Goal: Task Accomplishment & Management: Complete application form

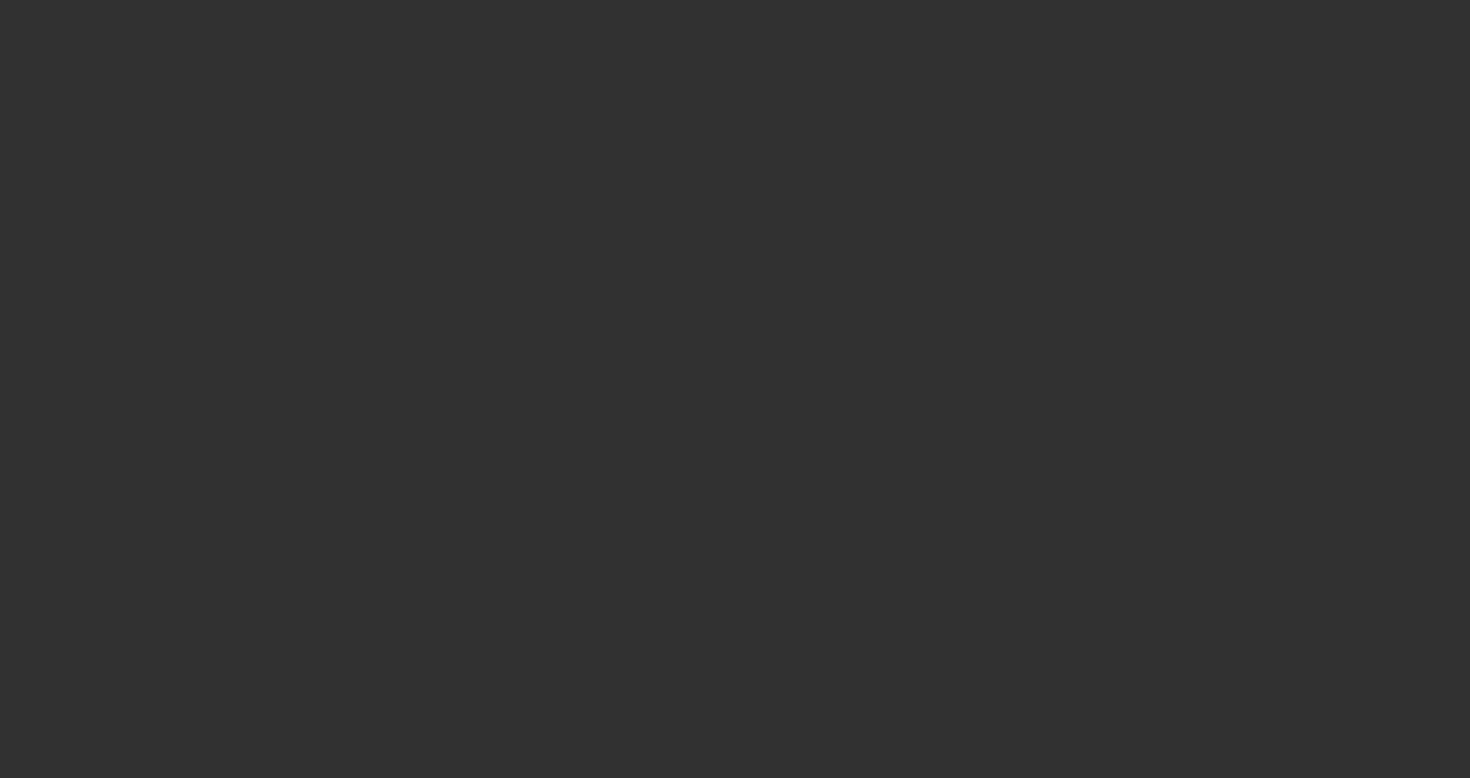
select select "3"
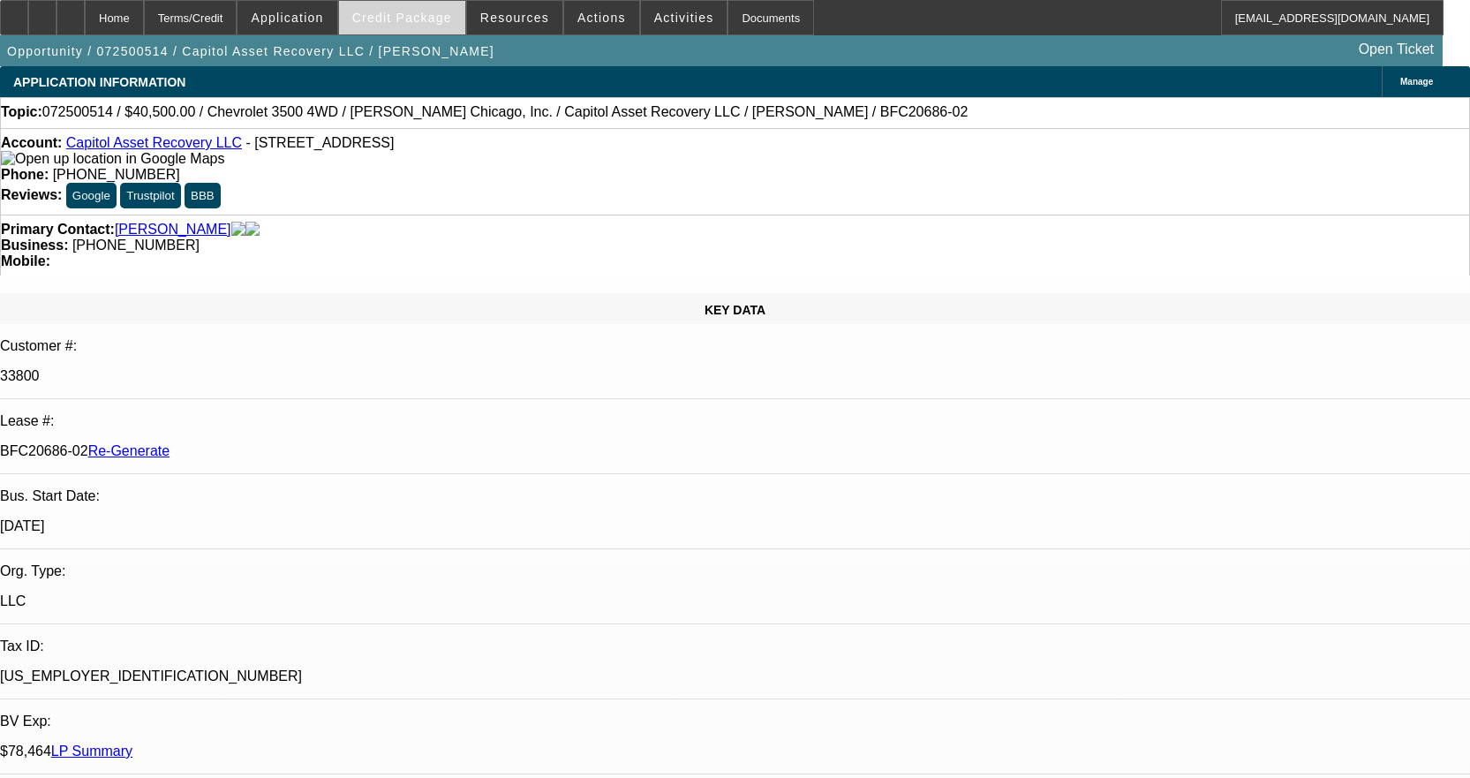
select select "0"
select select "2"
select select "0"
select select "6"
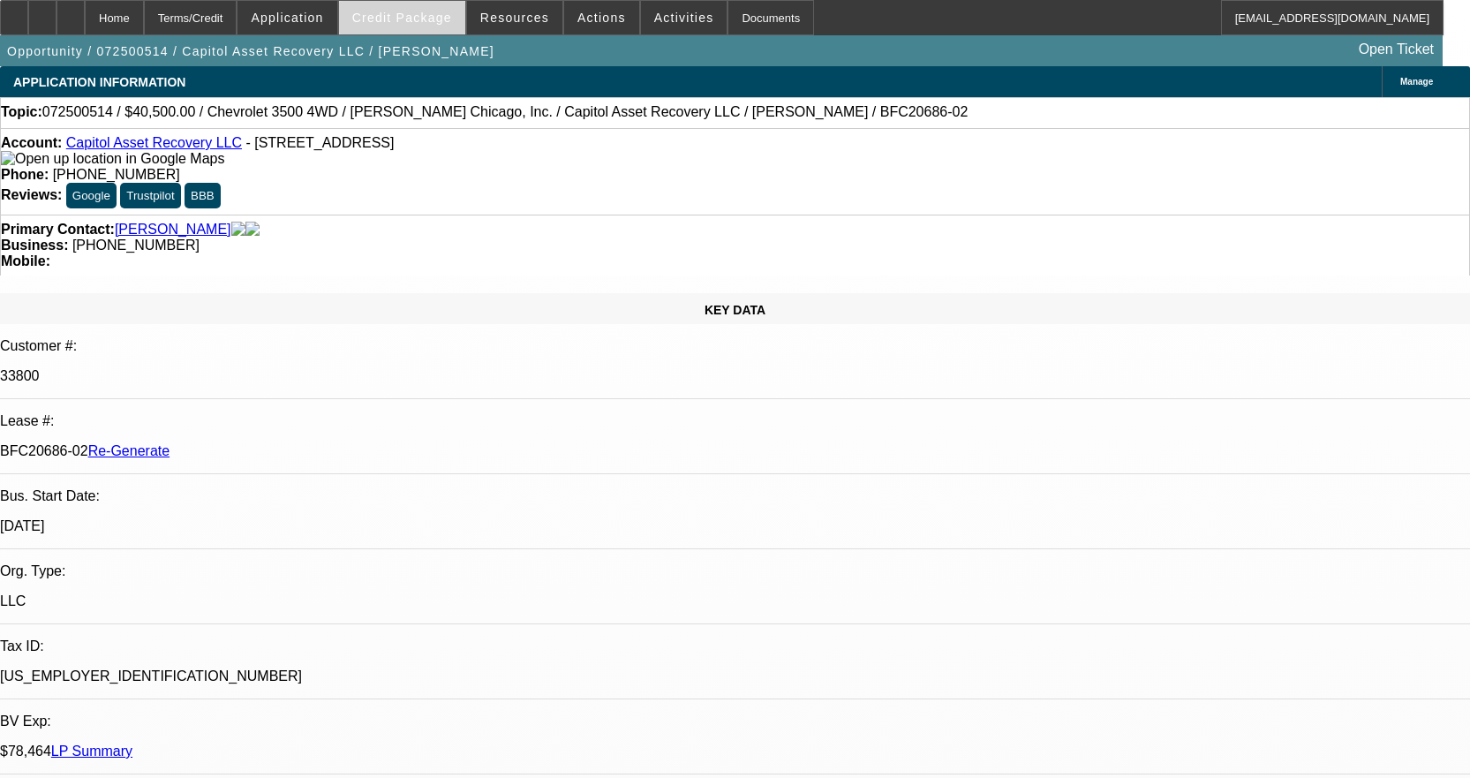
click at [428, 23] on span "Credit Package" at bounding box center [402, 18] width 100 height 14
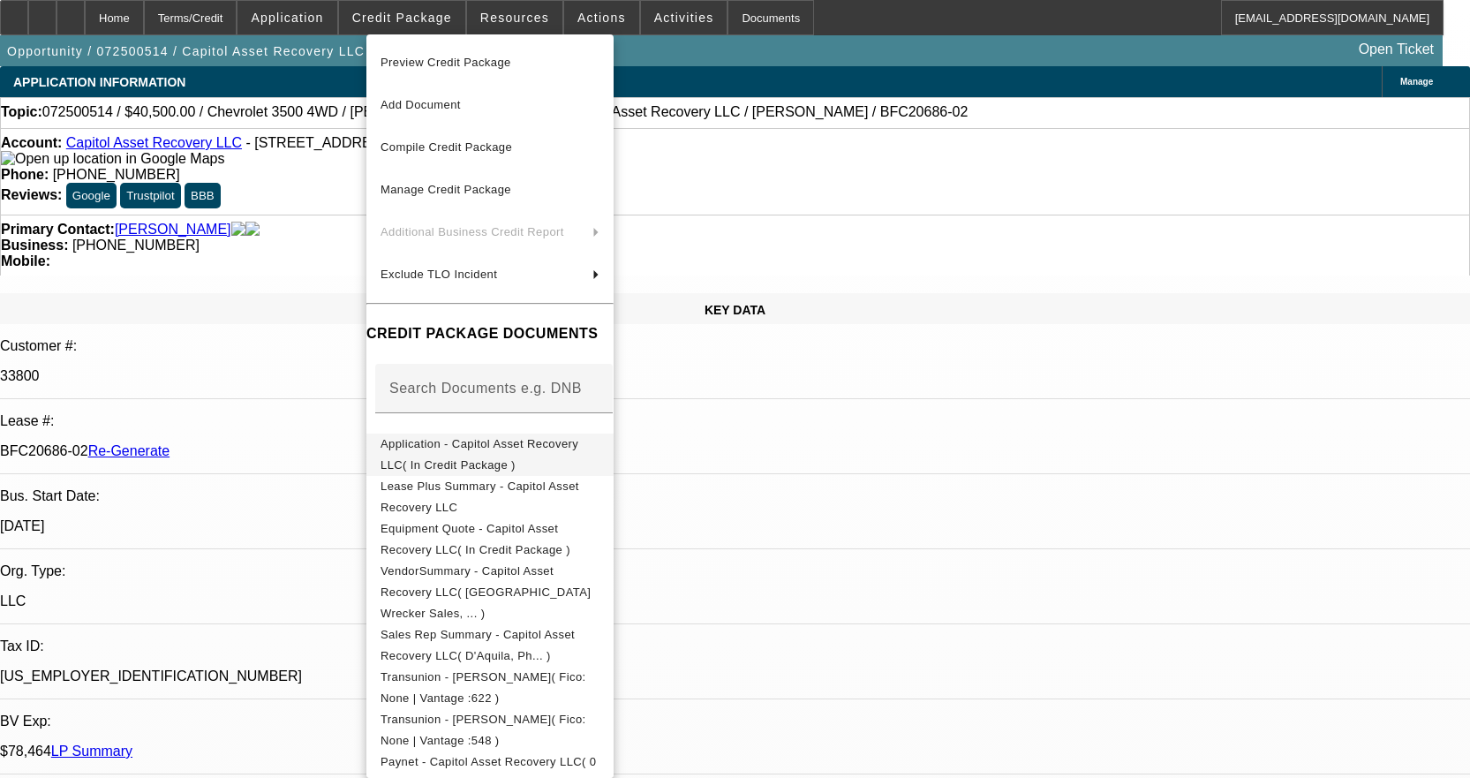
click at [547, 454] on span "Application - Capitol Asset Recovery LLC( In Credit Package )" at bounding box center [480, 454] width 198 height 34
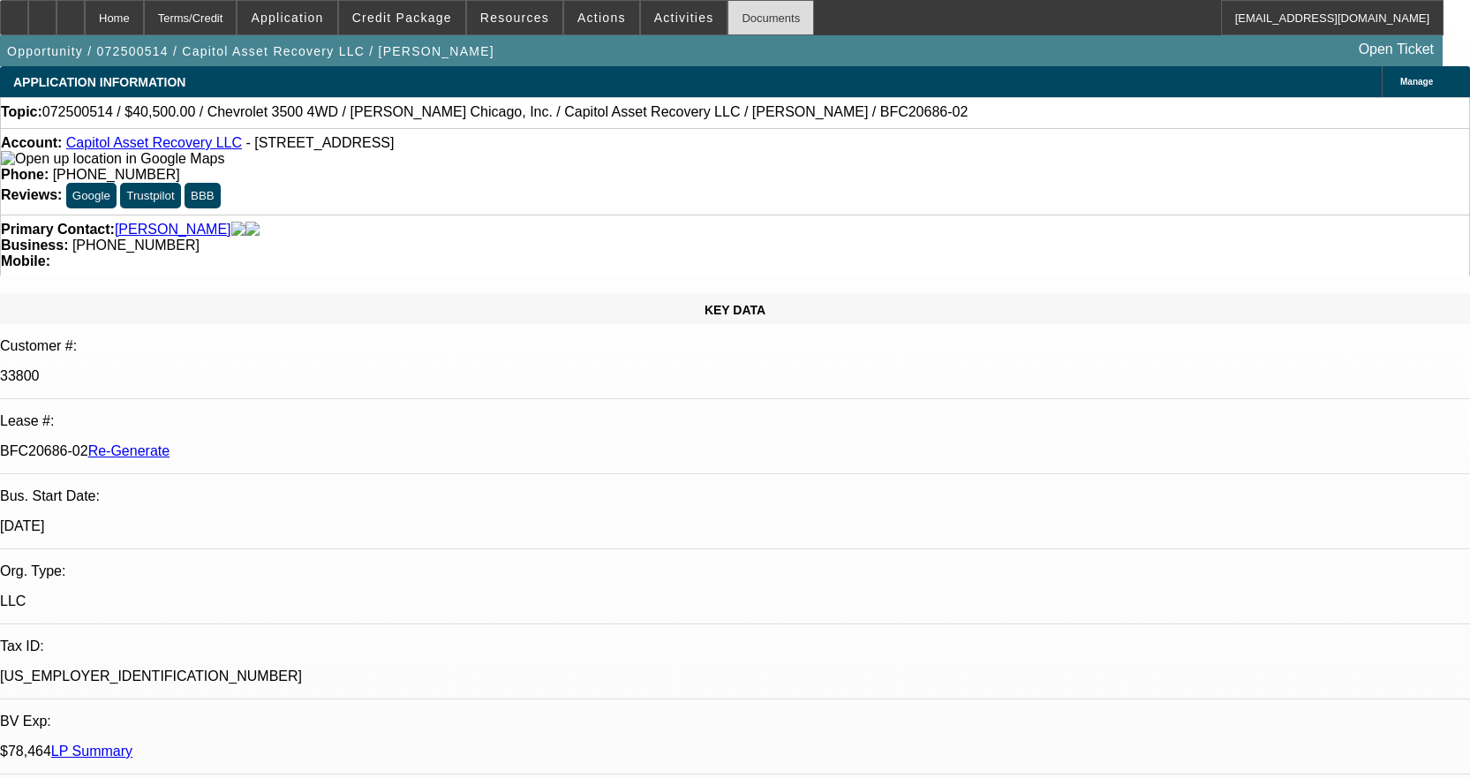
click at [735, 10] on div "Documents" at bounding box center [771, 17] width 87 height 35
click at [749, 23] on div "Documents" at bounding box center [771, 17] width 87 height 35
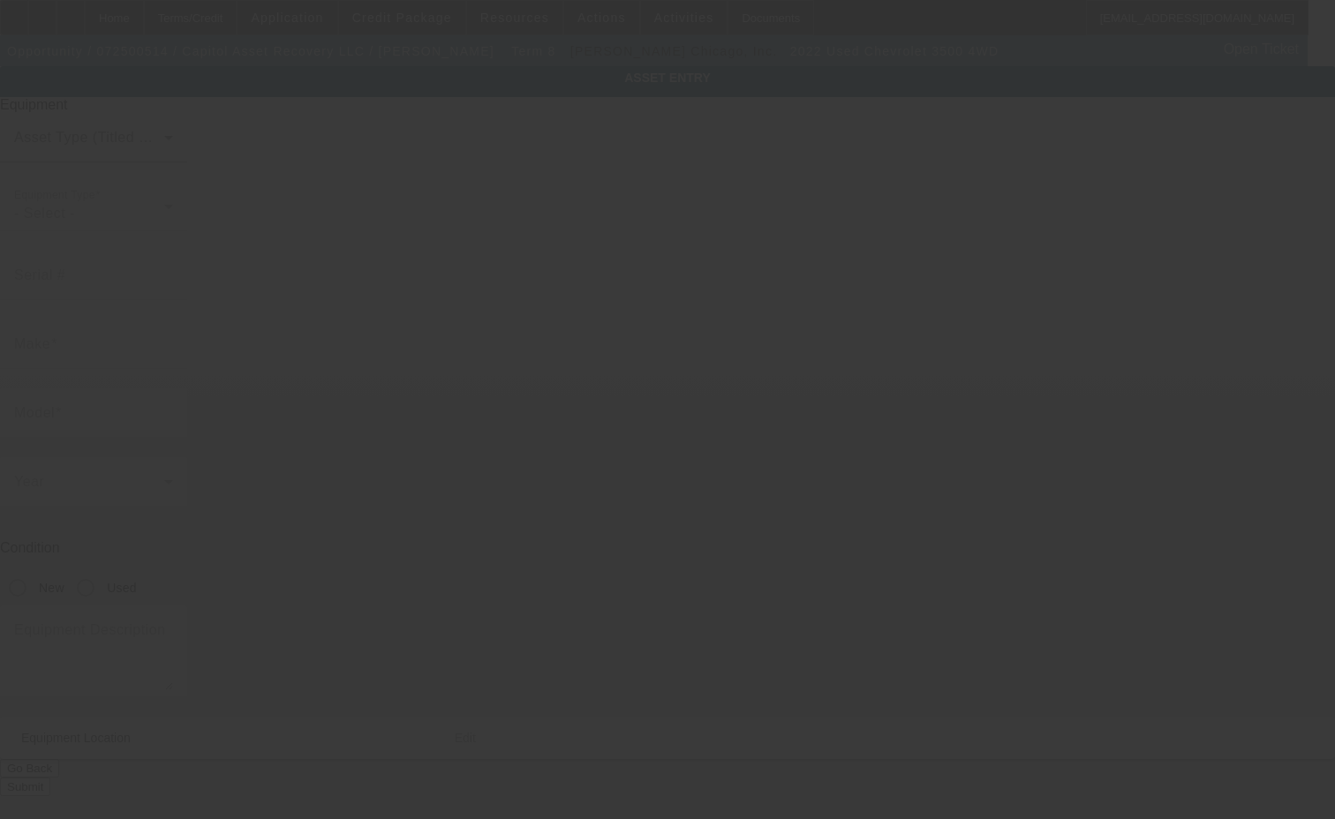
type input "[US_VEHICLE_IDENTIFICATION_NUMBER]"
type input "Chevrolet"
type input "3500 4WD"
radio input "true"
type textarea "With"
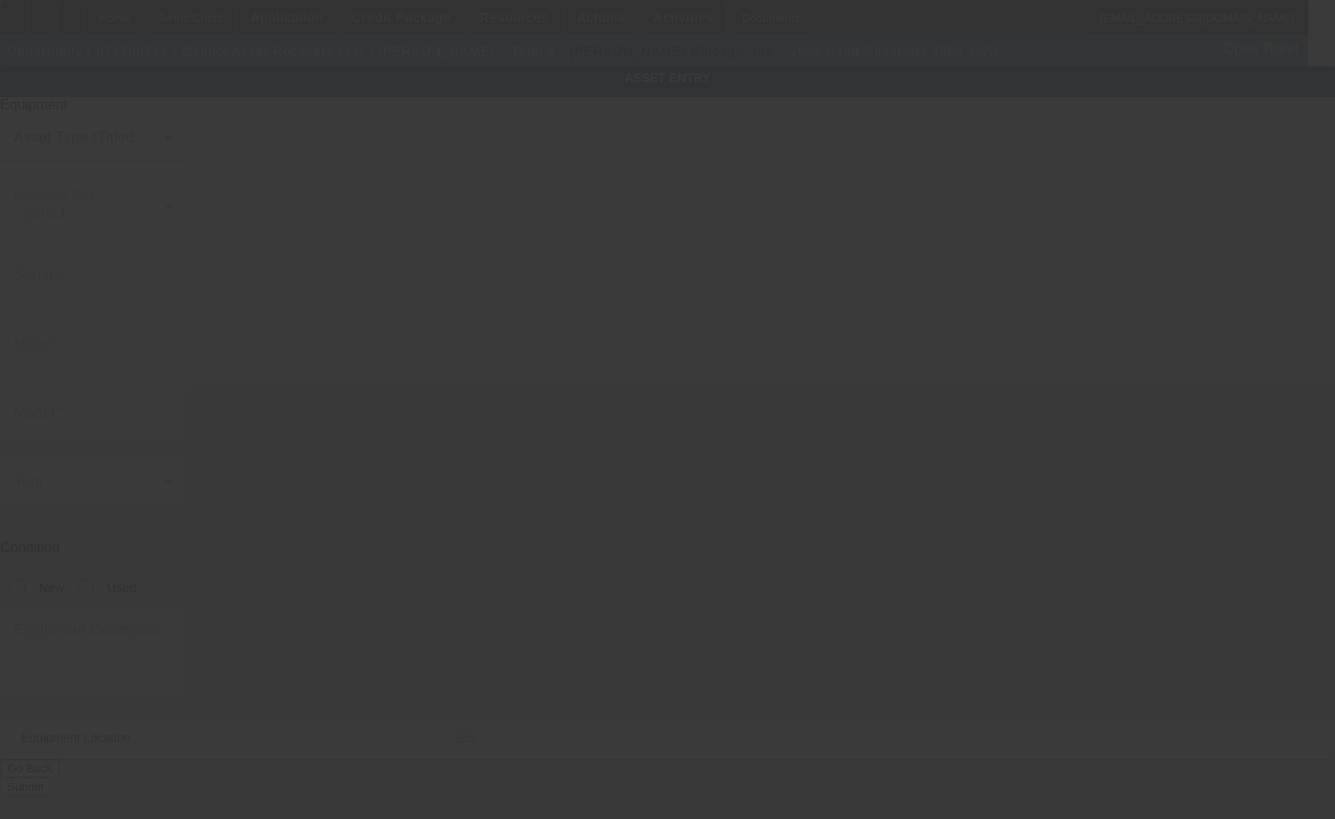
type input "[STREET_ADDRESS]"
type input "Des Moines"
type input "50317"
type input "Polk"
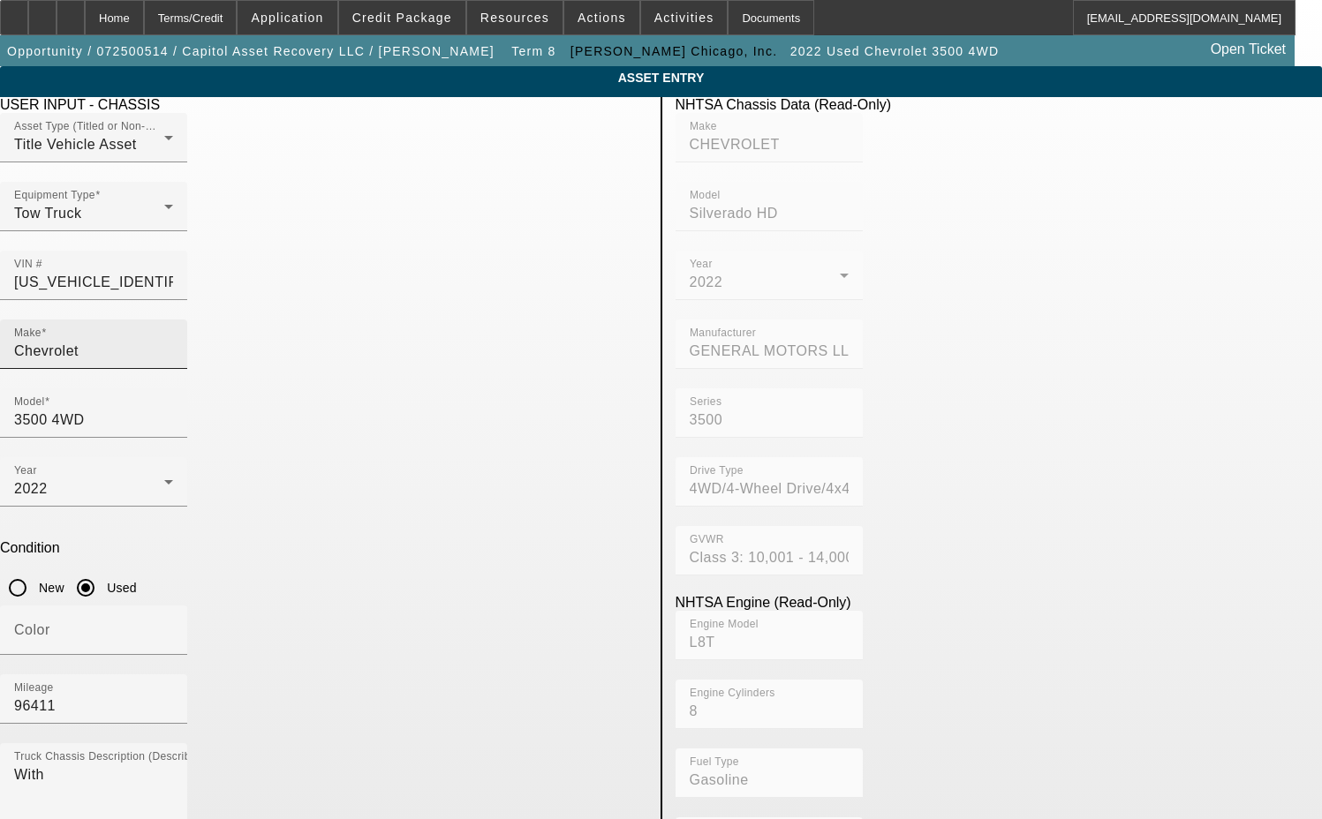
click at [173, 329] on div "Make Chevrolet" at bounding box center [93, 344] width 159 height 49
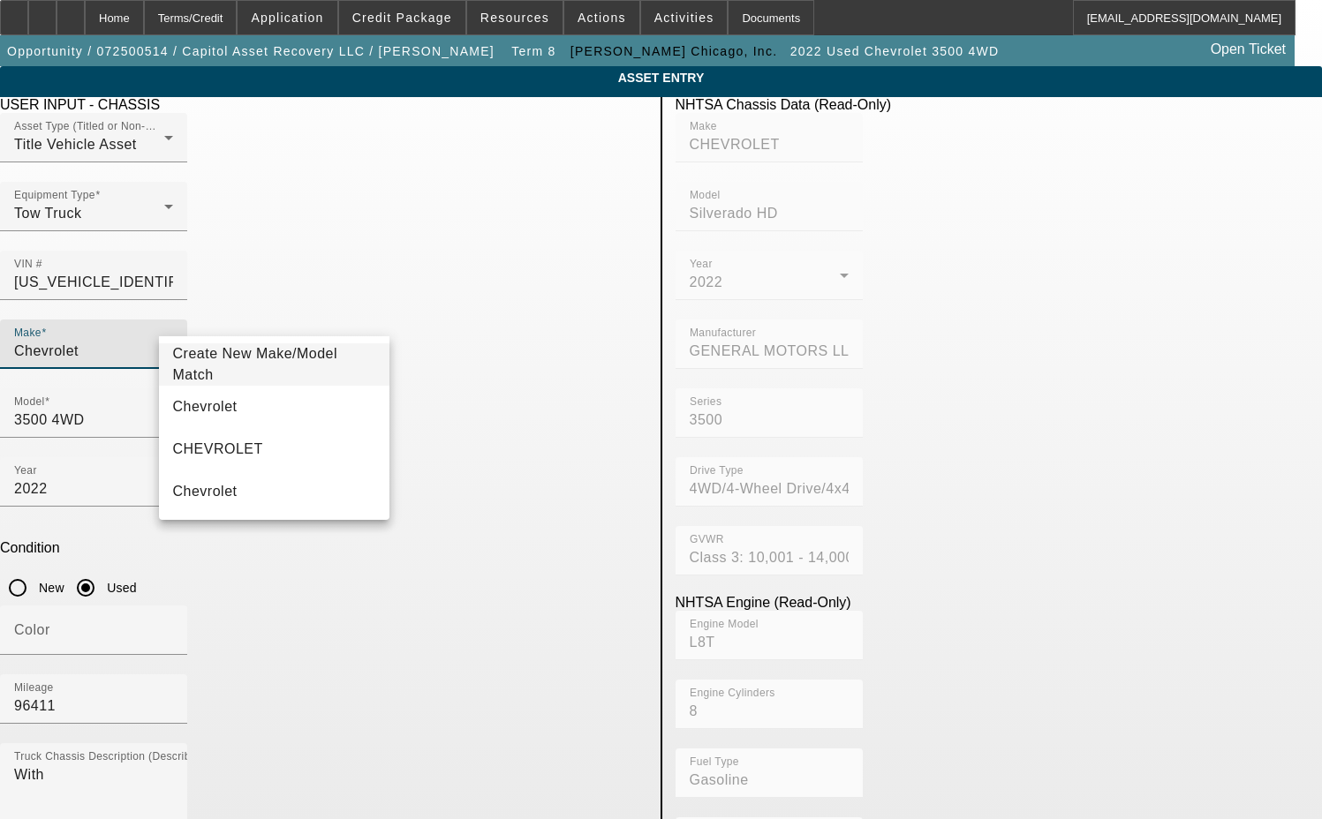
click at [310, 358] on span "Create New Make/Model Match" at bounding box center [274, 364] width 203 height 42
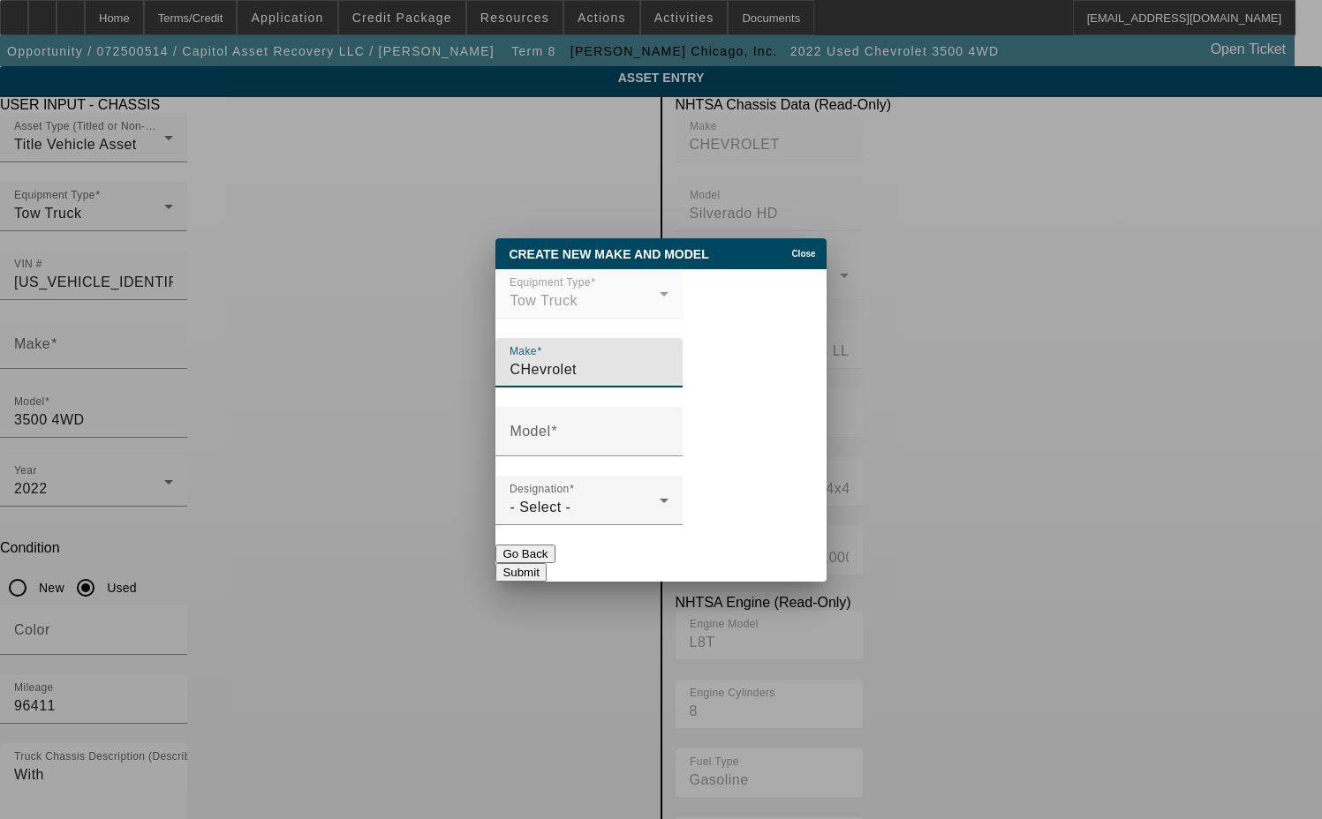
type input "CHevrolet"
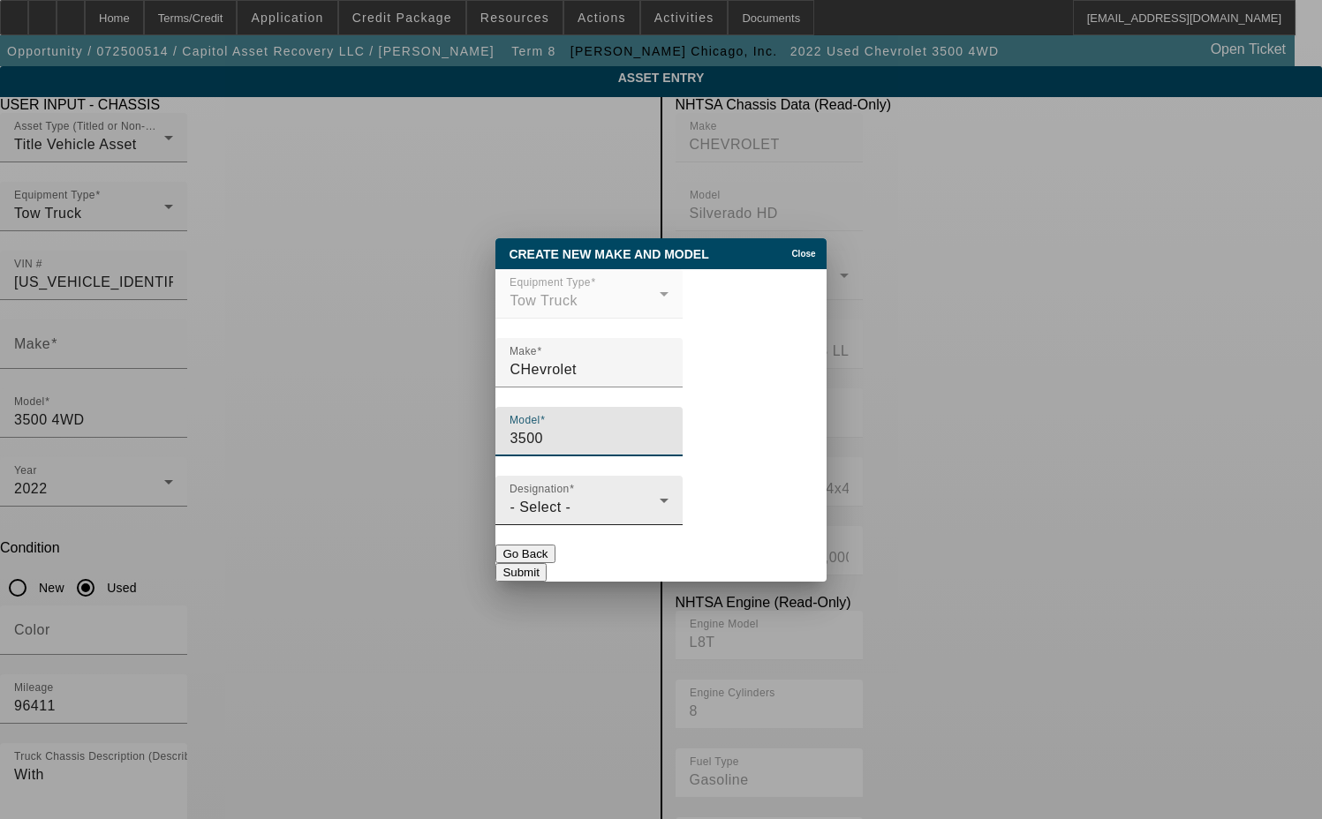
type input "3500"
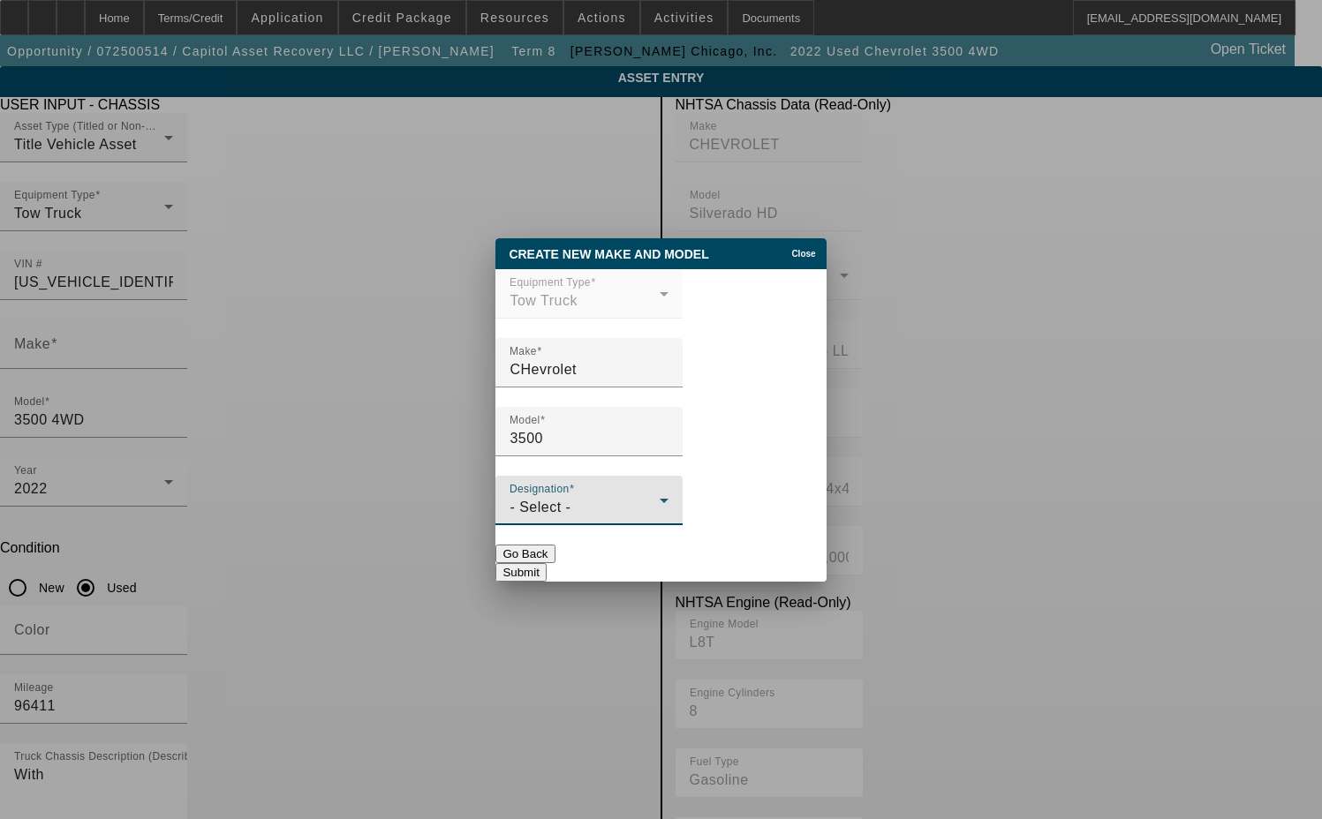
click at [565, 515] on span "- Select -" at bounding box center [539, 507] width 61 height 15
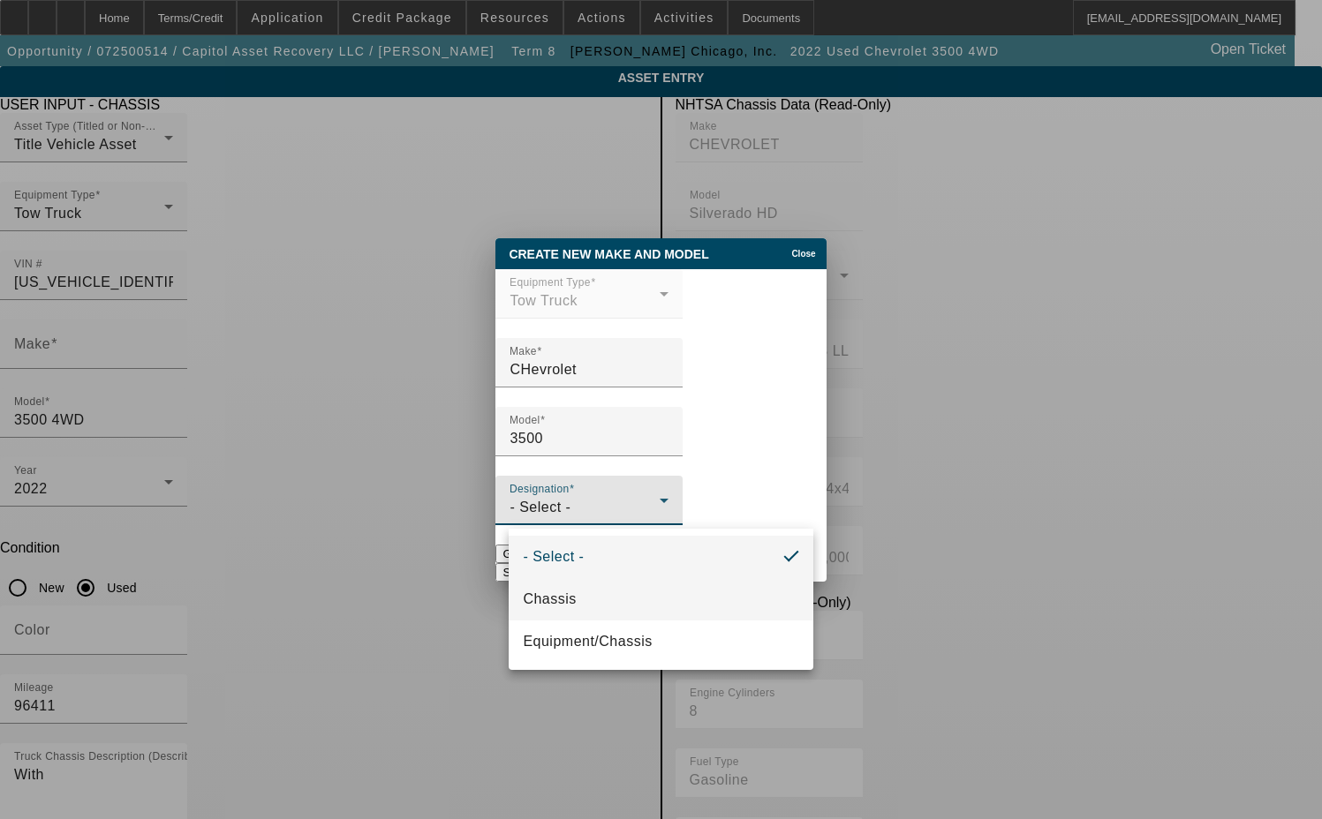
click at [585, 590] on mat-option "Chassis" at bounding box center [661, 599] width 304 height 42
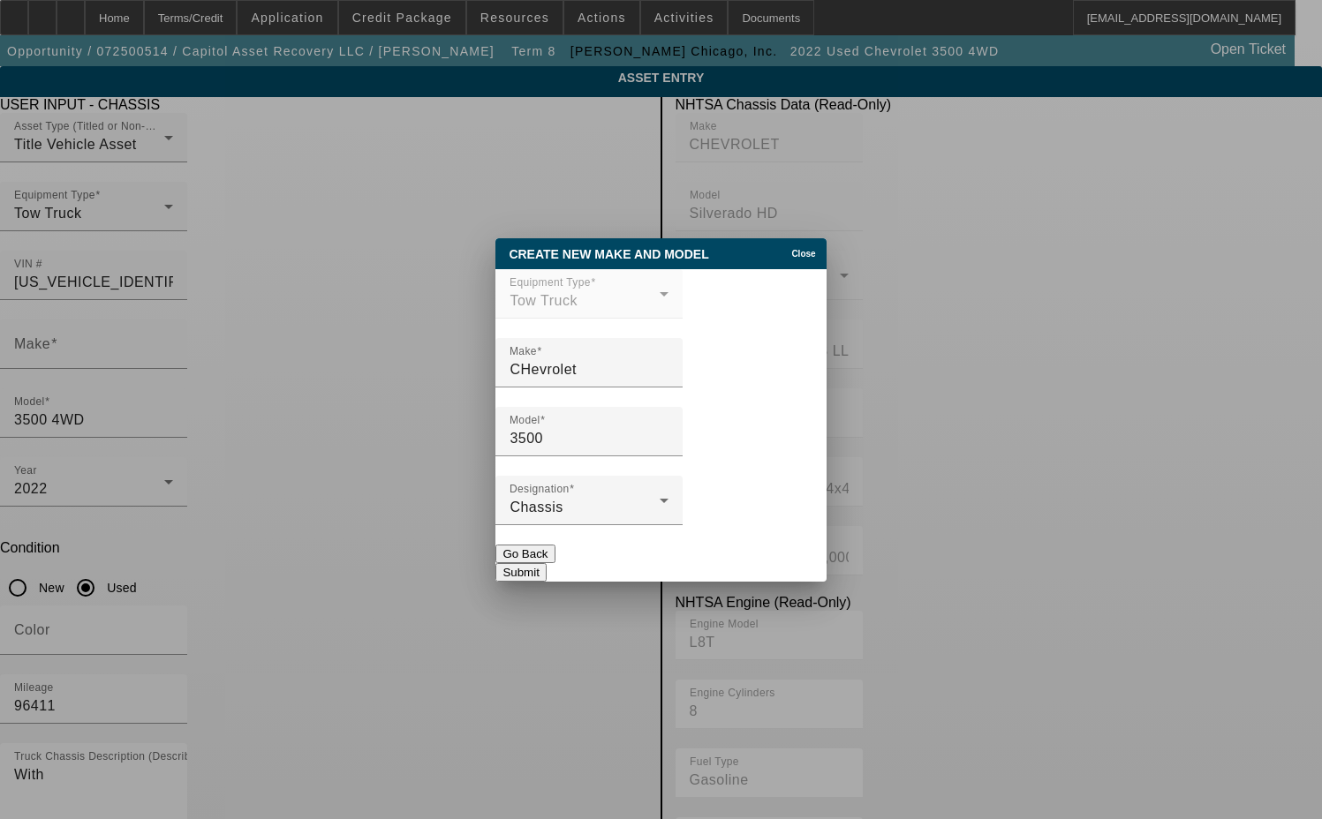
click at [546, 564] on button "Submit" at bounding box center [520, 572] width 50 height 19
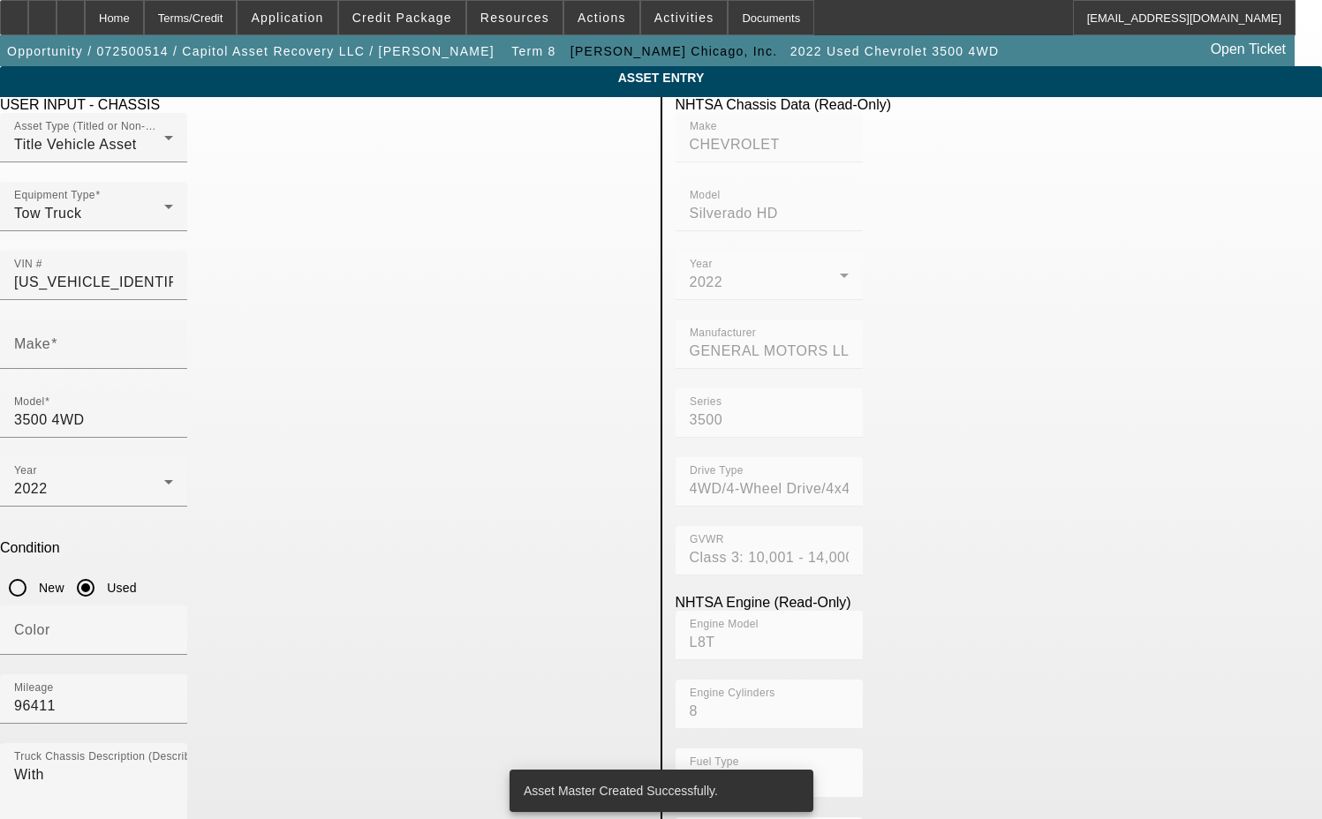
type input "CHevrolet"
type input "3500"
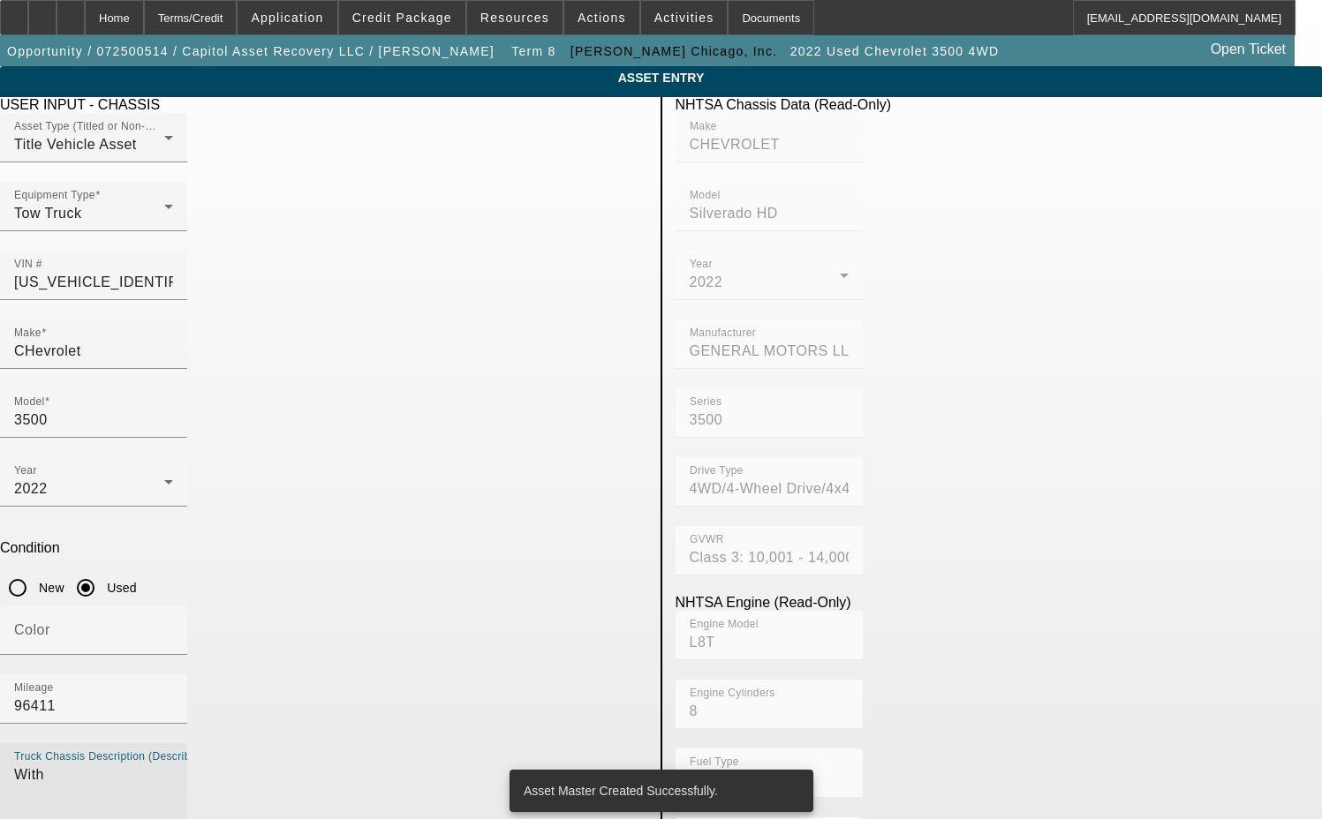
drag, startPoint x: 220, startPoint y: 539, endPoint x: 77, endPoint y: 538, distance: 143.0
click at [77, 538] on app-asset-collateral-manage "ASSET ENTRY Delete asset USER INPUT - CHASSIS Asset Type (Titled or Non-Titled)…" at bounding box center [661, 753] width 1322 height 1374
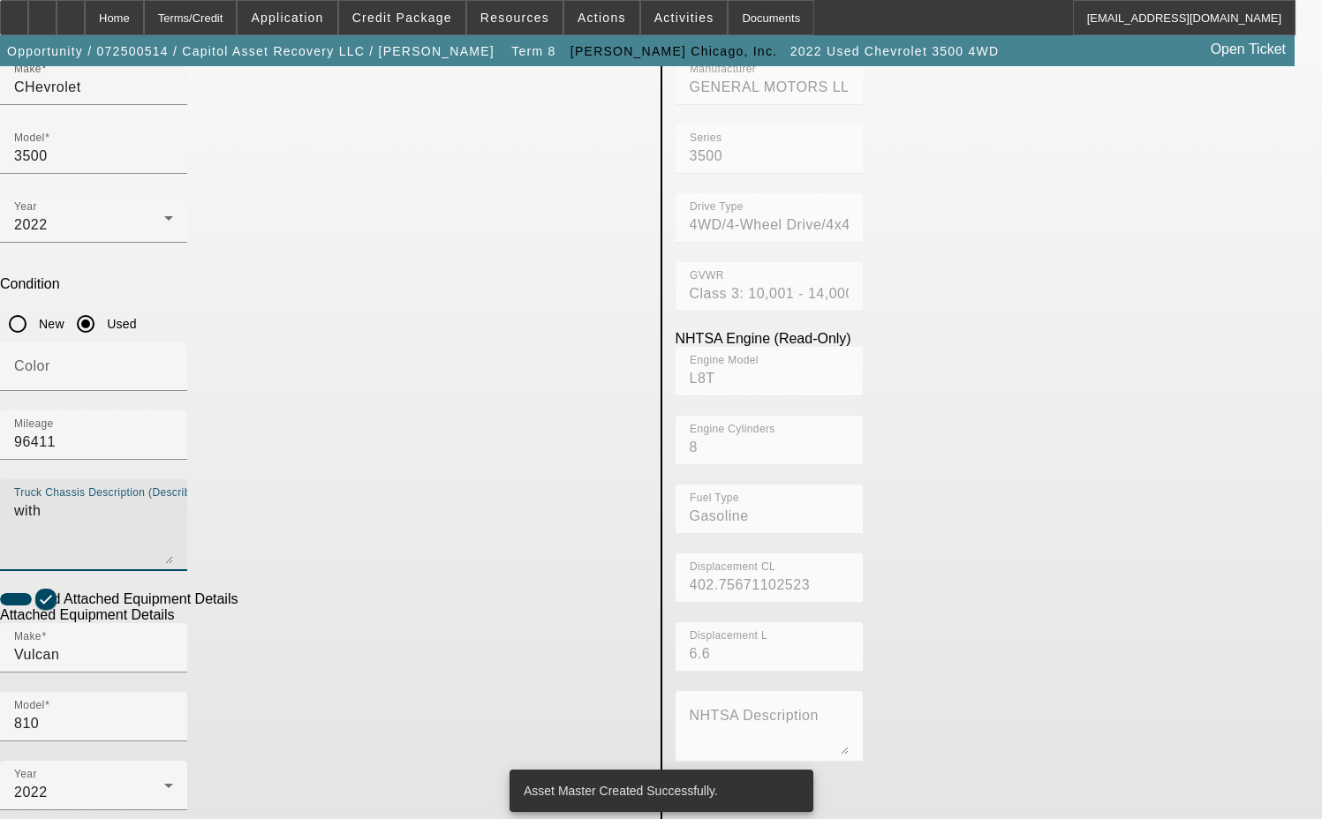
scroll to position [265, 0]
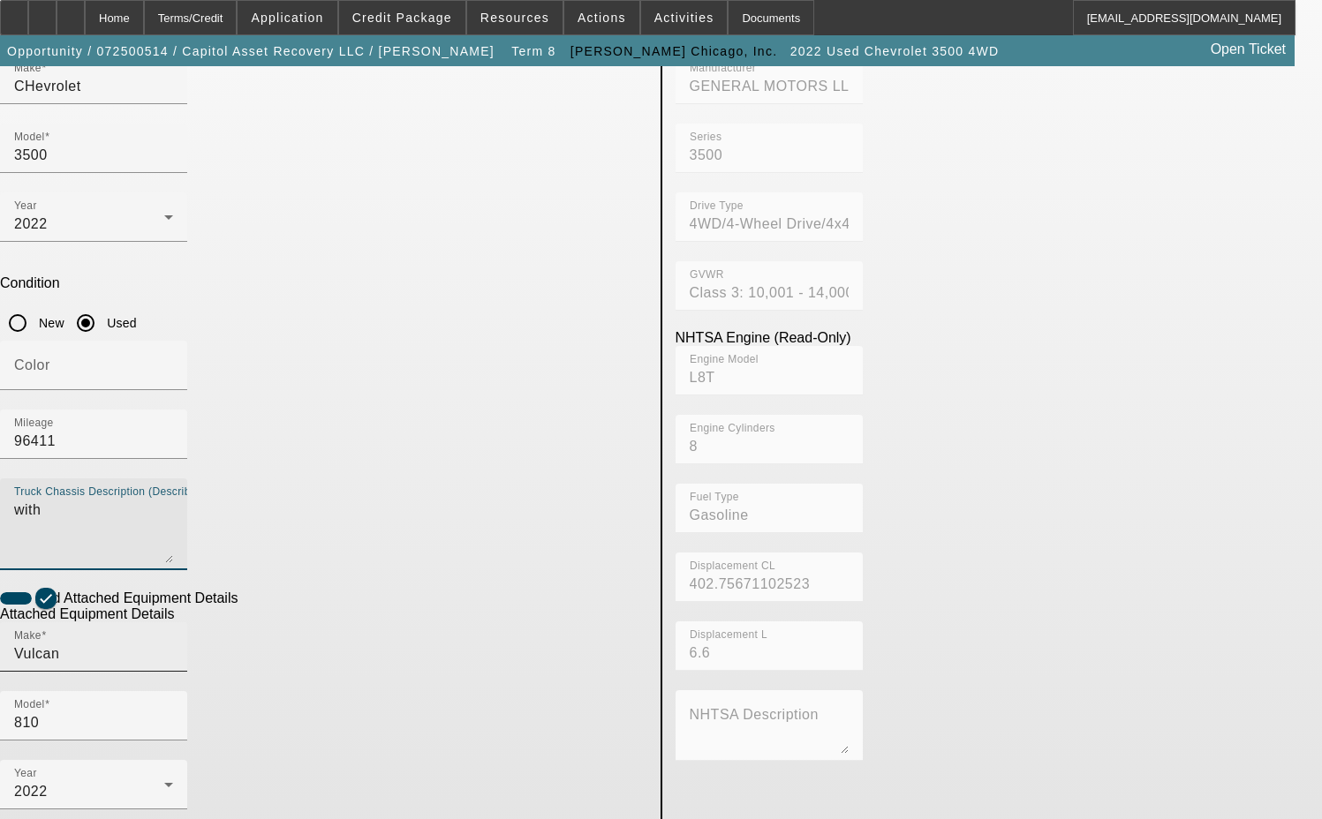
type textarea "with"
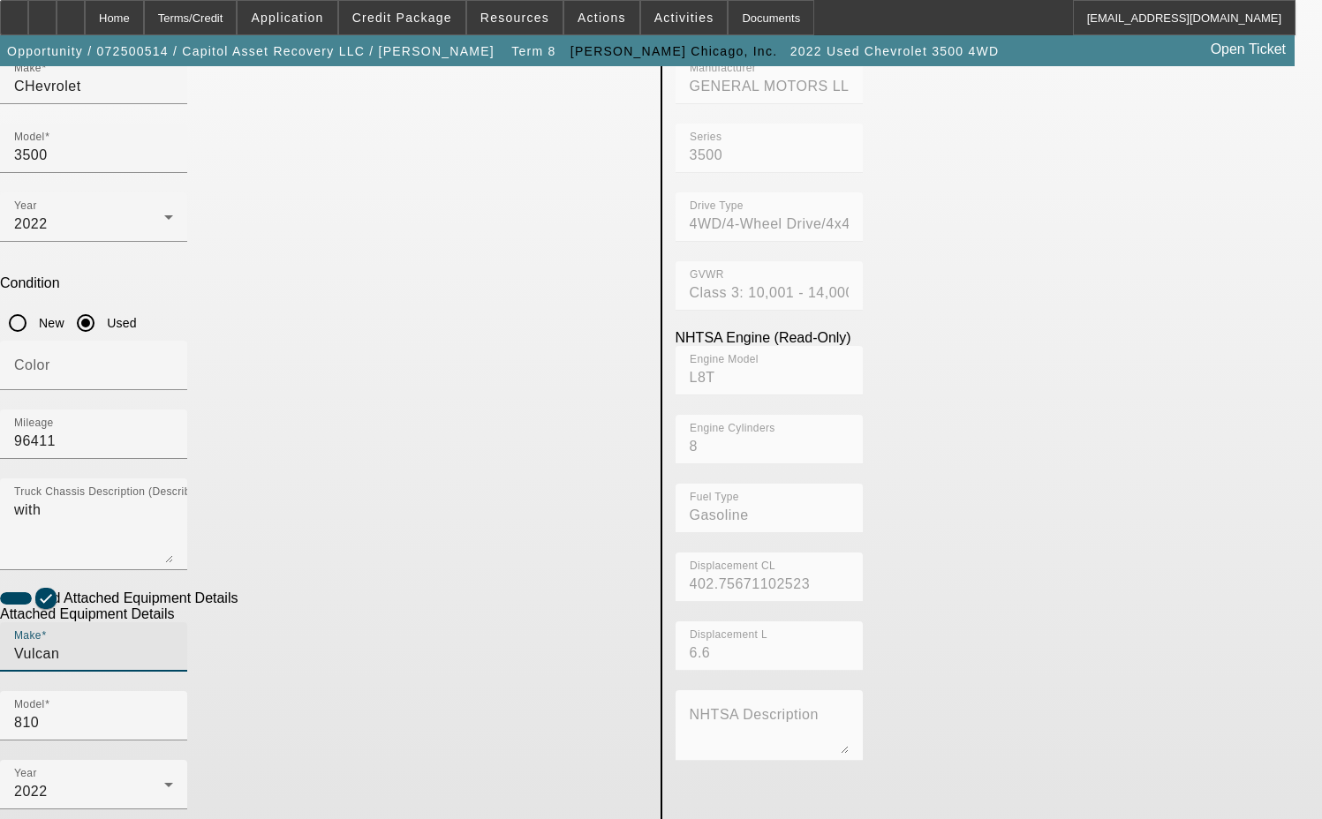
click at [173, 644] on input "Vulcan" at bounding box center [93, 654] width 159 height 21
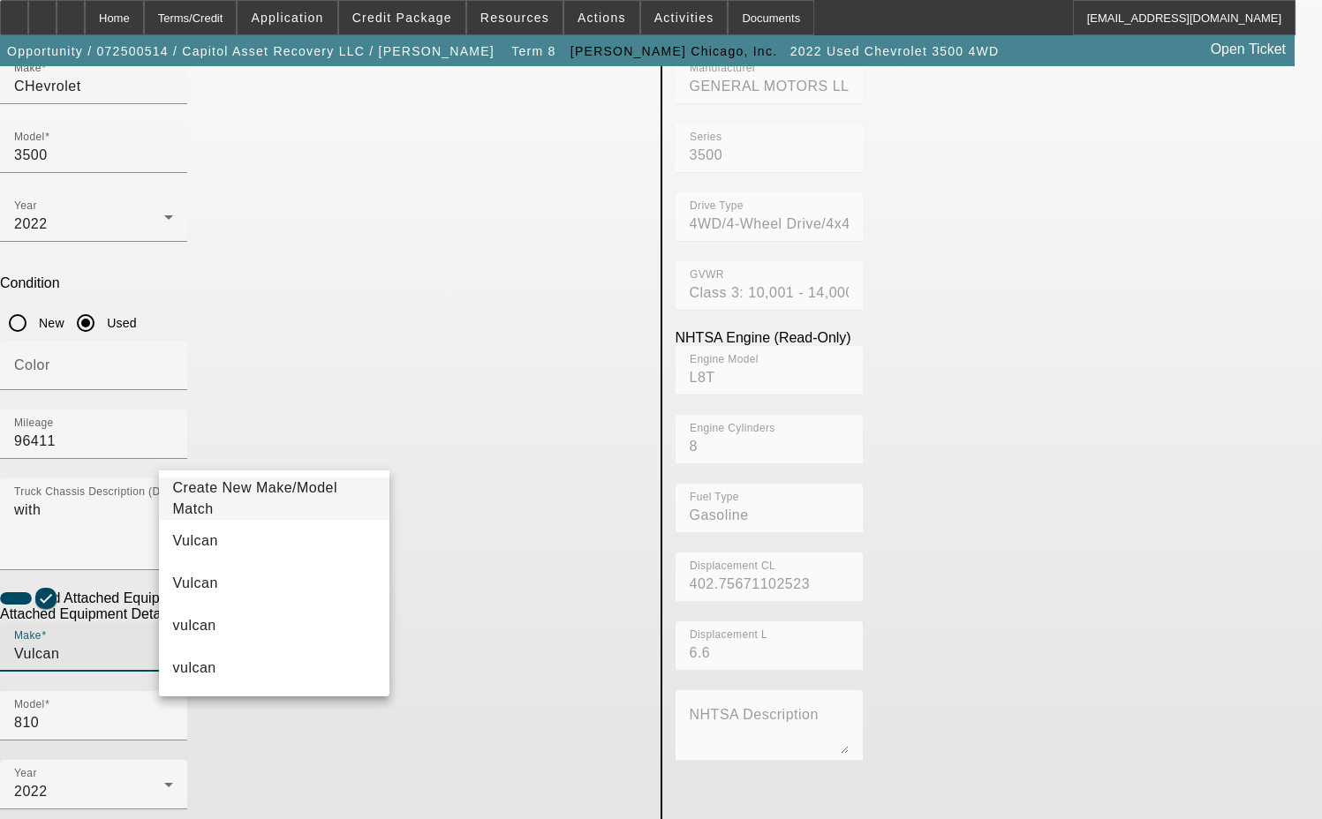
click at [337, 488] on mat-option "Create New Make/Model Match" at bounding box center [274, 499] width 231 height 42
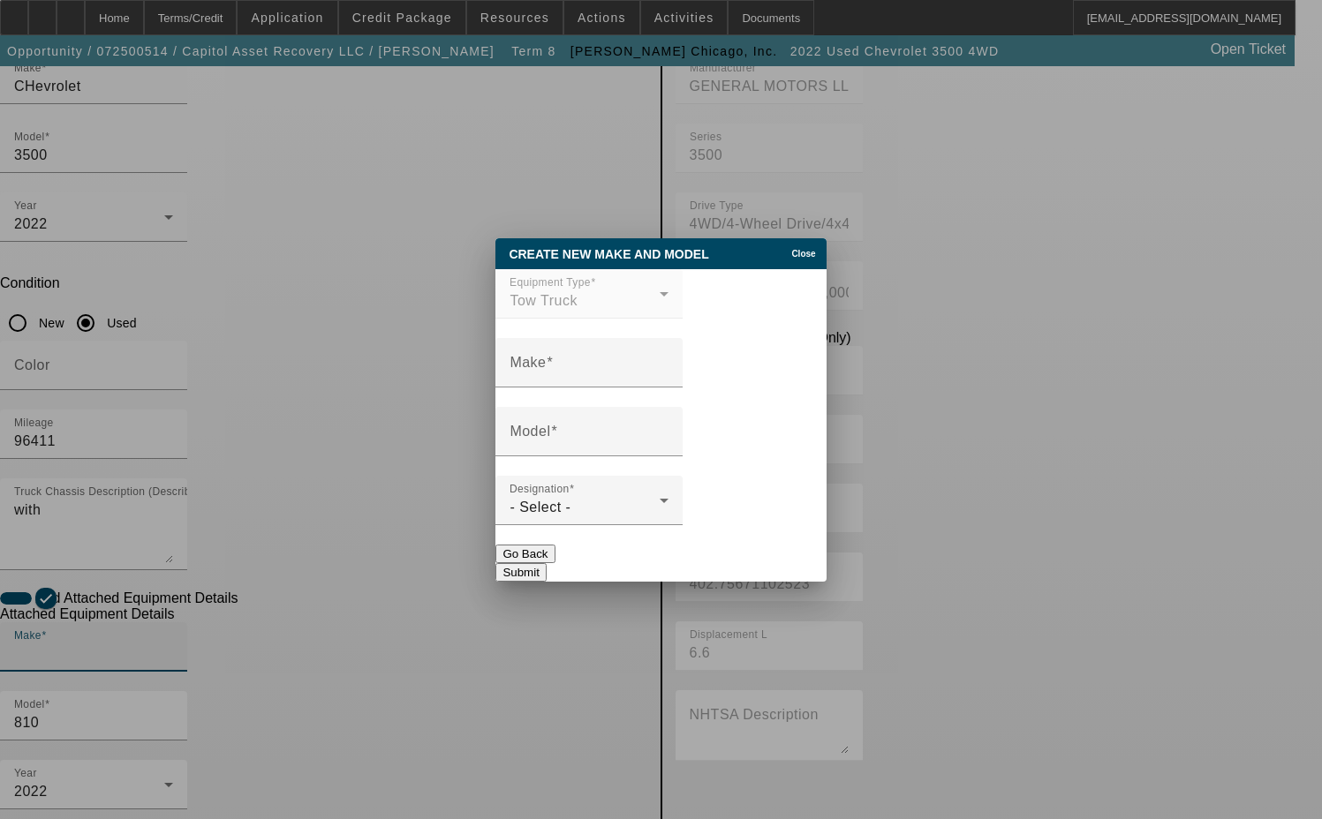
scroll to position [0, 0]
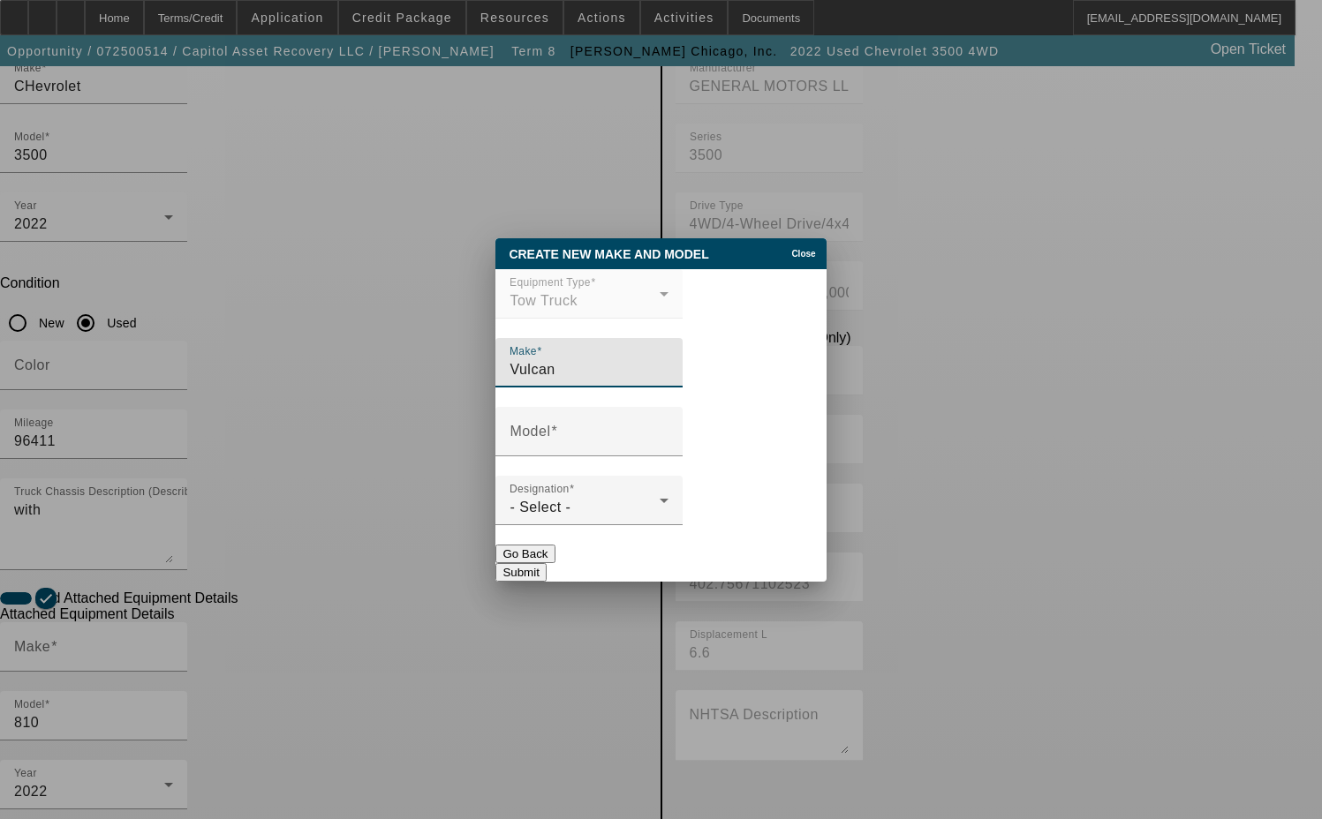
type input "Vulcan"
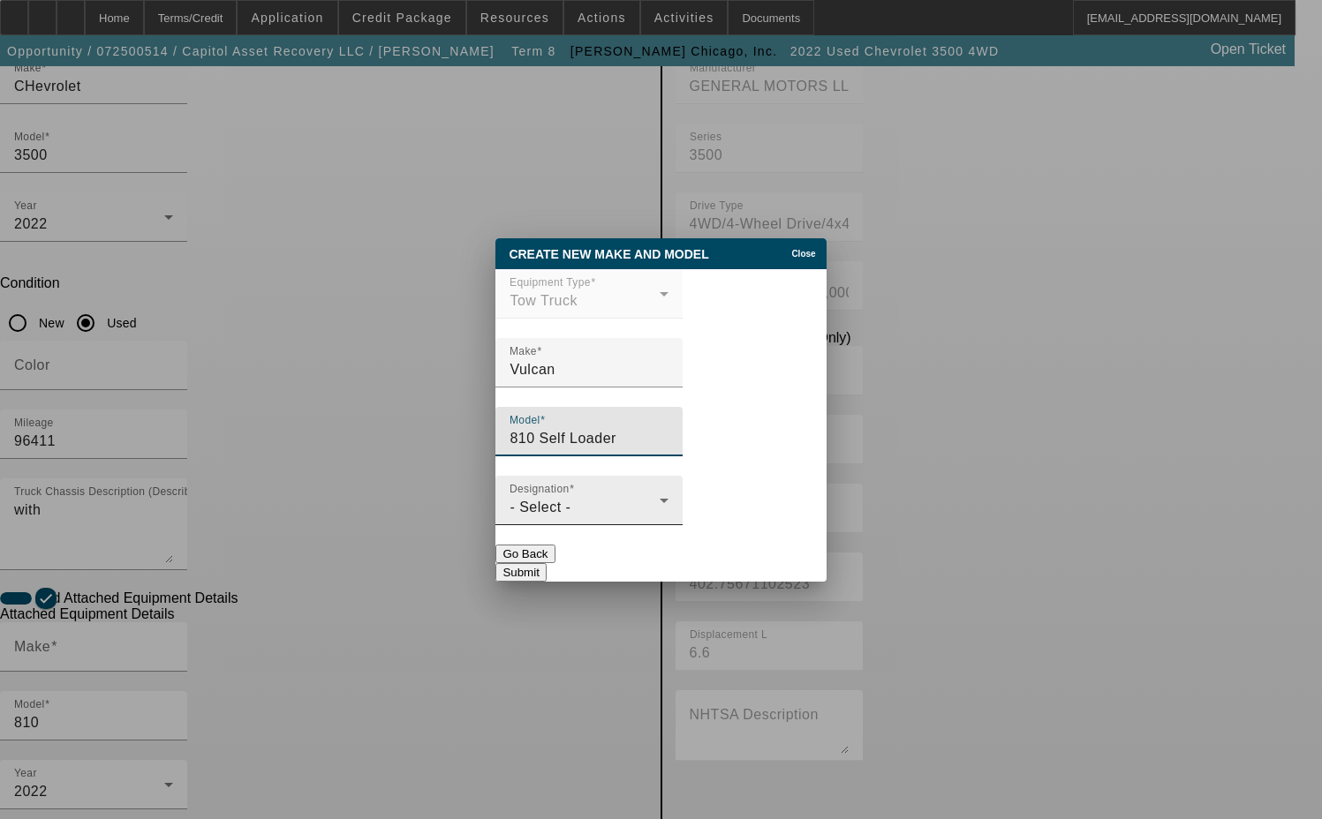
type input "810 Self Loader"
click at [596, 521] on div "Designation - Select -" at bounding box center [588, 500] width 159 height 49
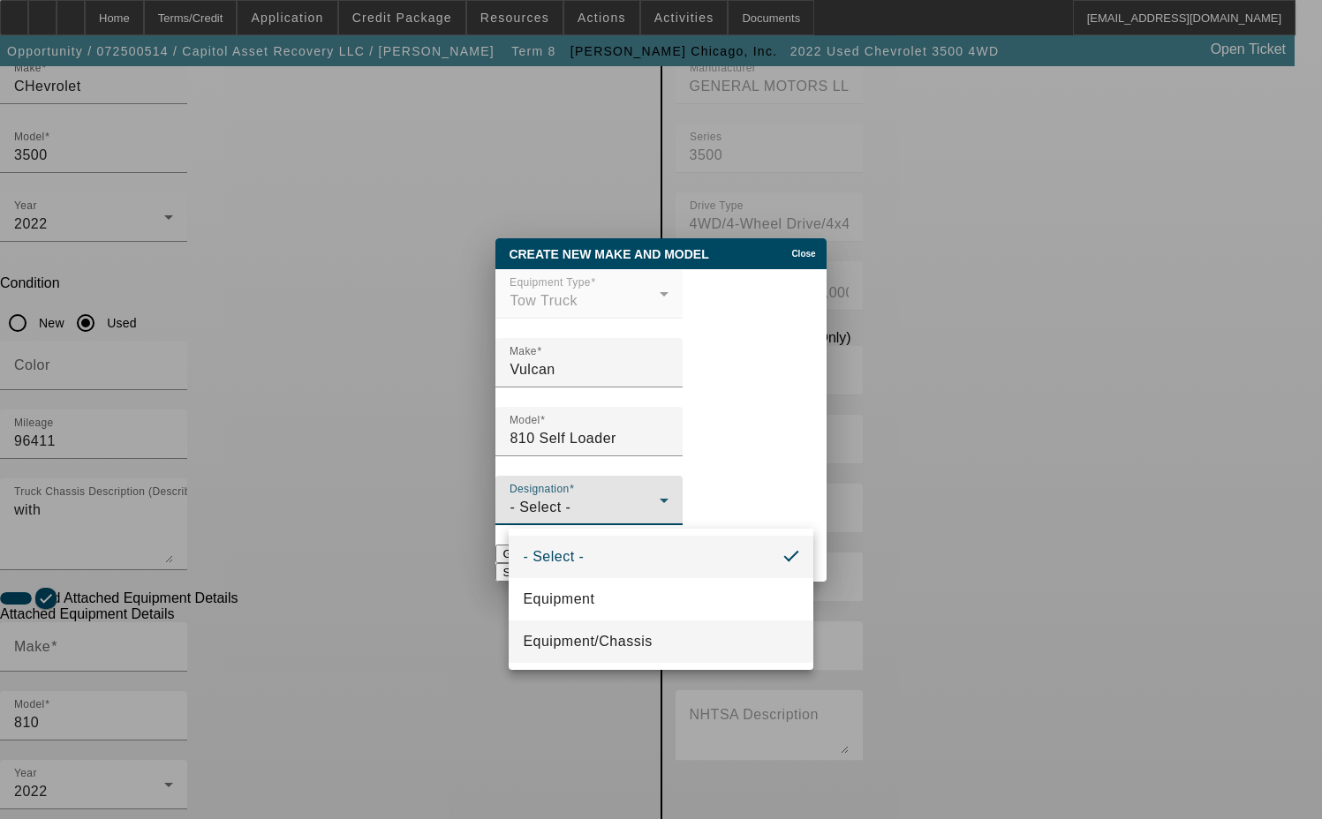
click at [593, 650] on span "Equipment/Chassis" at bounding box center [587, 641] width 129 height 21
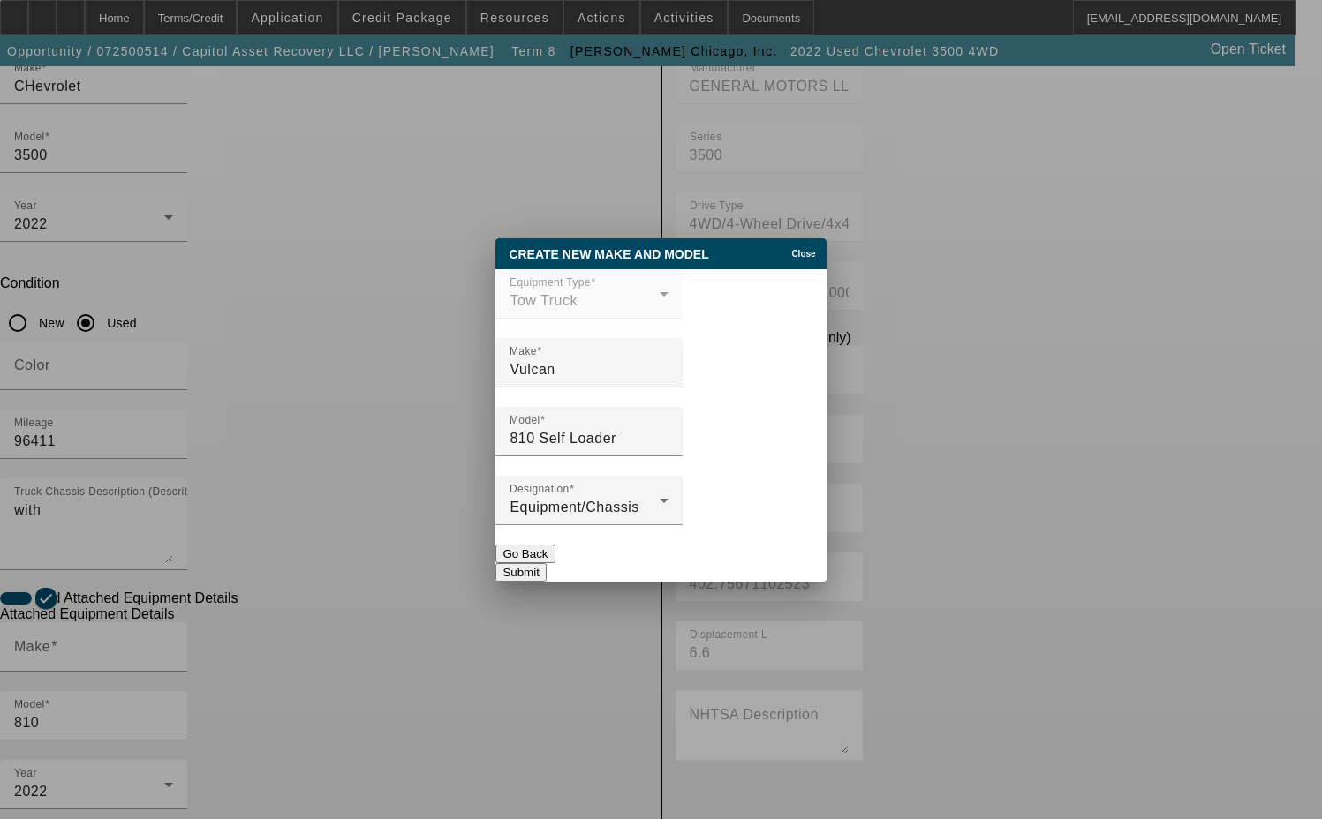
click at [546, 569] on button "Submit" at bounding box center [520, 572] width 50 height 19
type input "Vulcan"
type input "810 Self Loader"
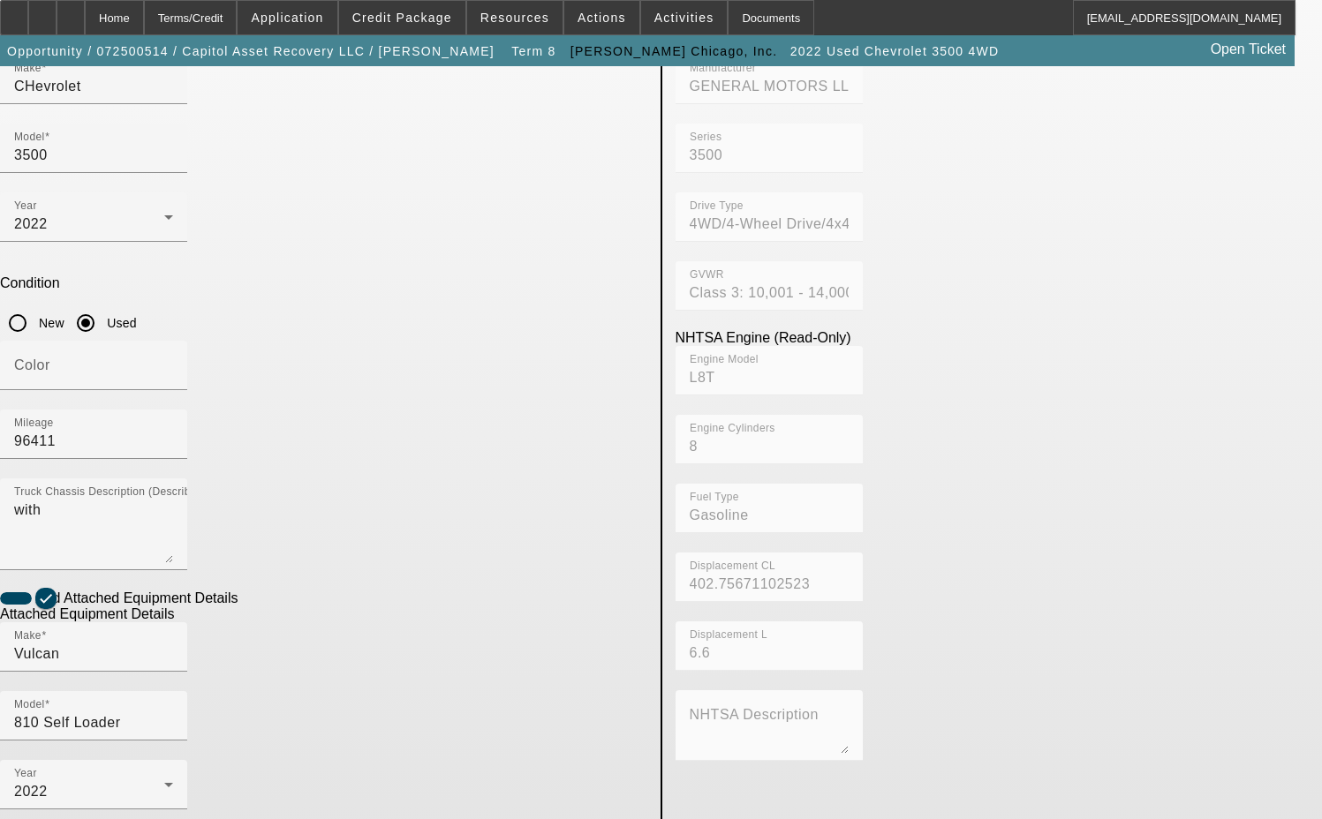
drag, startPoint x: 253, startPoint y: 592, endPoint x: 125, endPoint y: 592, distance: 127.2
click at [125, 592] on app-asset-collateral-manage "ASSET ENTRY Delete asset USER INPUT - CHASSIS Asset Type (Titled or Non-Titled)…" at bounding box center [661, 488] width 1322 height 1374
type input "810-04149-L16"
click at [179, 774] on icon at bounding box center [168, 784] width 21 height 21
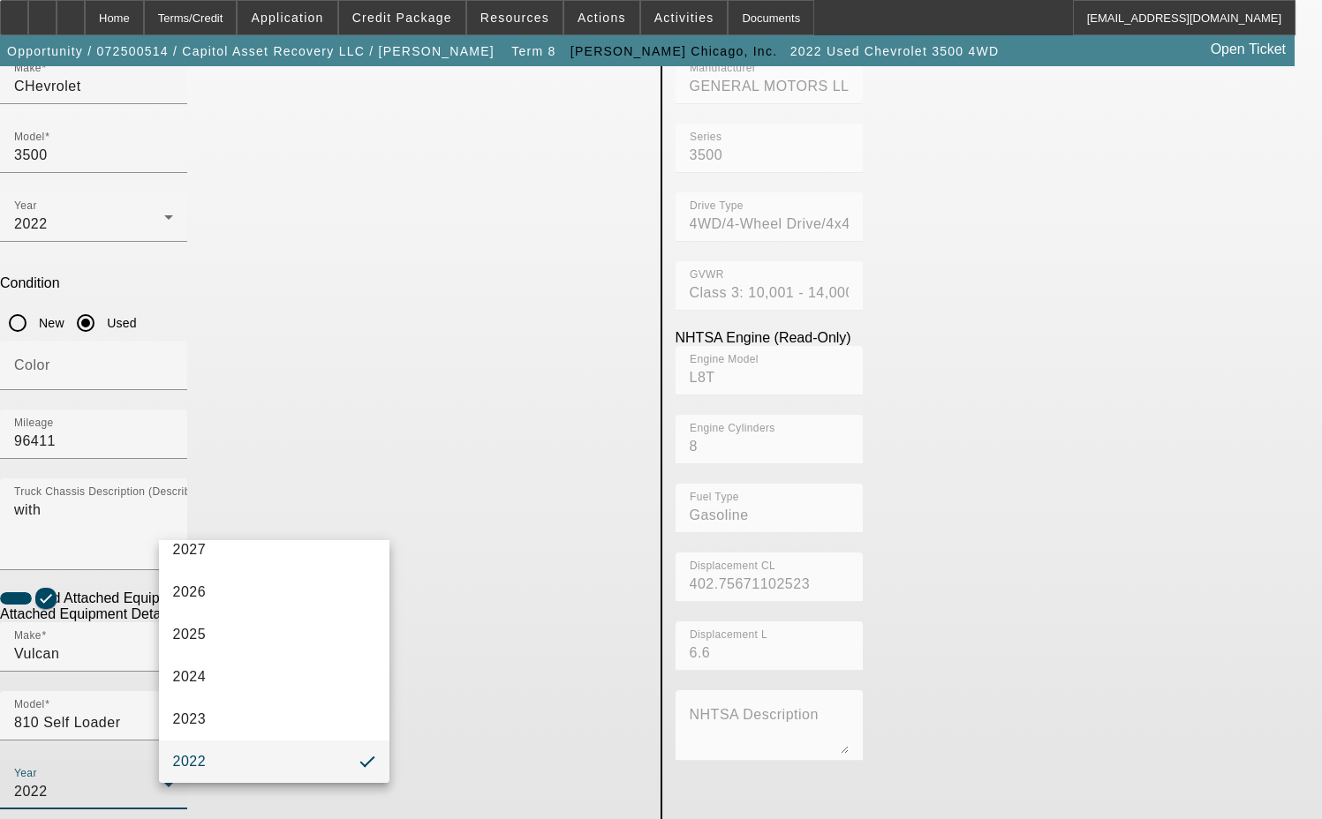
scroll to position [0, 0]
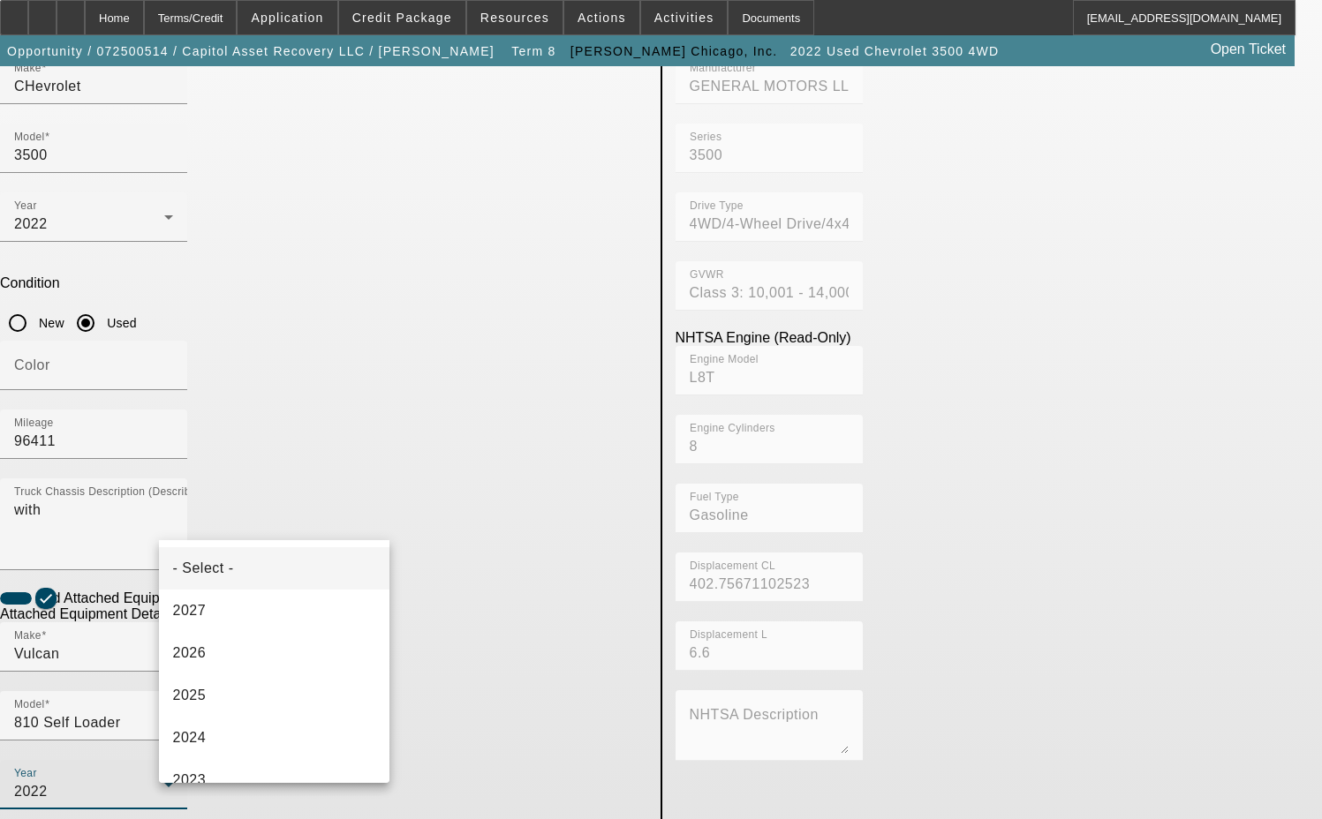
click at [236, 558] on mat-option "- Select -" at bounding box center [274, 568] width 231 height 42
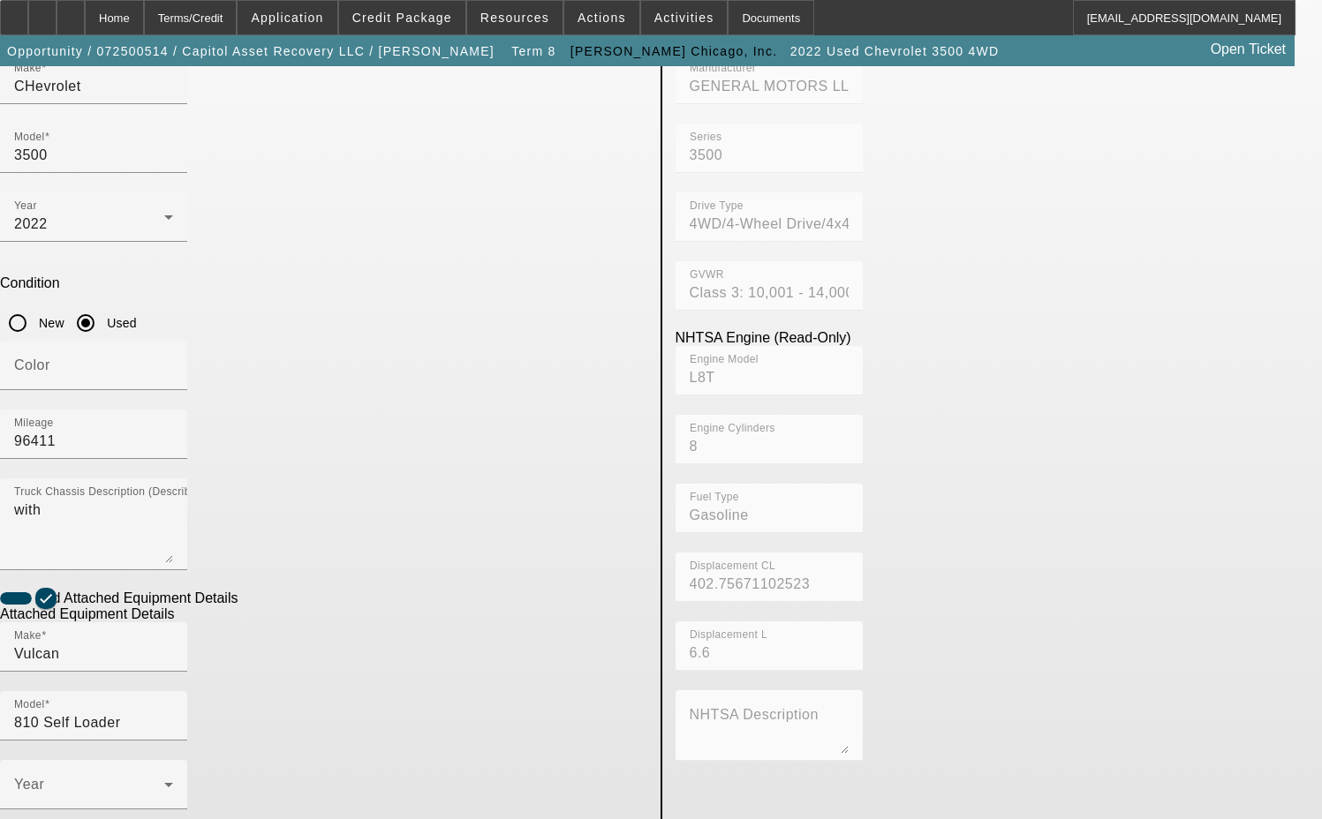
drag, startPoint x: 182, startPoint y: 671, endPoint x: 144, endPoint y: 666, distance: 38.3
click at [144, 666] on div "ASSET ENTRY Delete asset USER INPUT - CHASSIS Asset Type (Titled or Non-Titled)…" at bounding box center [661, 488] width 1322 height 1374
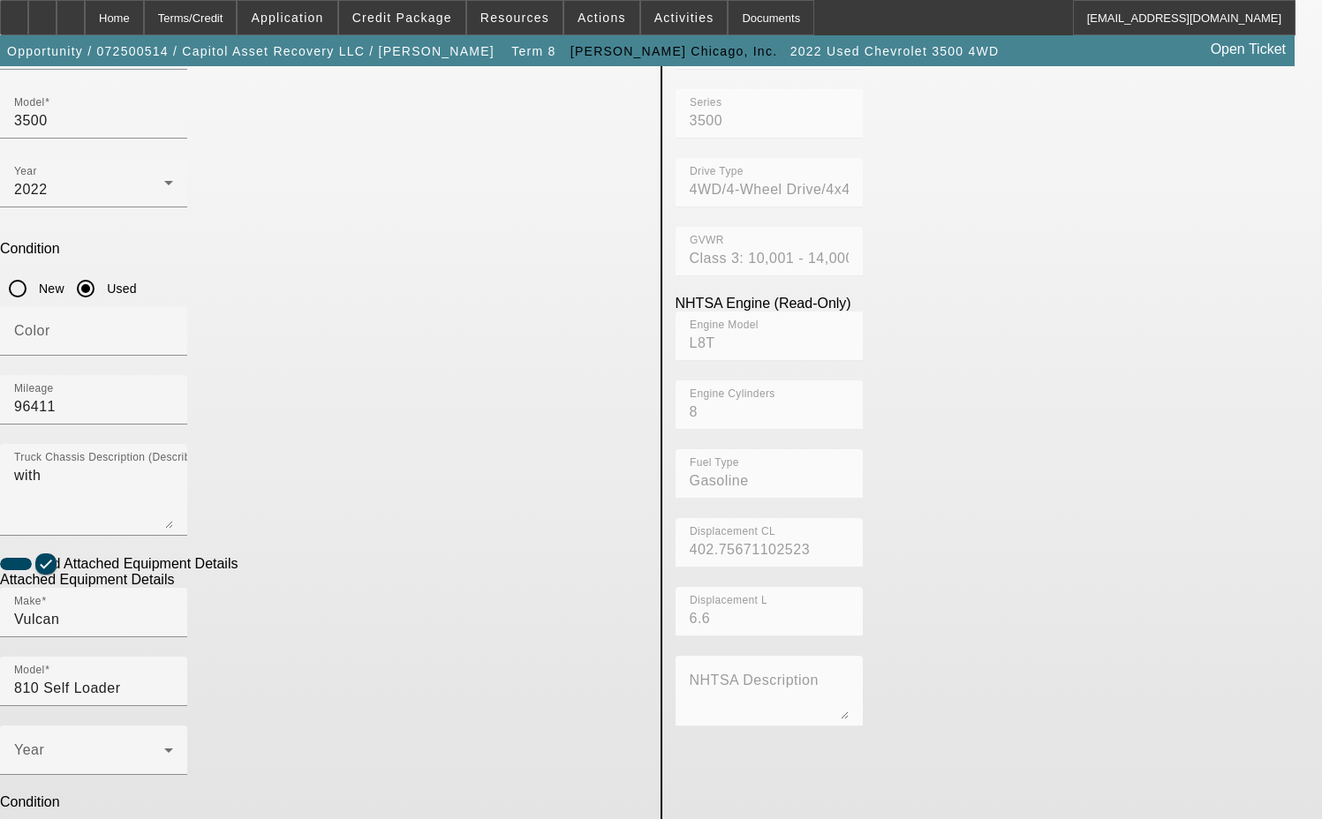
scroll to position [318, 0]
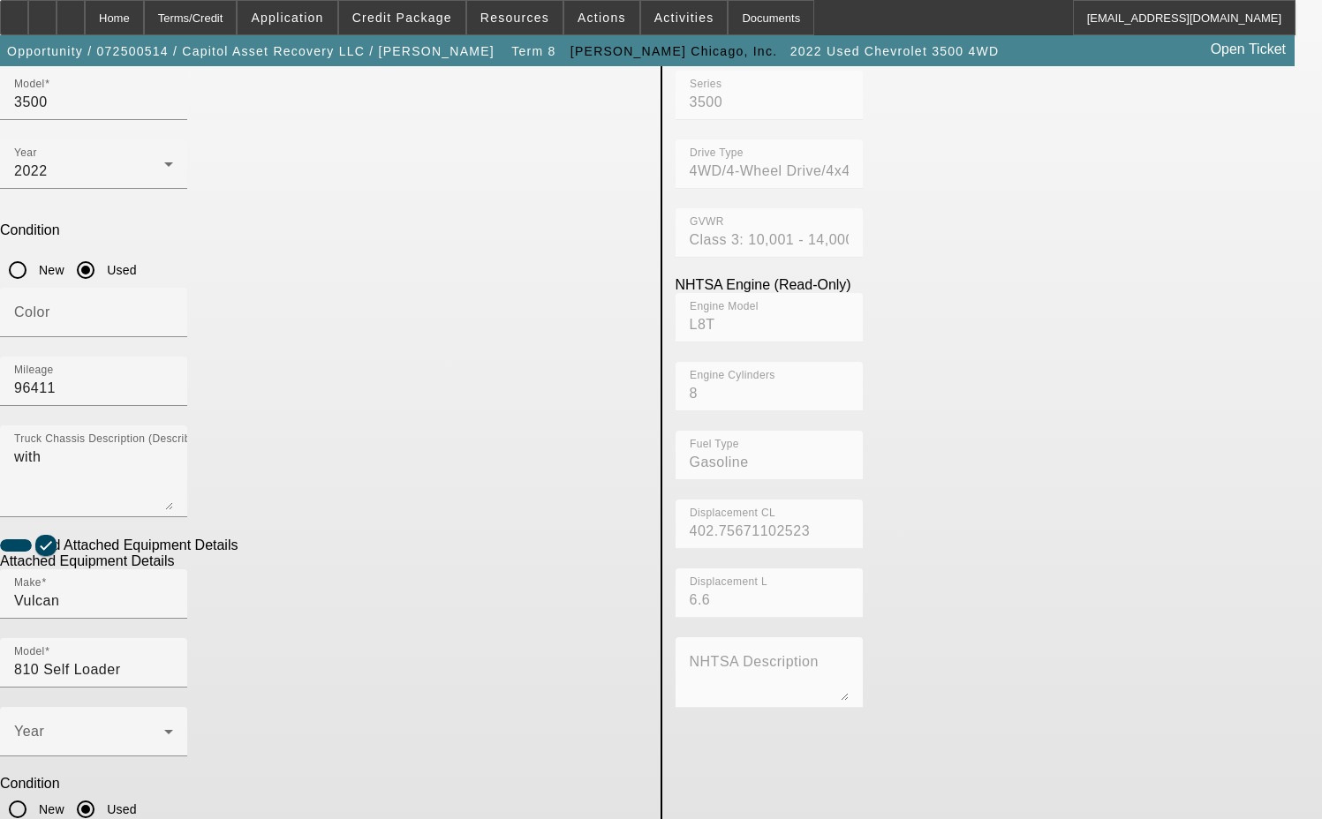
type textarea "includes all accessories, attachments and options"
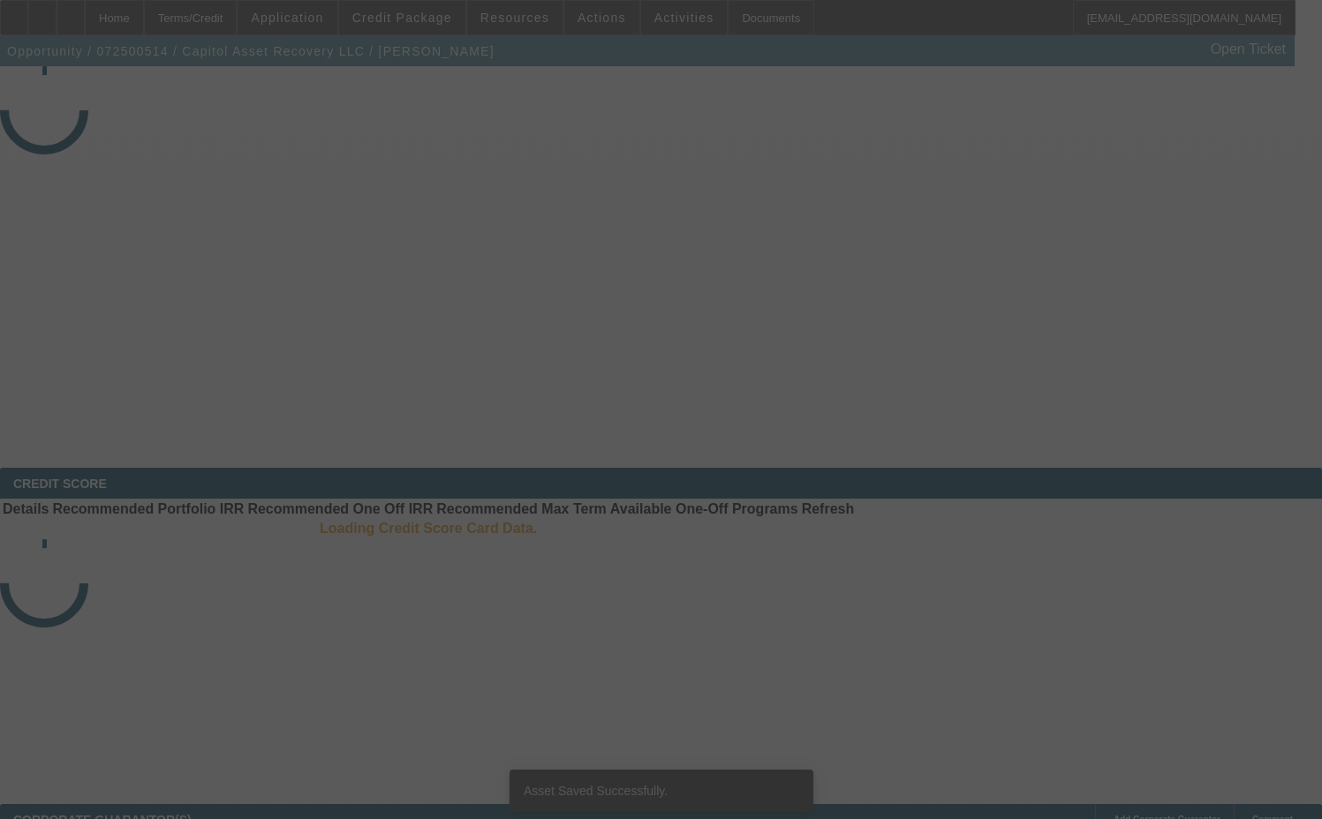
select select "3"
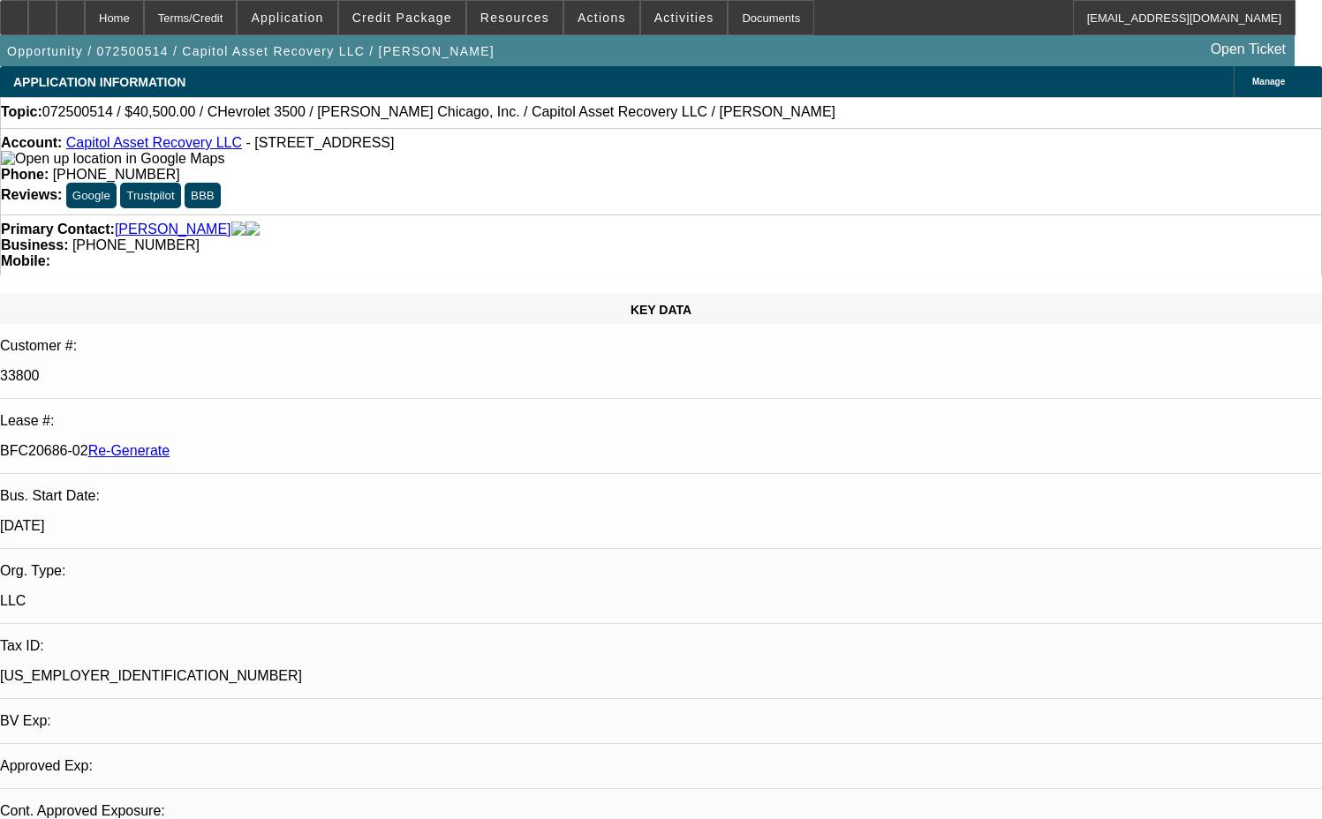
select select "0"
select select "2"
select select "0"
select select "2"
select select "6"
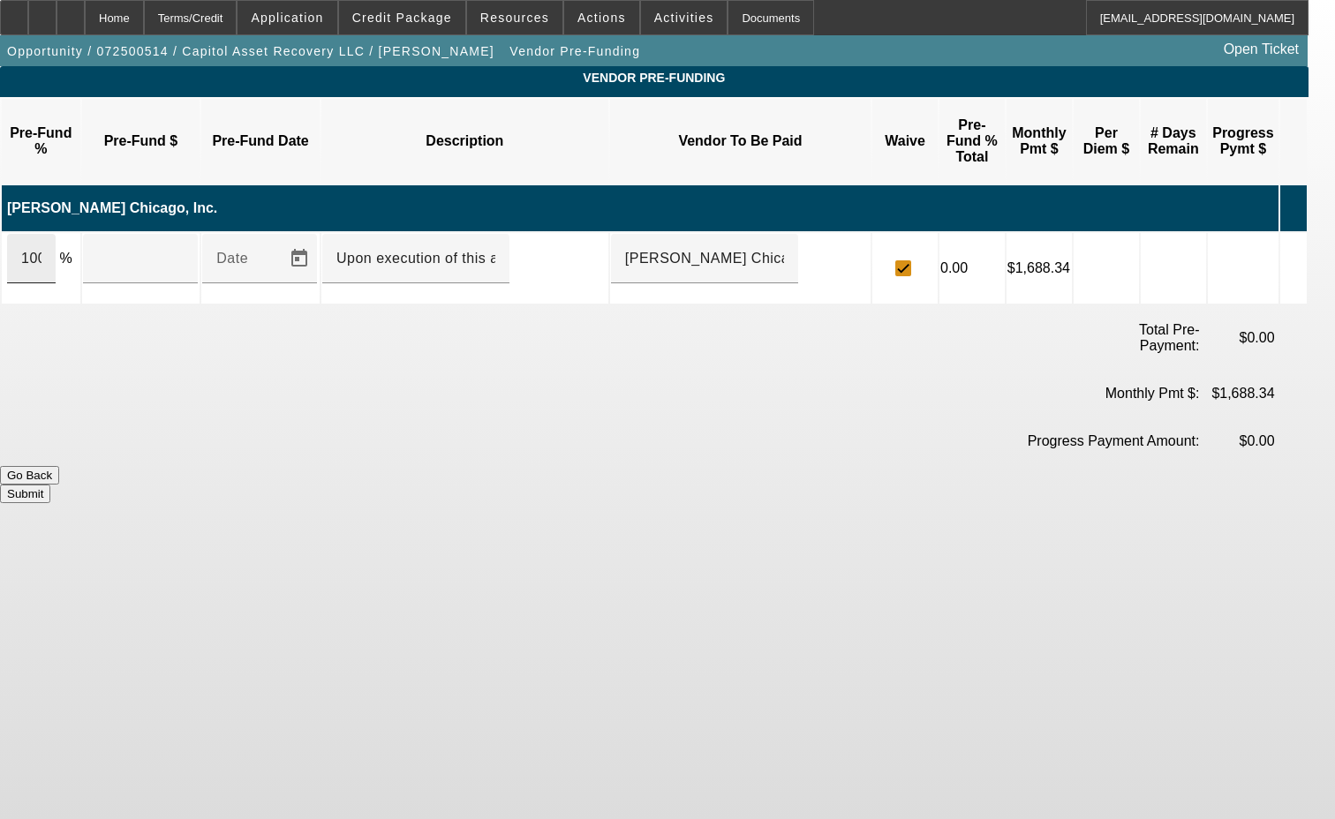
click at [42, 234] on div "100" at bounding box center [31, 258] width 20 height 49
type input "$50,894.70"
click at [50, 485] on button "Submit" at bounding box center [25, 494] width 50 height 19
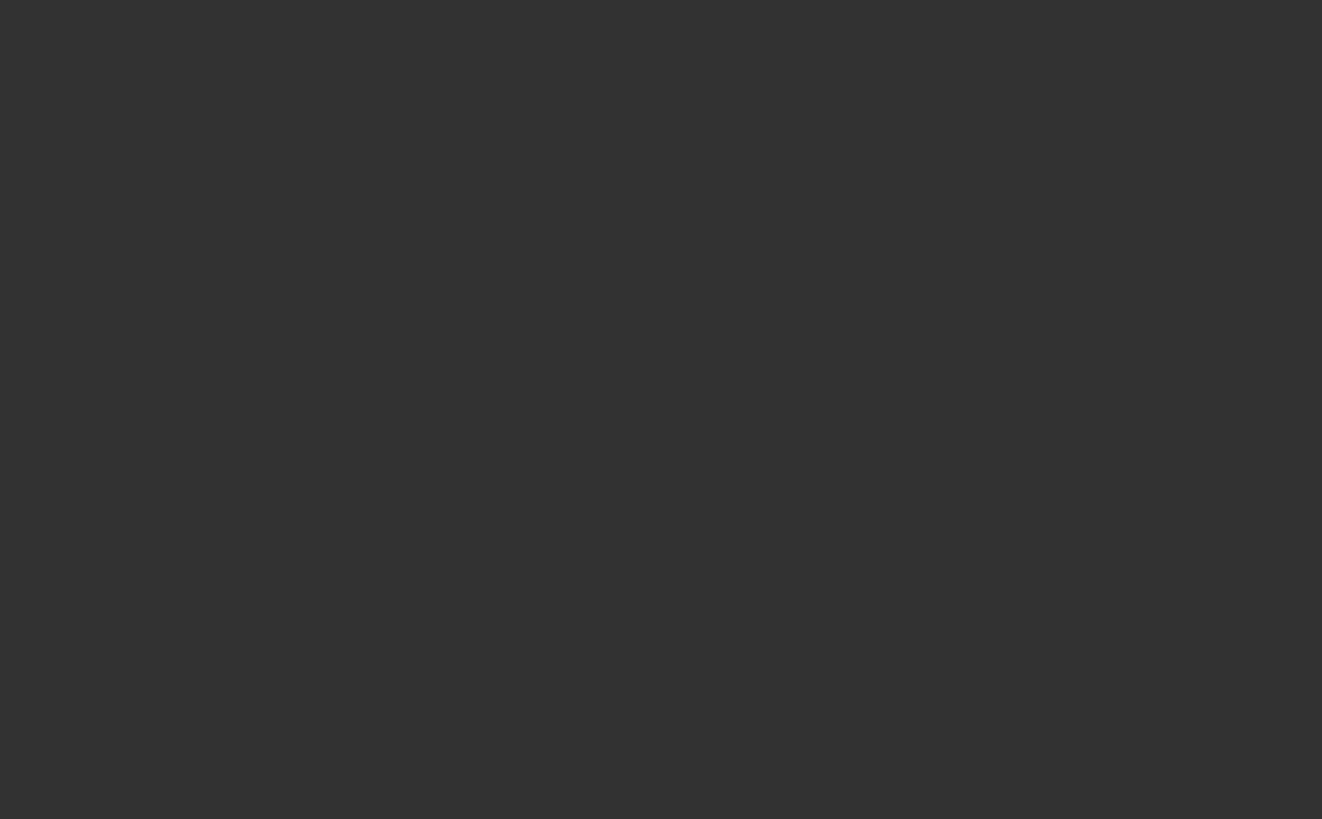
select select "3"
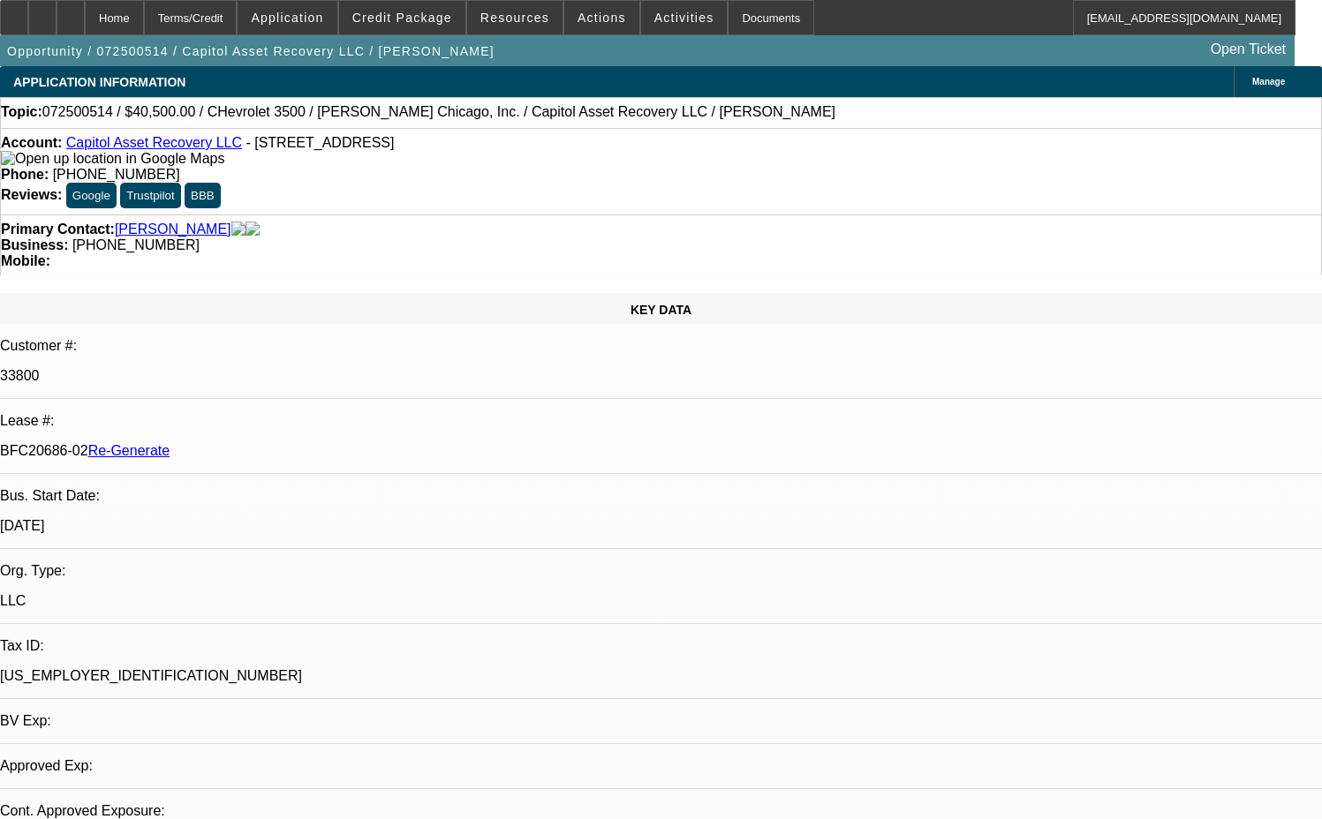
select select "0"
select select "2"
select select "0"
select select "6"
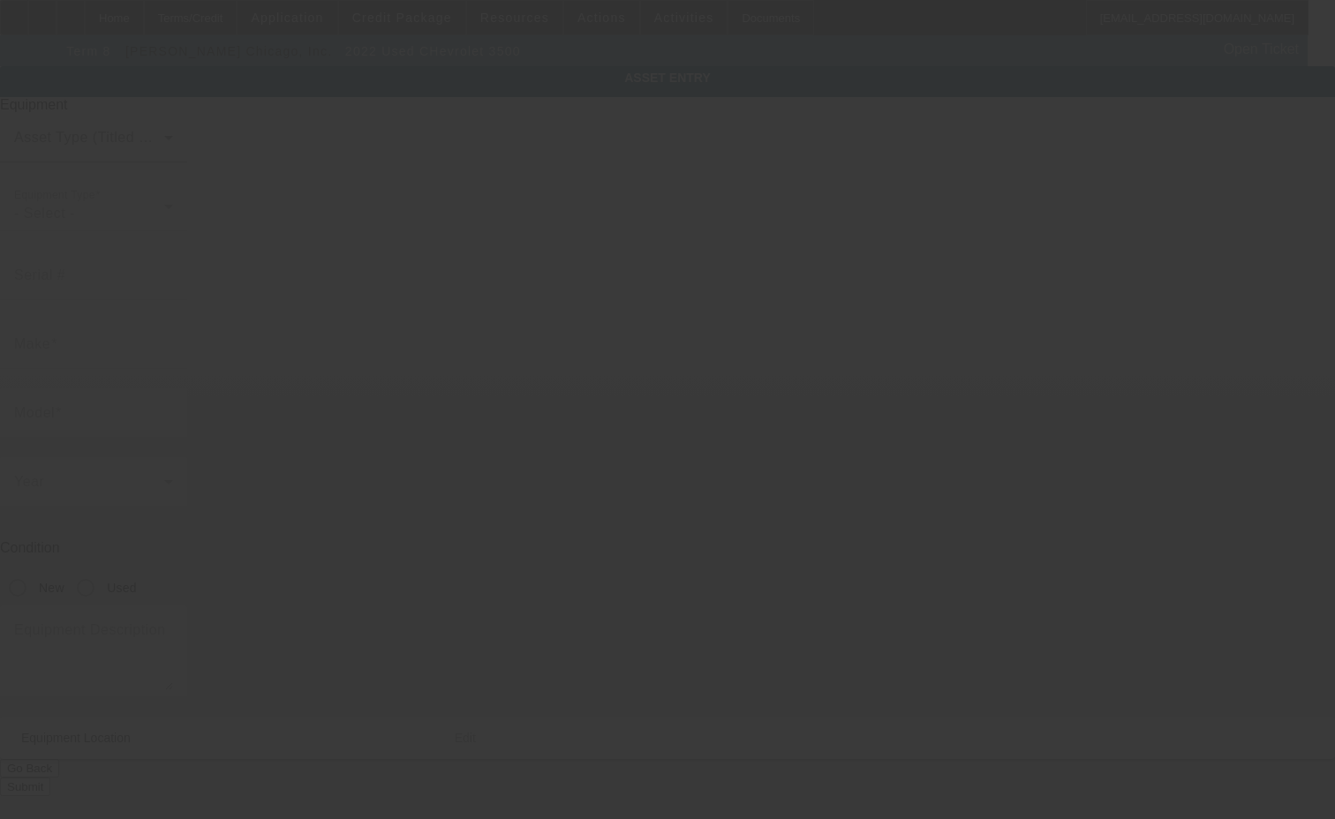
type input "[US_VEHICLE_IDENTIFICATION_NUMBER]"
type input "CHEVROLET"
type input "3500"
radio input "true"
type textarea "with"
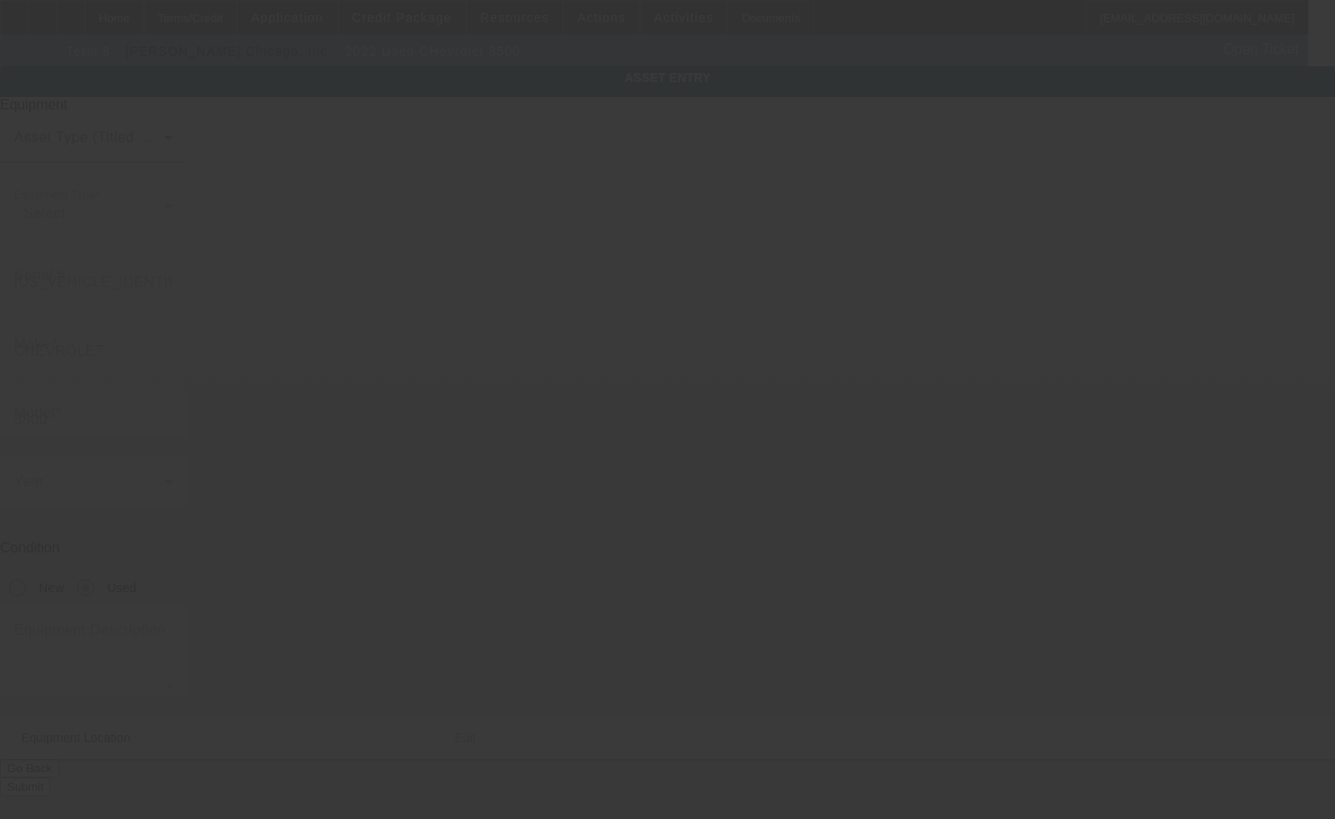
type input "[STREET_ADDRESS]"
type input "Des Moines"
type input "50317"
type input "Polk"
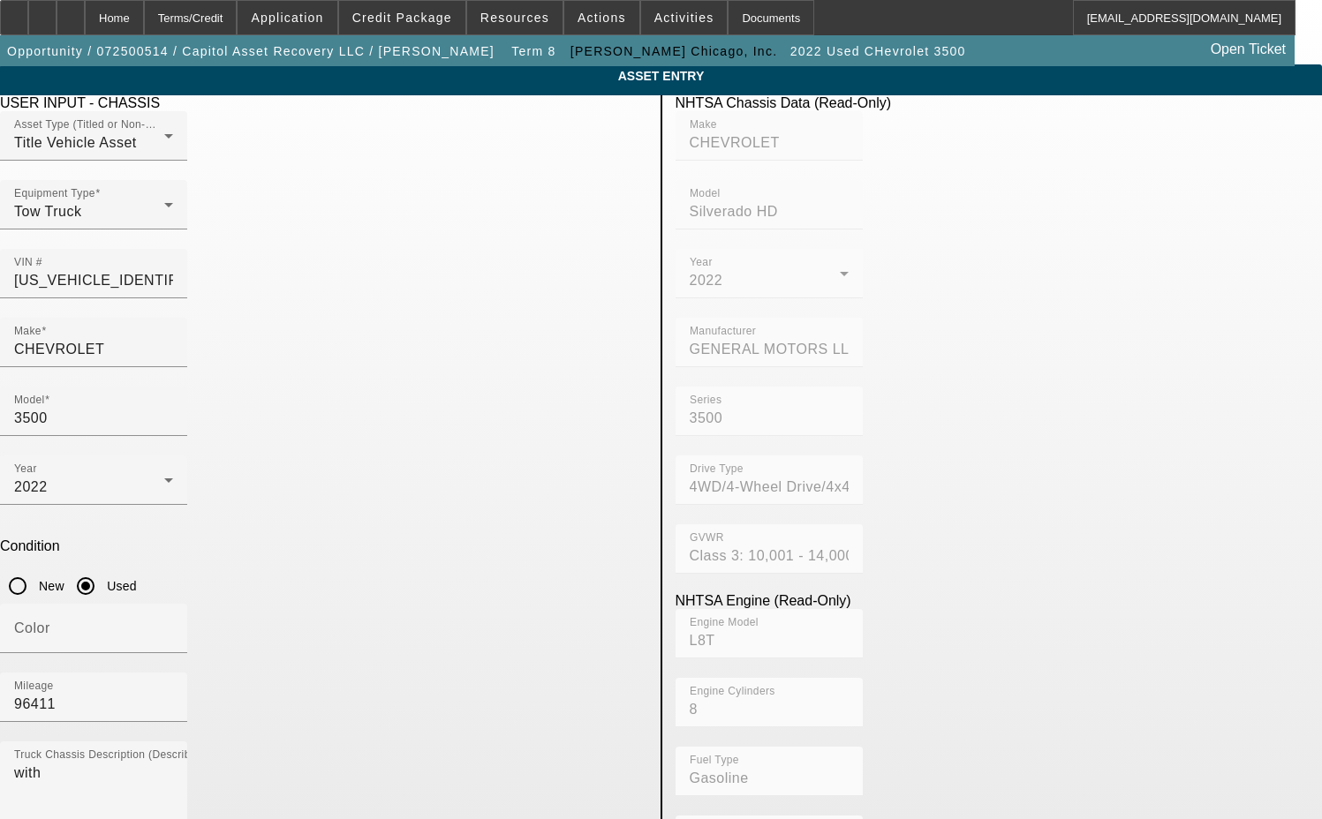
scroll to position [88, 0]
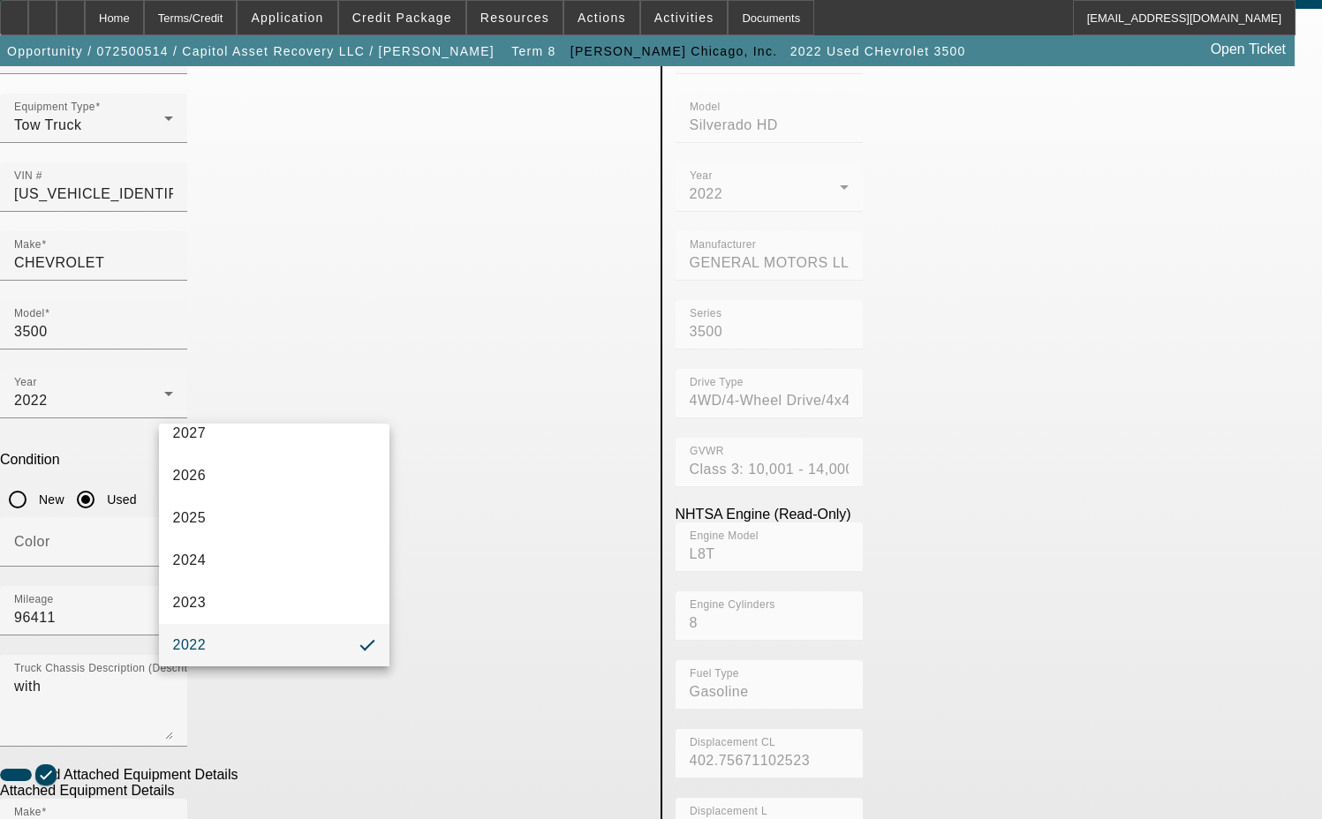
scroll to position [0, 0]
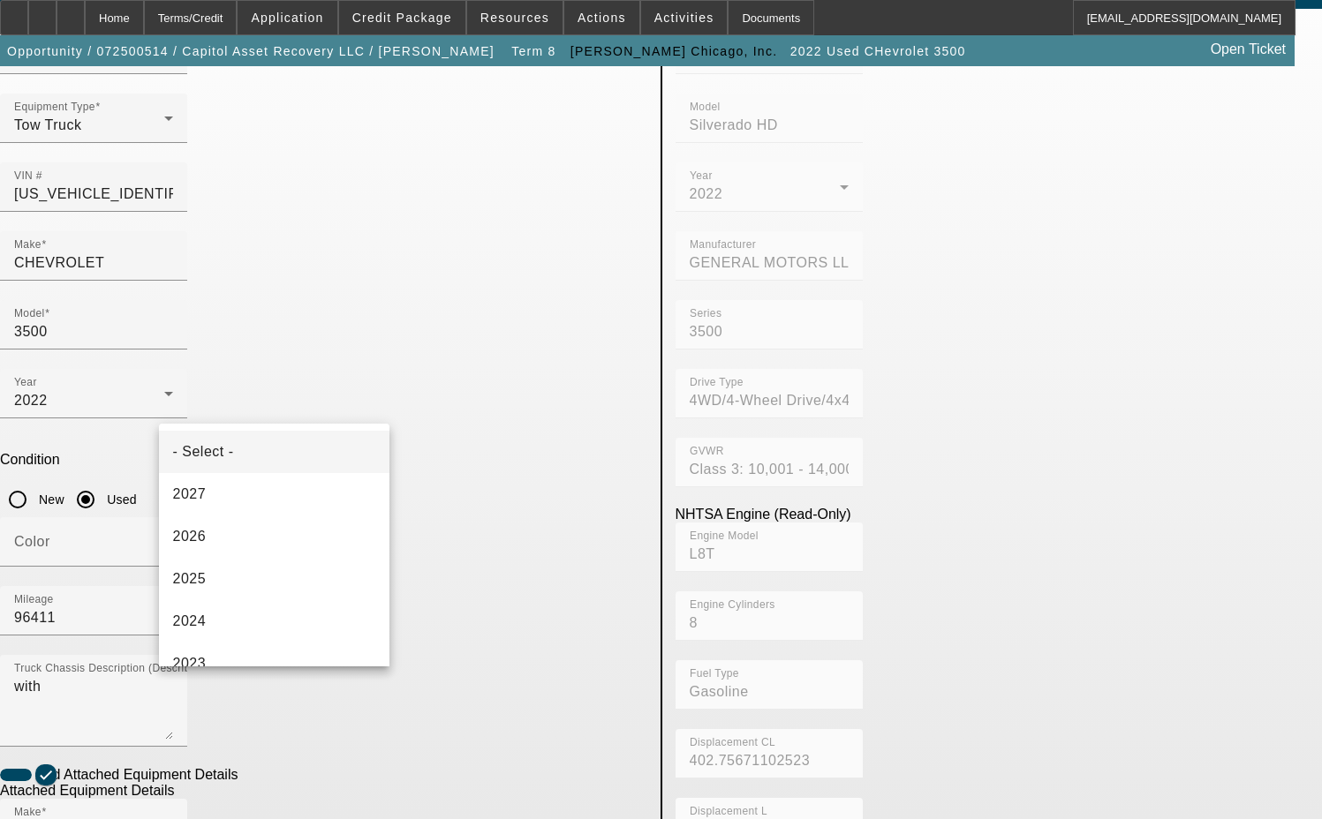
click at [261, 453] on mat-option "- Select -" at bounding box center [274, 452] width 231 height 42
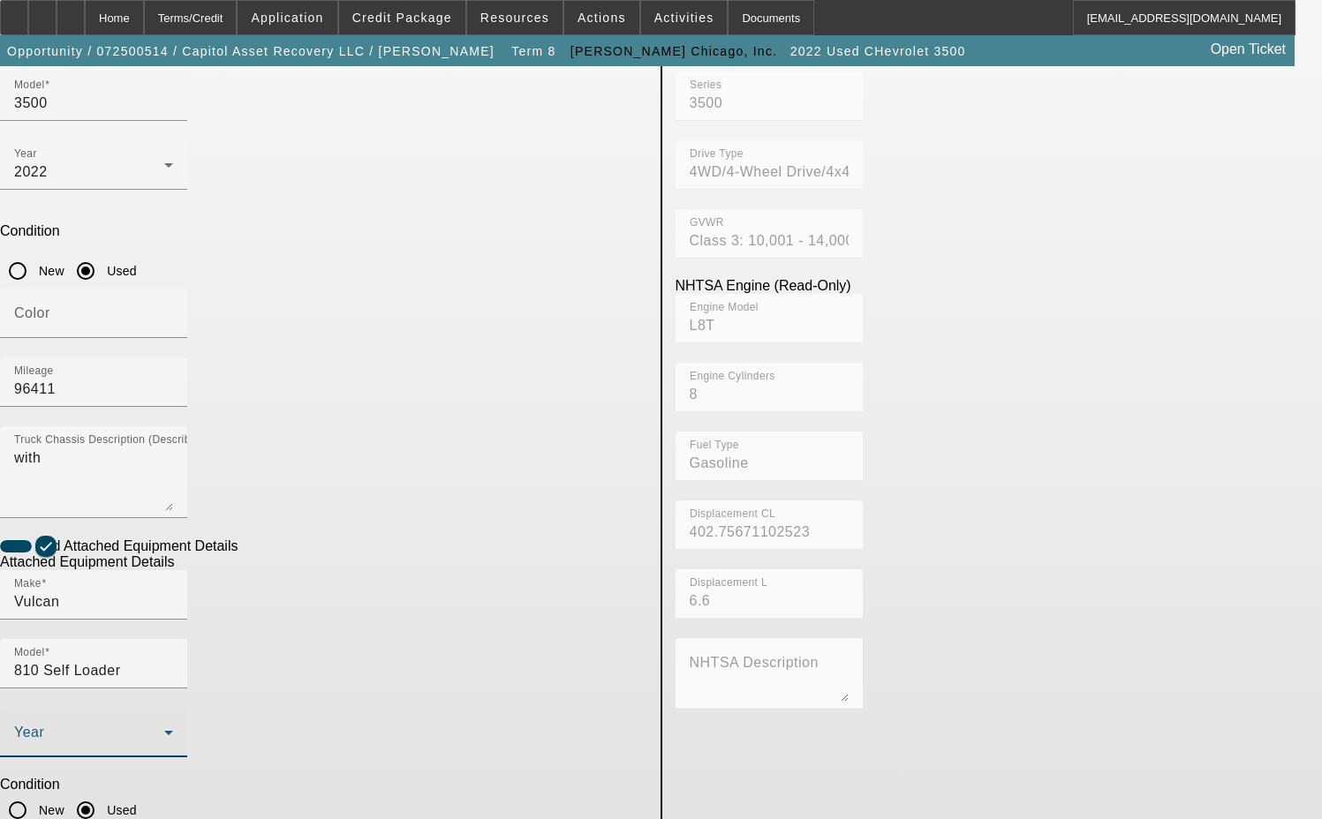
scroll to position [318, 0]
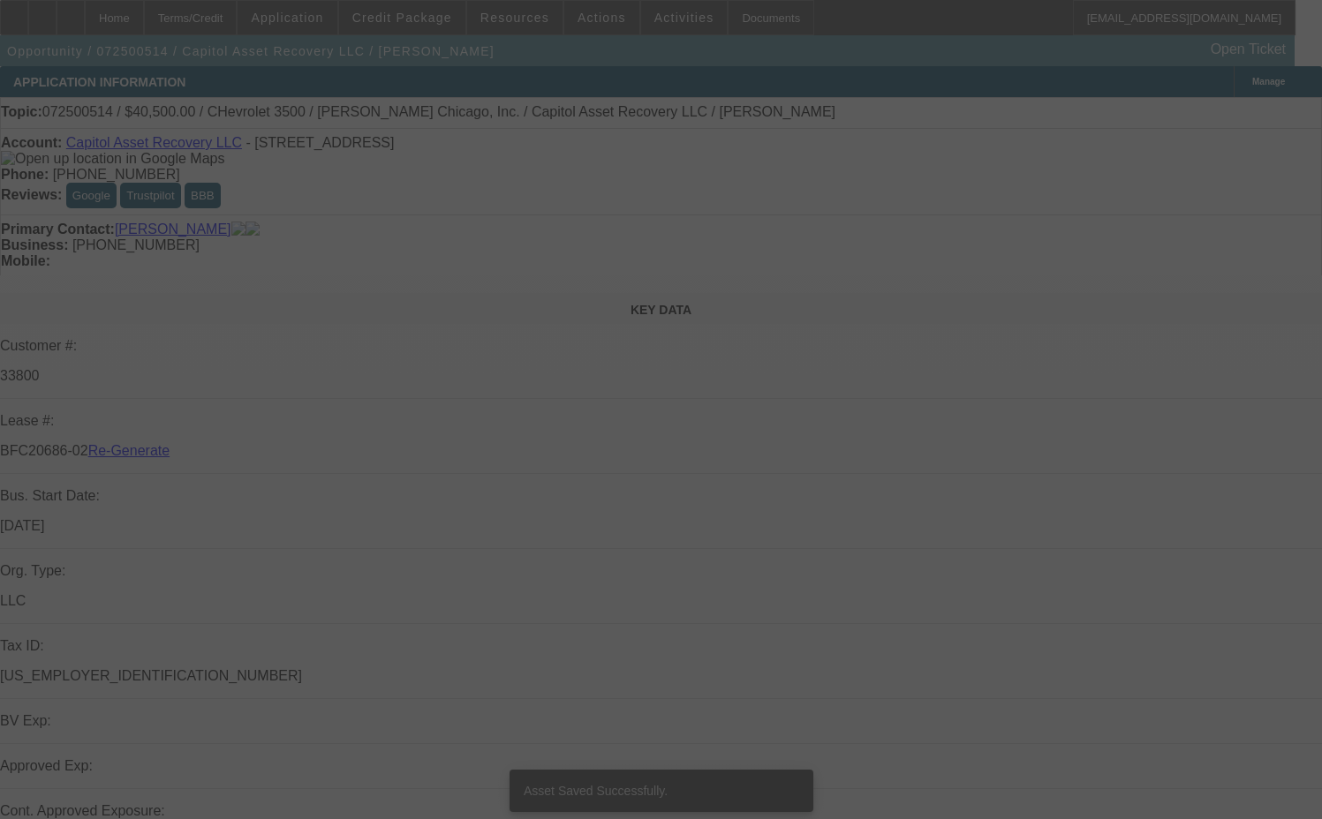
select select "3"
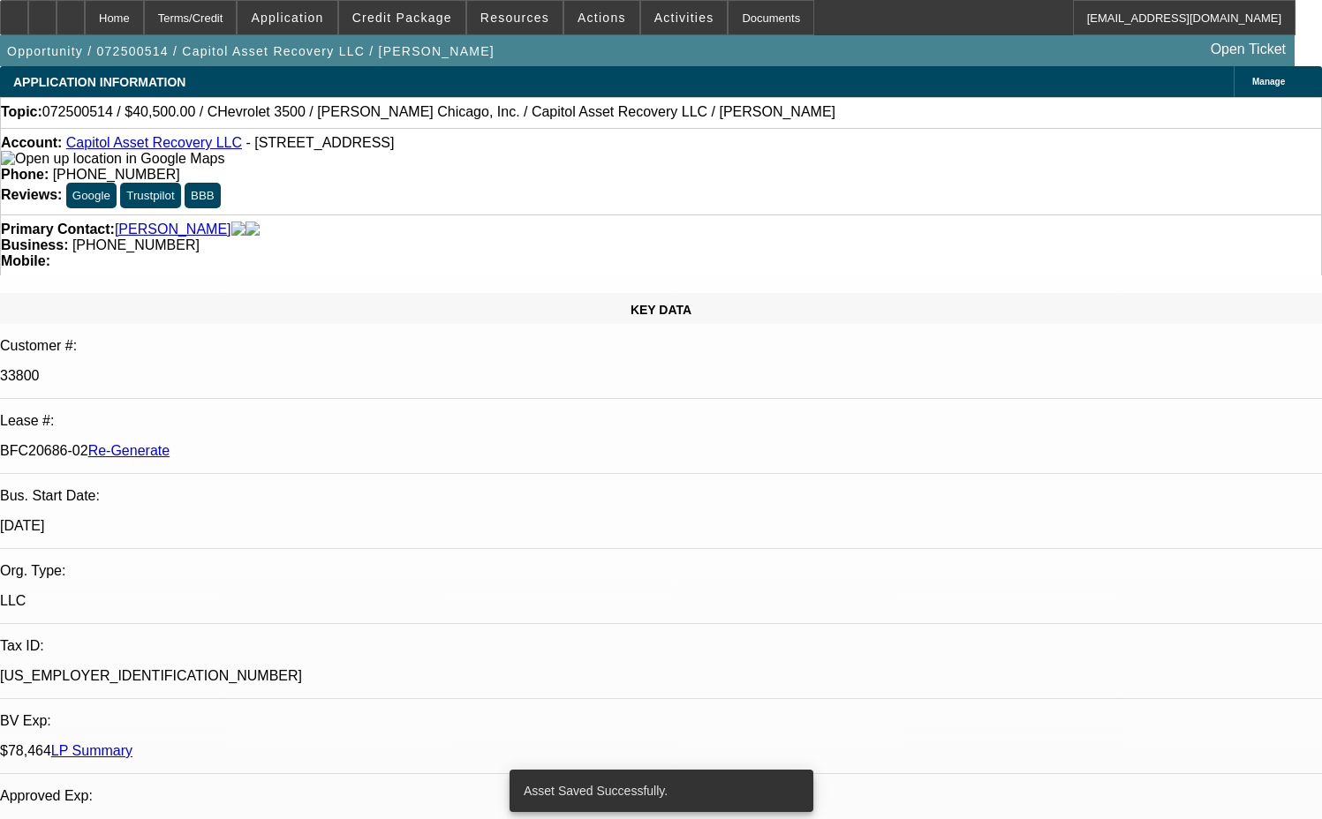
select select "0"
select select "2"
select select "0"
select select "6"
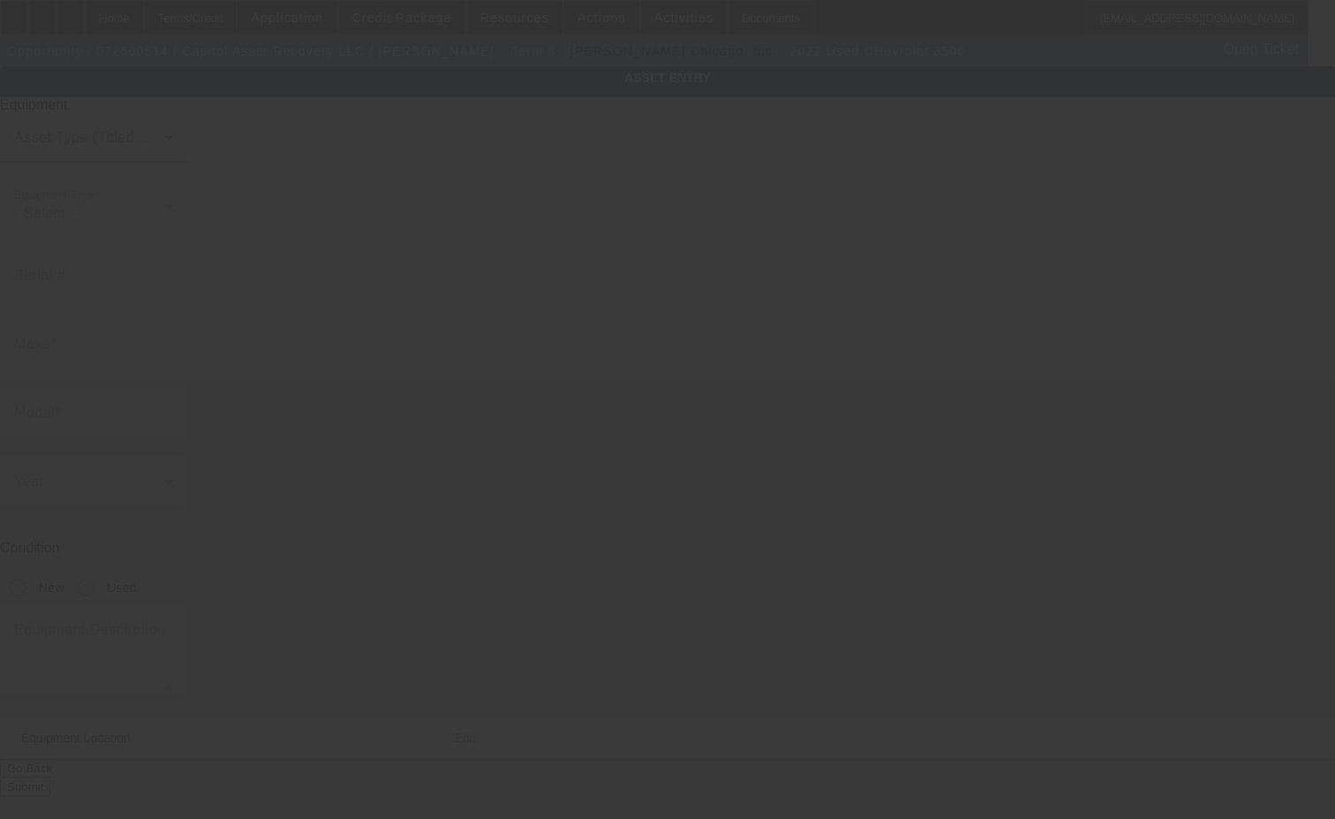
type input "[US_VEHICLE_IDENTIFICATION_NUMBER]"
type input "CHEVROLET"
type input "3500"
radio input "true"
type textarea "with"
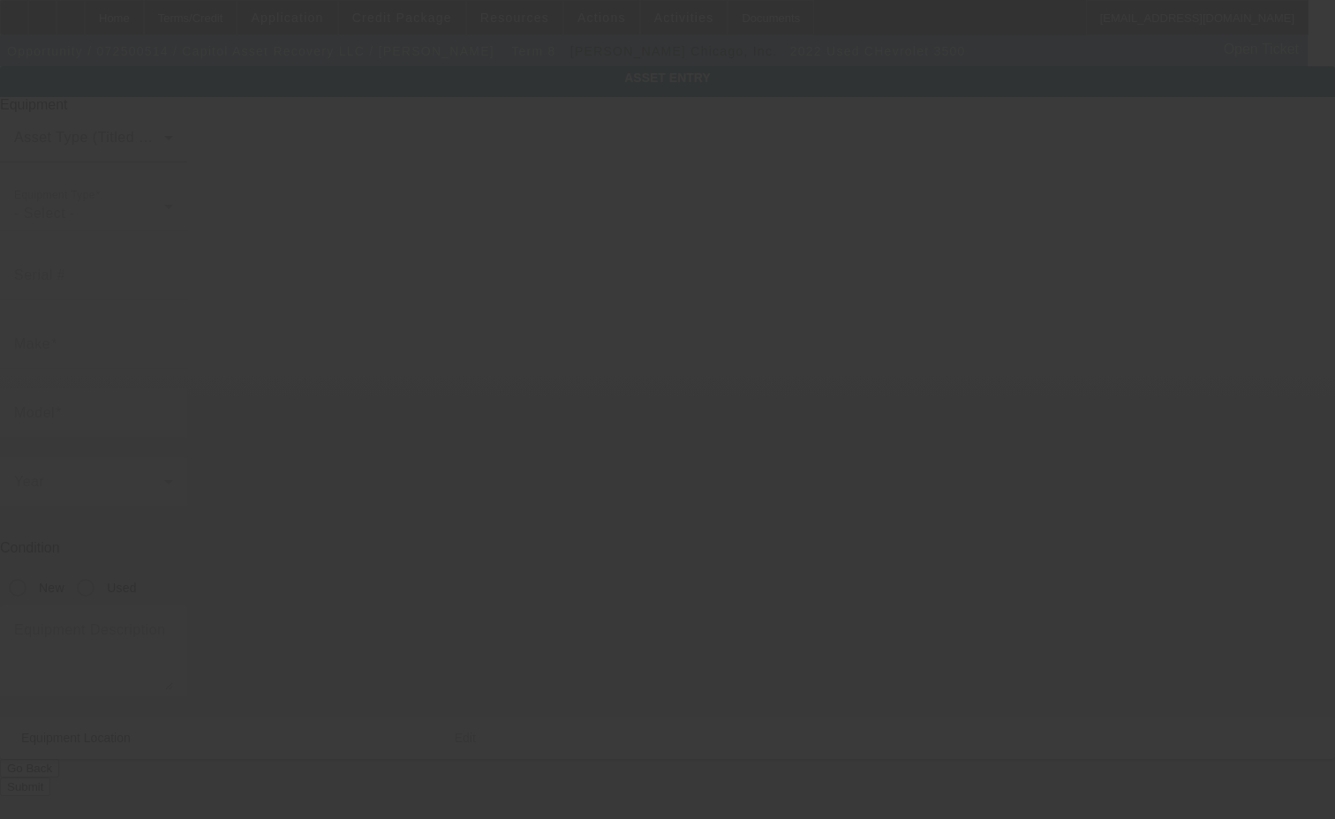
type input "[STREET_ADDRESS]"
type input "Des Moines"
type input "50317"
type input "Polk"
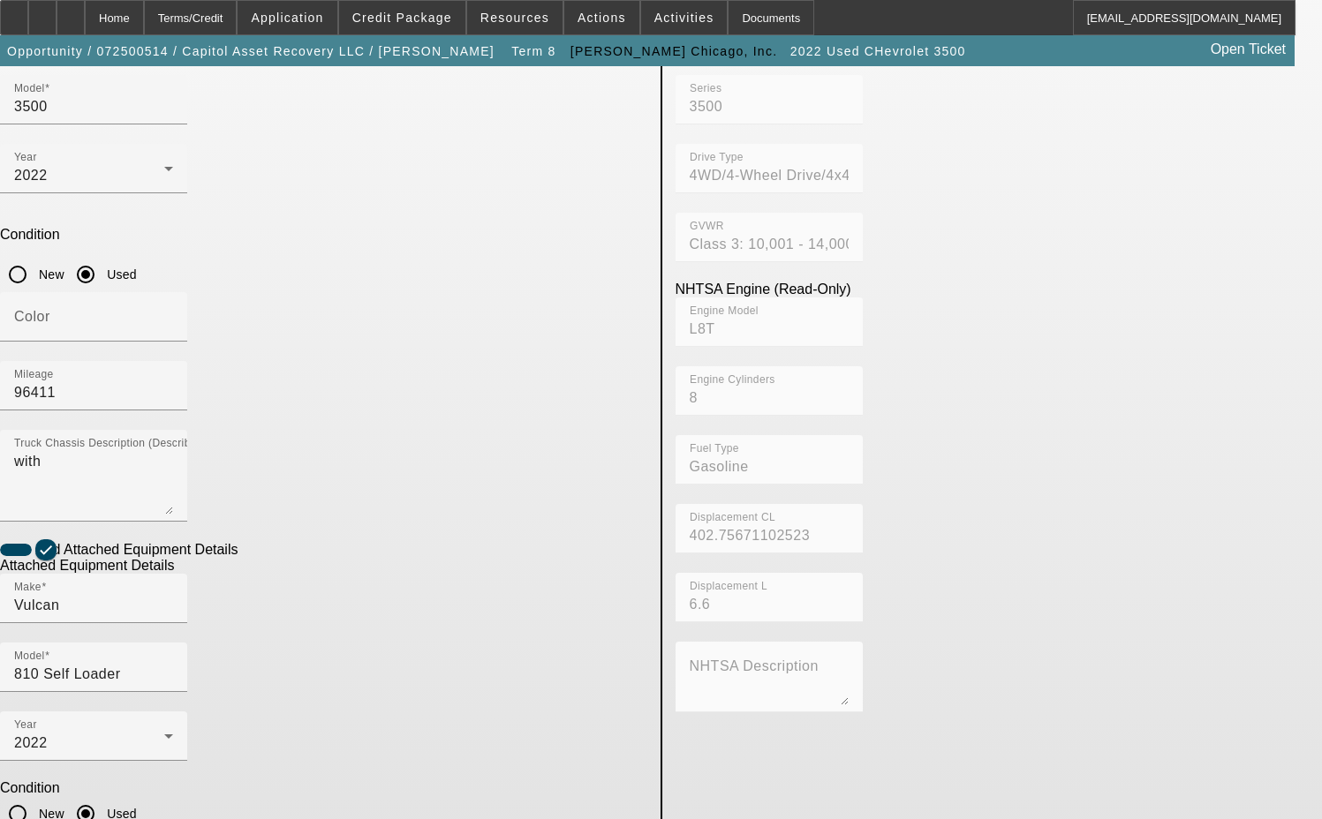
scroll to position [318, 0]
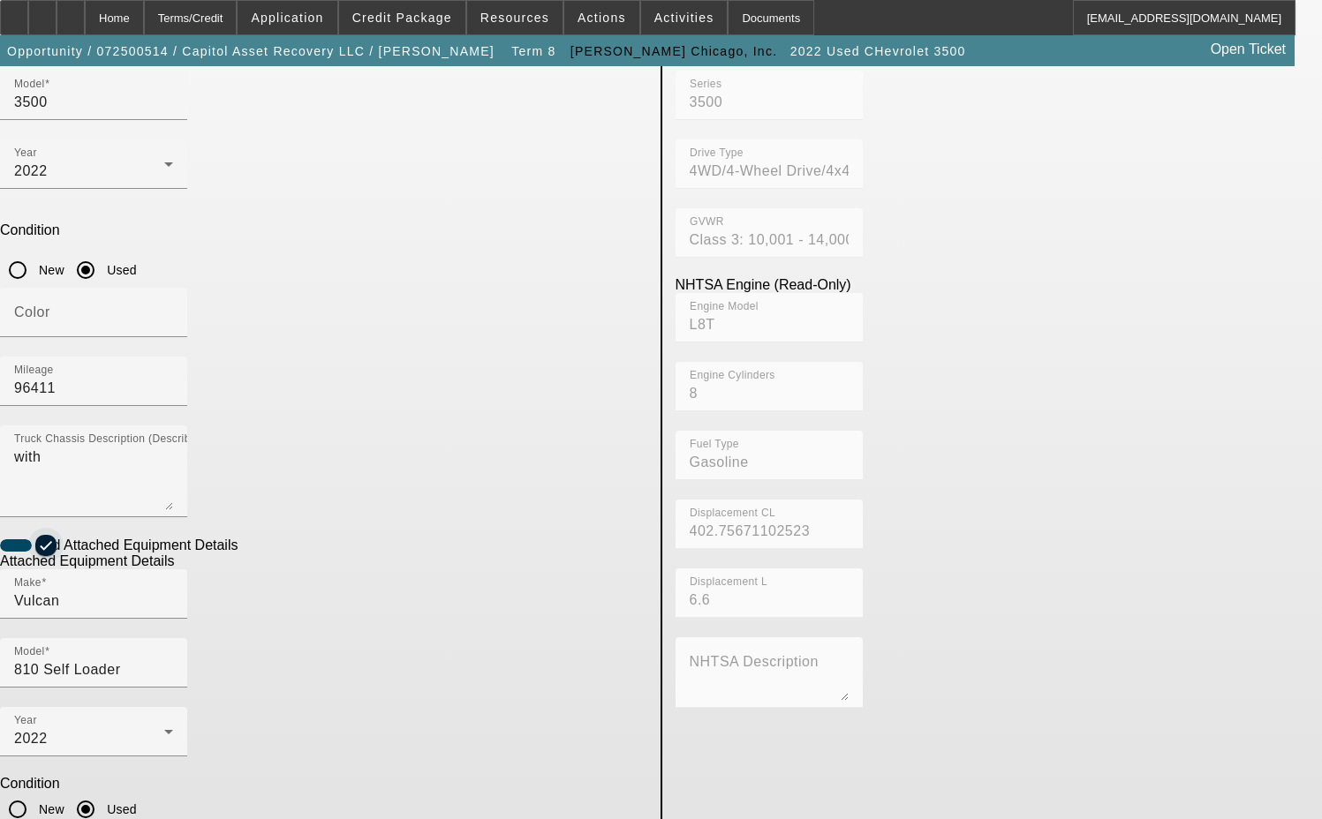
click at [57, 535] on span "button" at bounding box center [45, 545] width 21 height 21
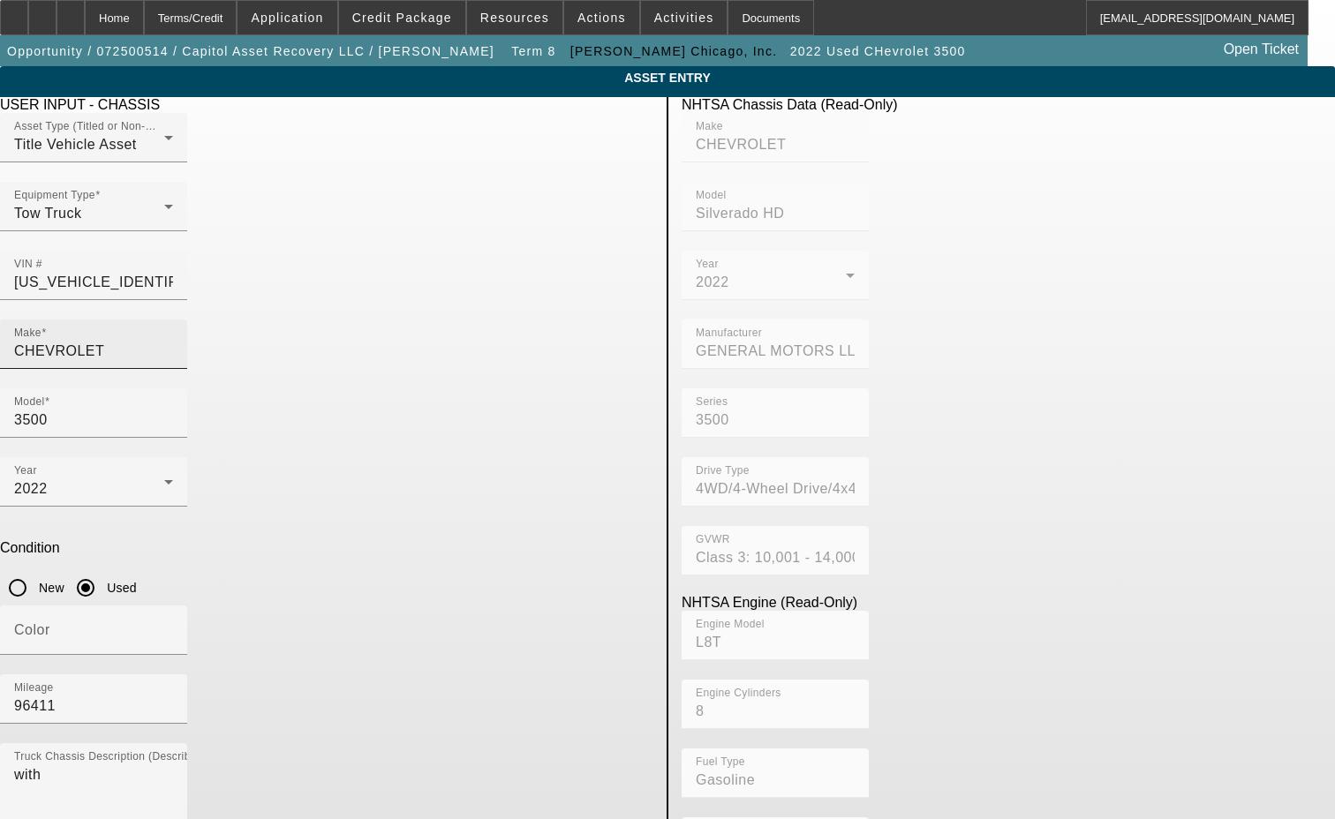
click at [173, 341] on input "CHEVROLET" at bounding box center [93, 351] width 159 height 21
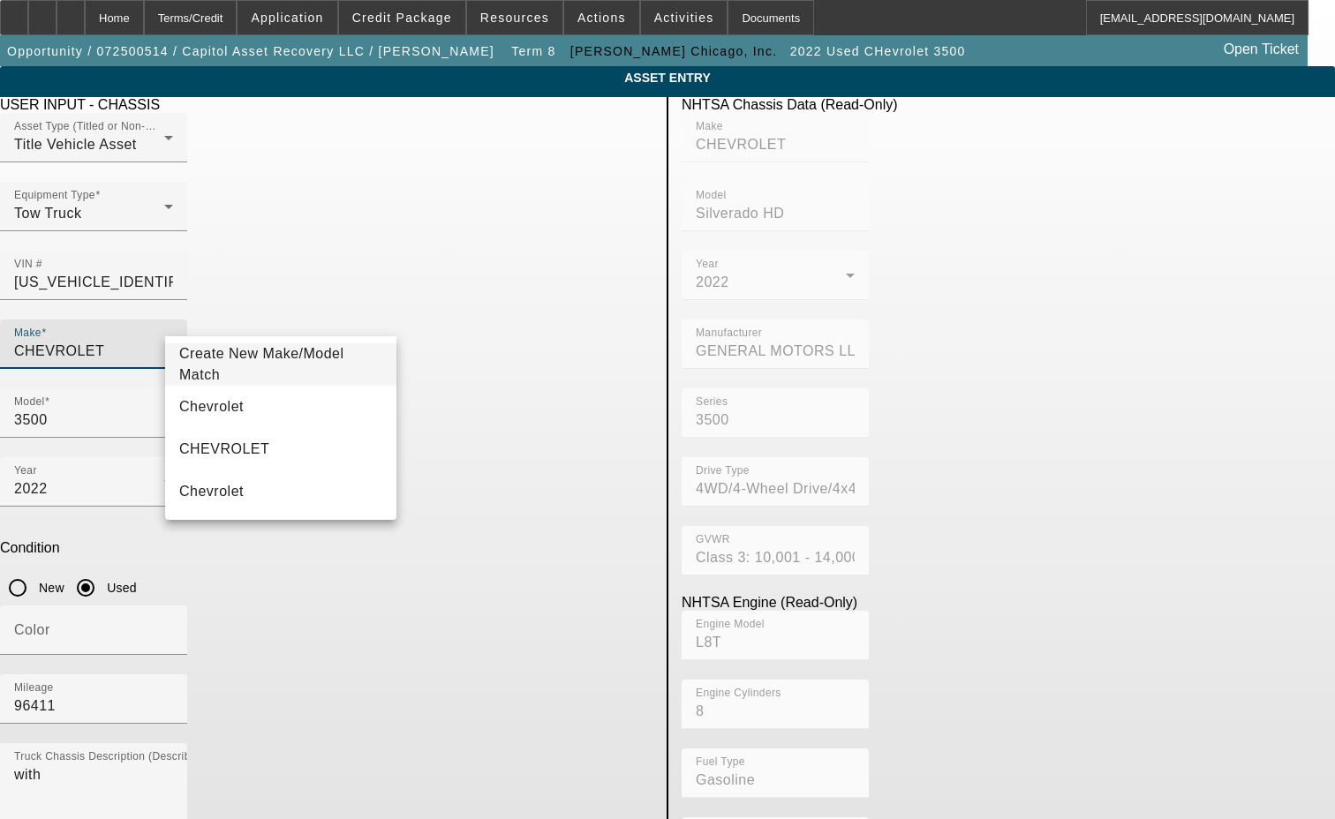
click at [294, 359] on span "Create New Make/Model Match" at bounding box center [261, 364] width 165 height 36
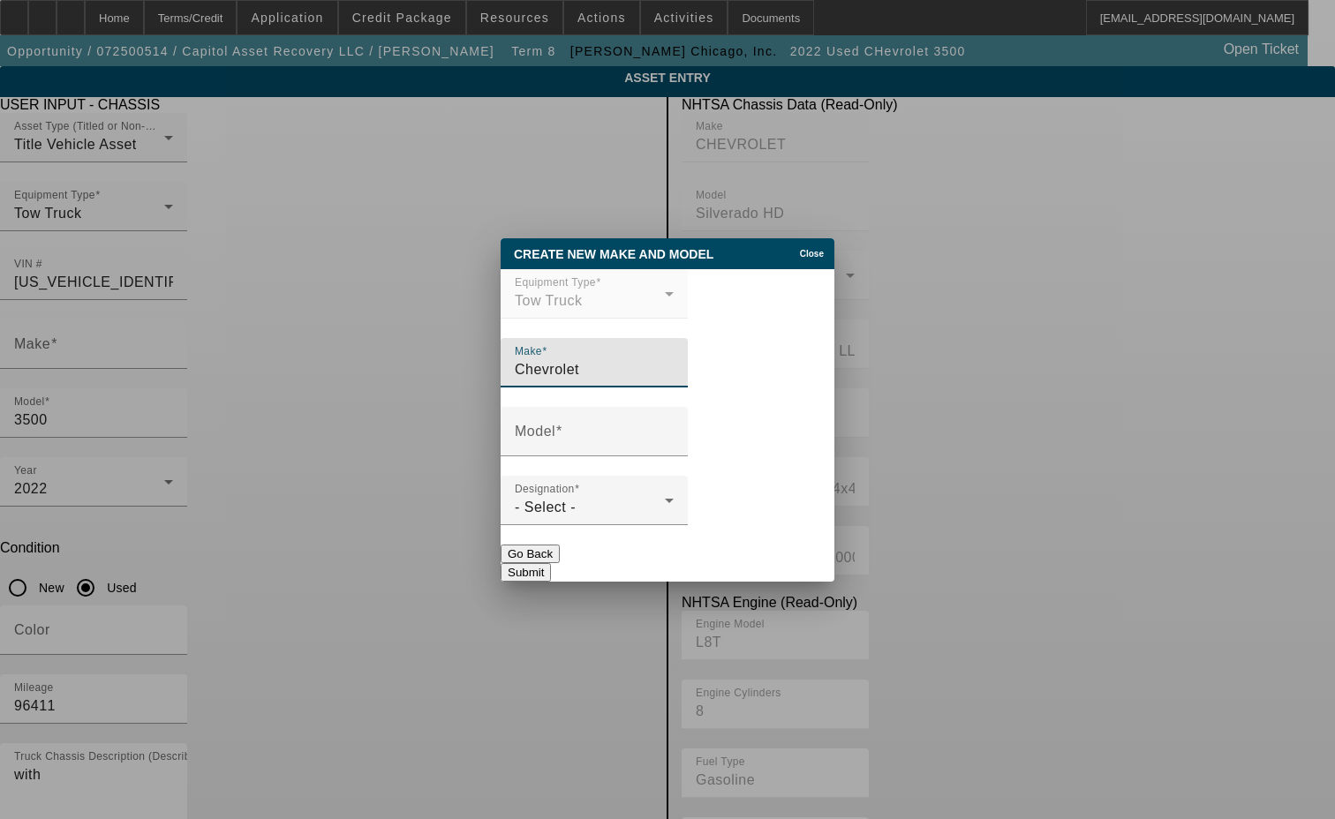
type input "Chevrolet"
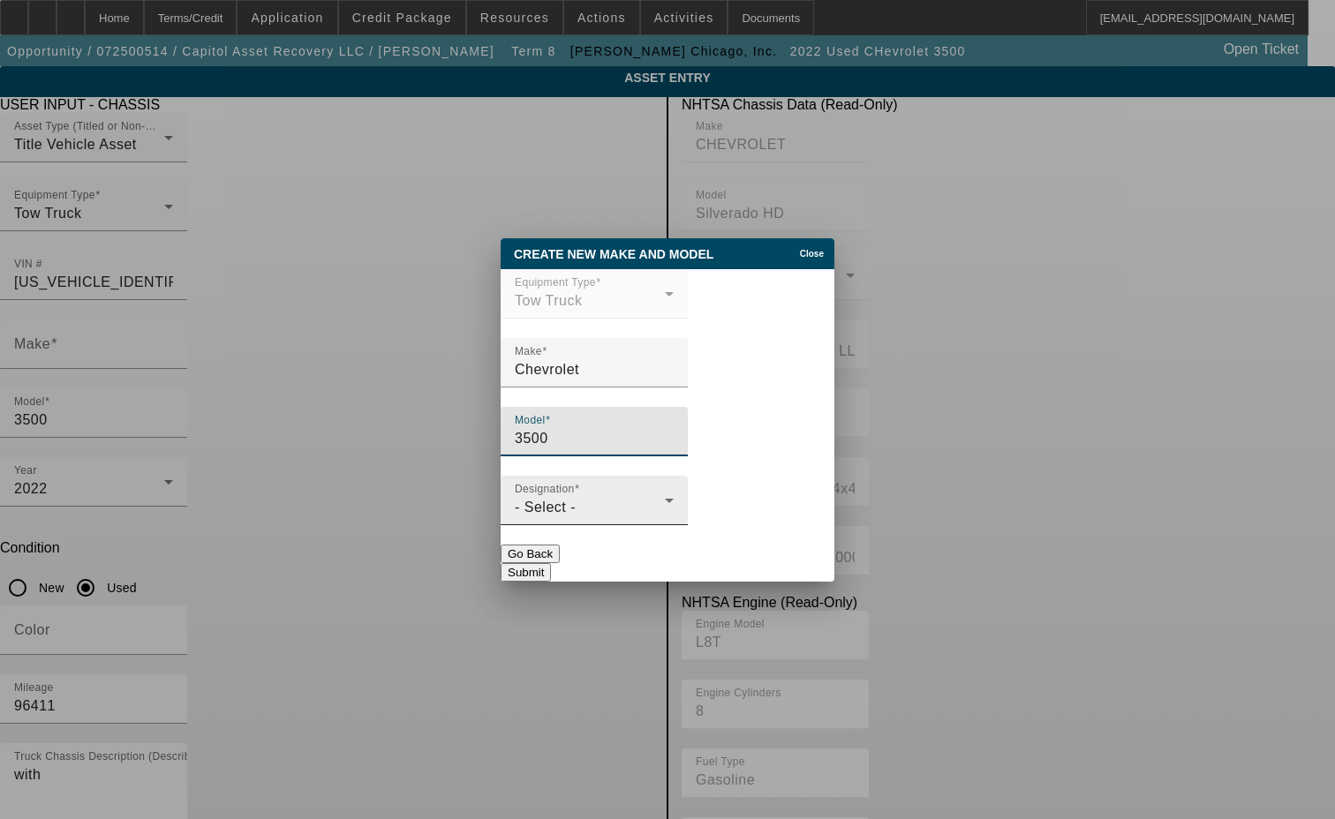
type input "3500"
click at [583, 517] on div "- Select -" at bounding box center [590, 507] width 150 height 21
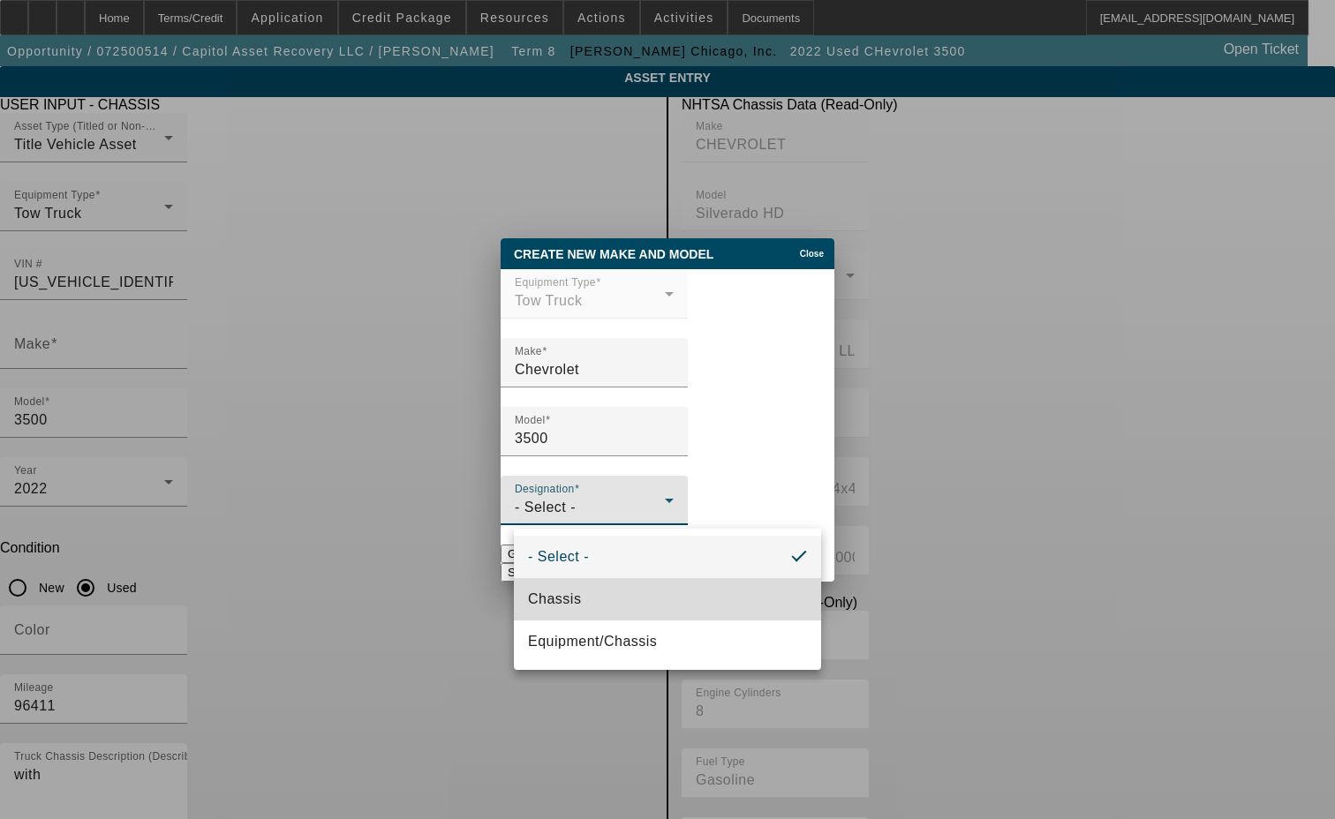
click at [565, 589] on span "Chassis" at bounding box center [554, 599] width 53 height 21
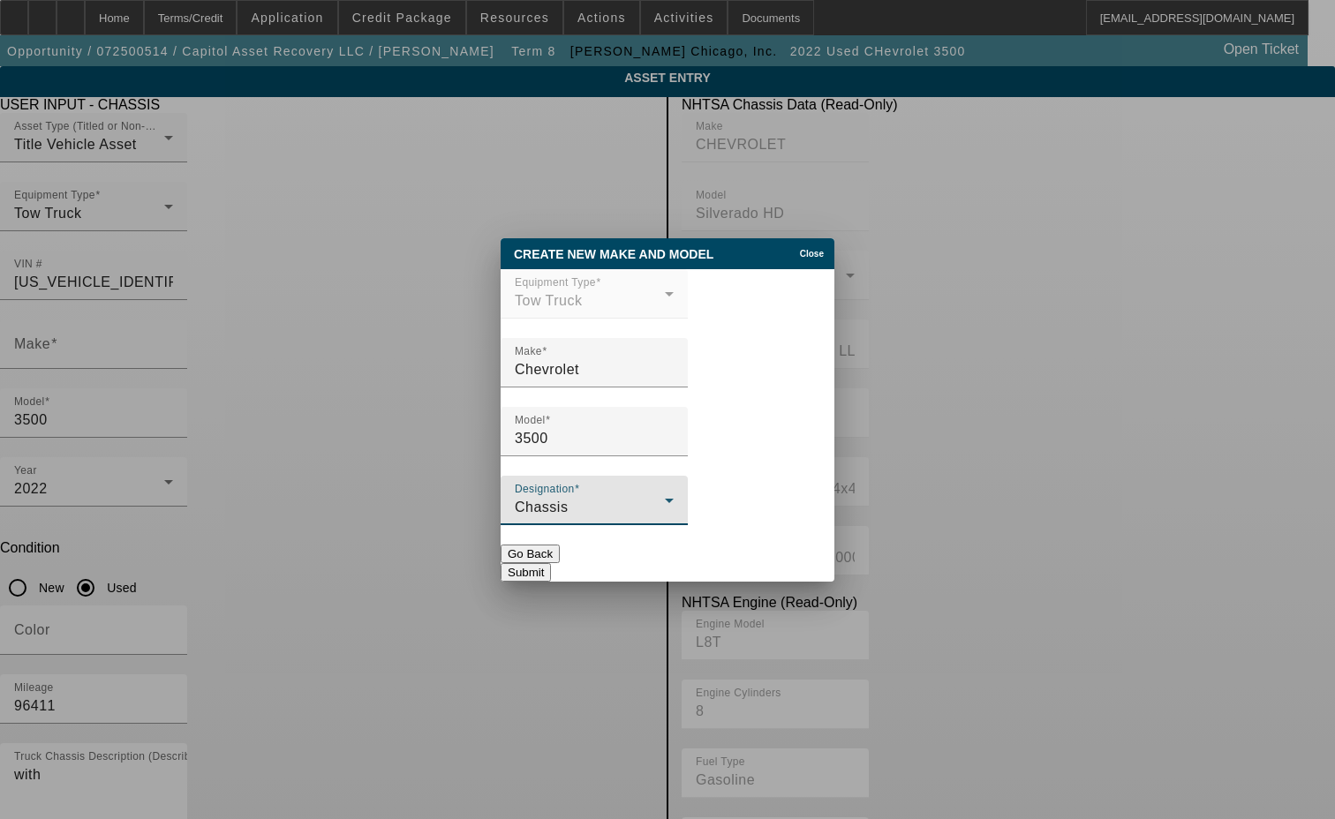
click at [551, 564] on button "Submit" at bounding box center [526, 572] width 50 height 19
type input "Chevrolet"
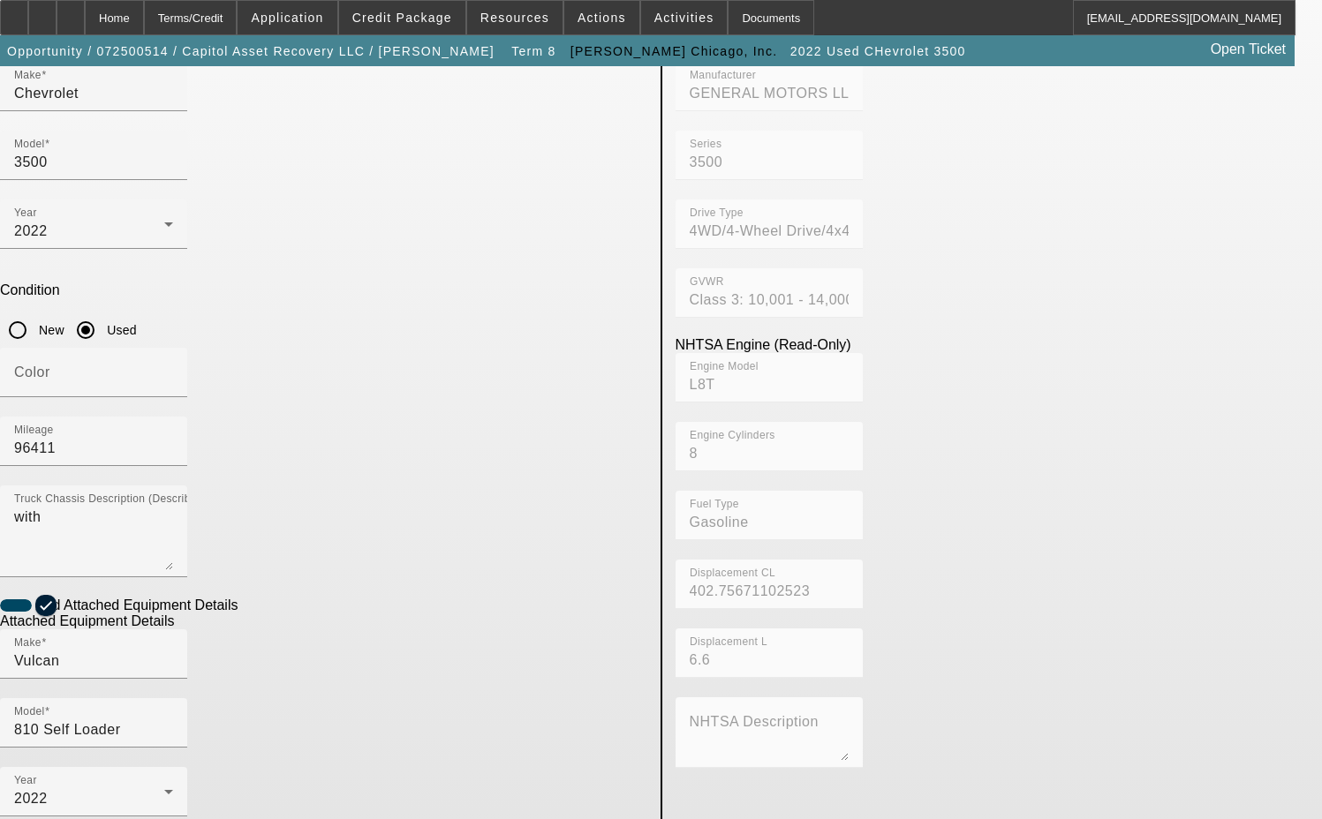
scroll to position [265, 0]
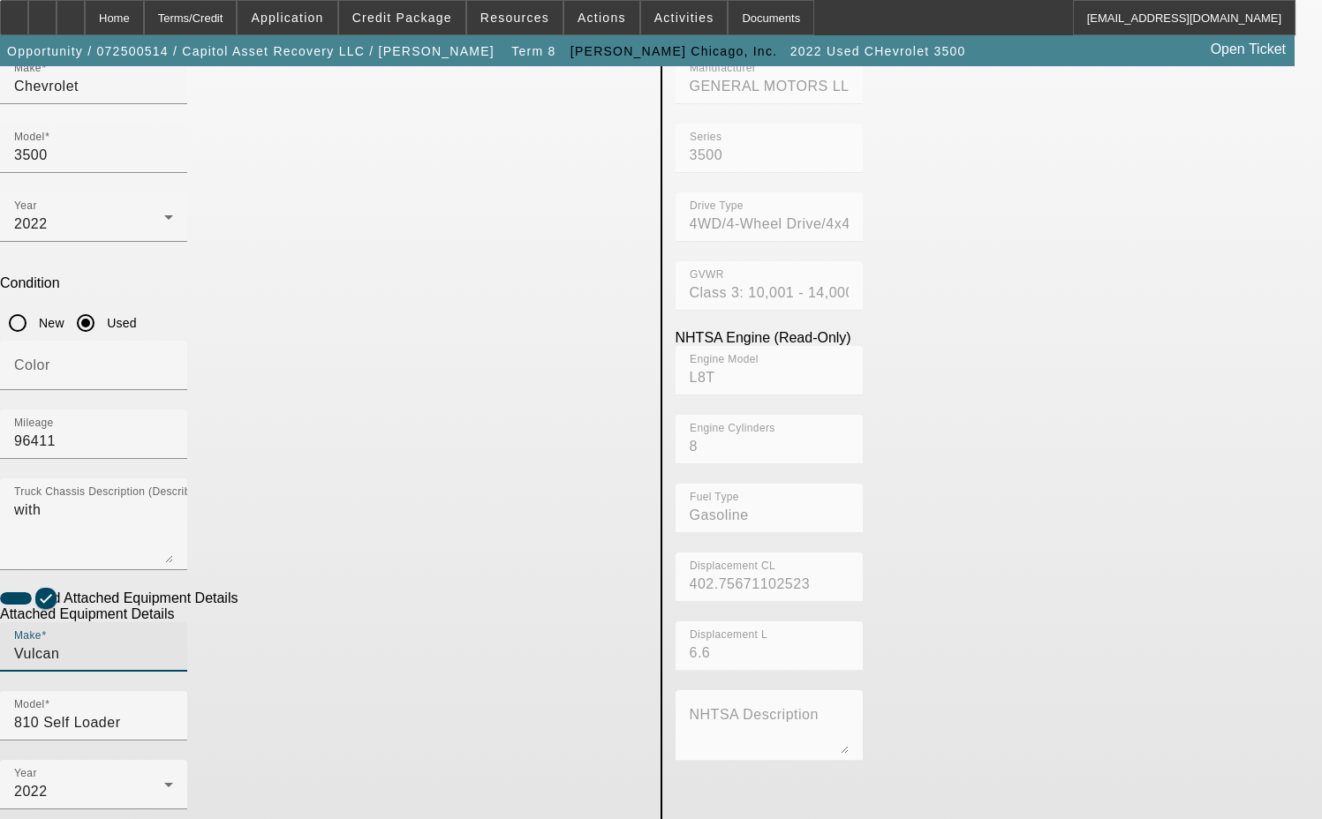
click at [173, 644] on input "Vulcan" at bounding box center [93, 654] width 159 height 21
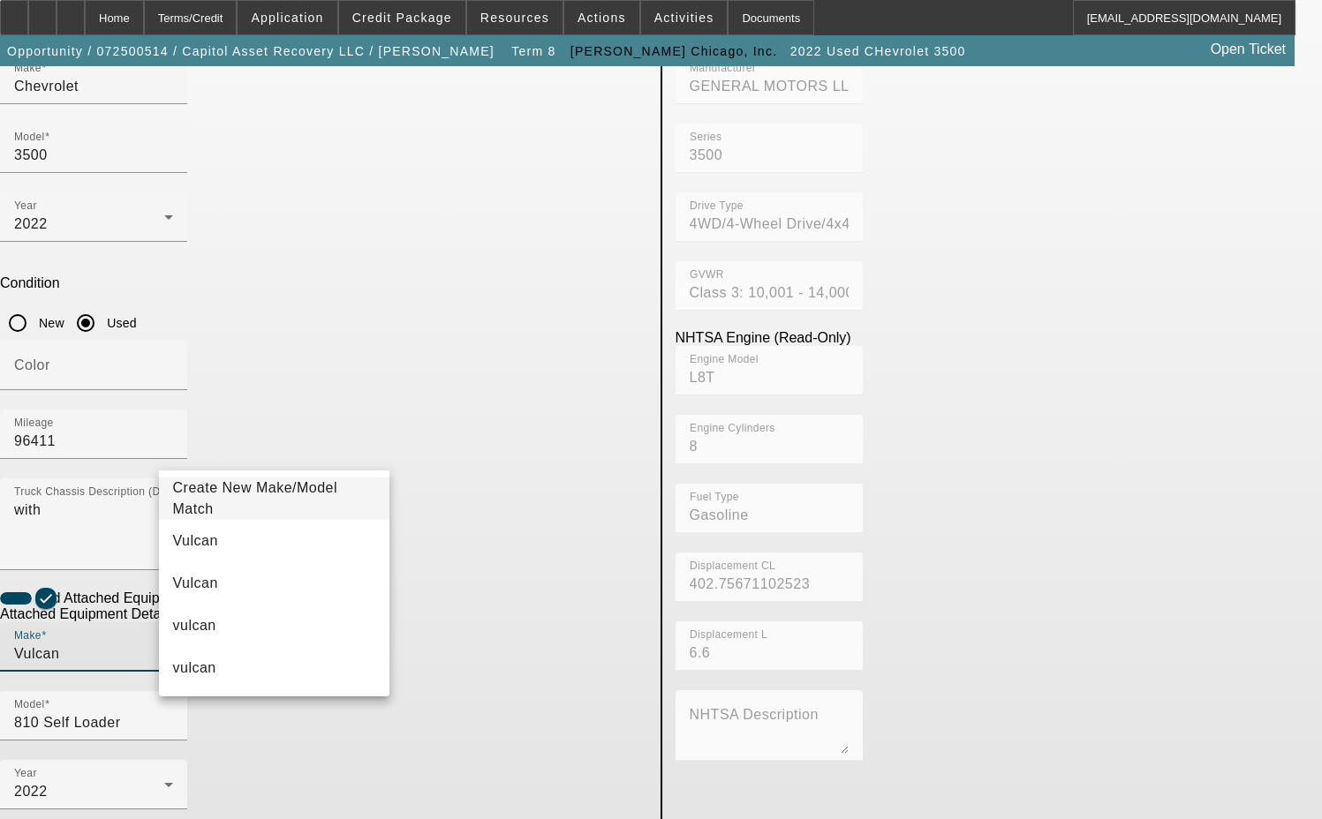
click at [319, 497] on span "Create New Make/Model Match" at bounding box center [255, 498] width 165 height 36
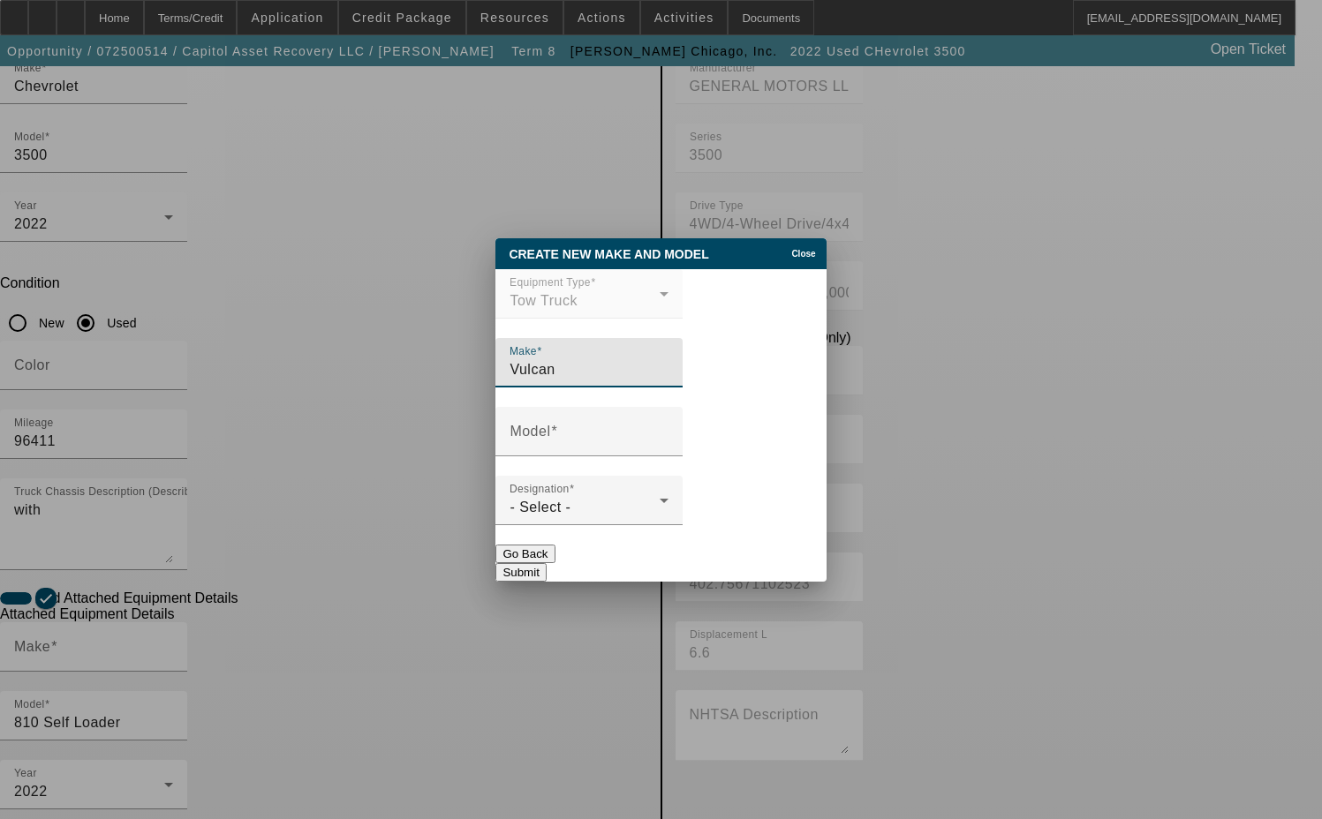
type input "Vulcan"
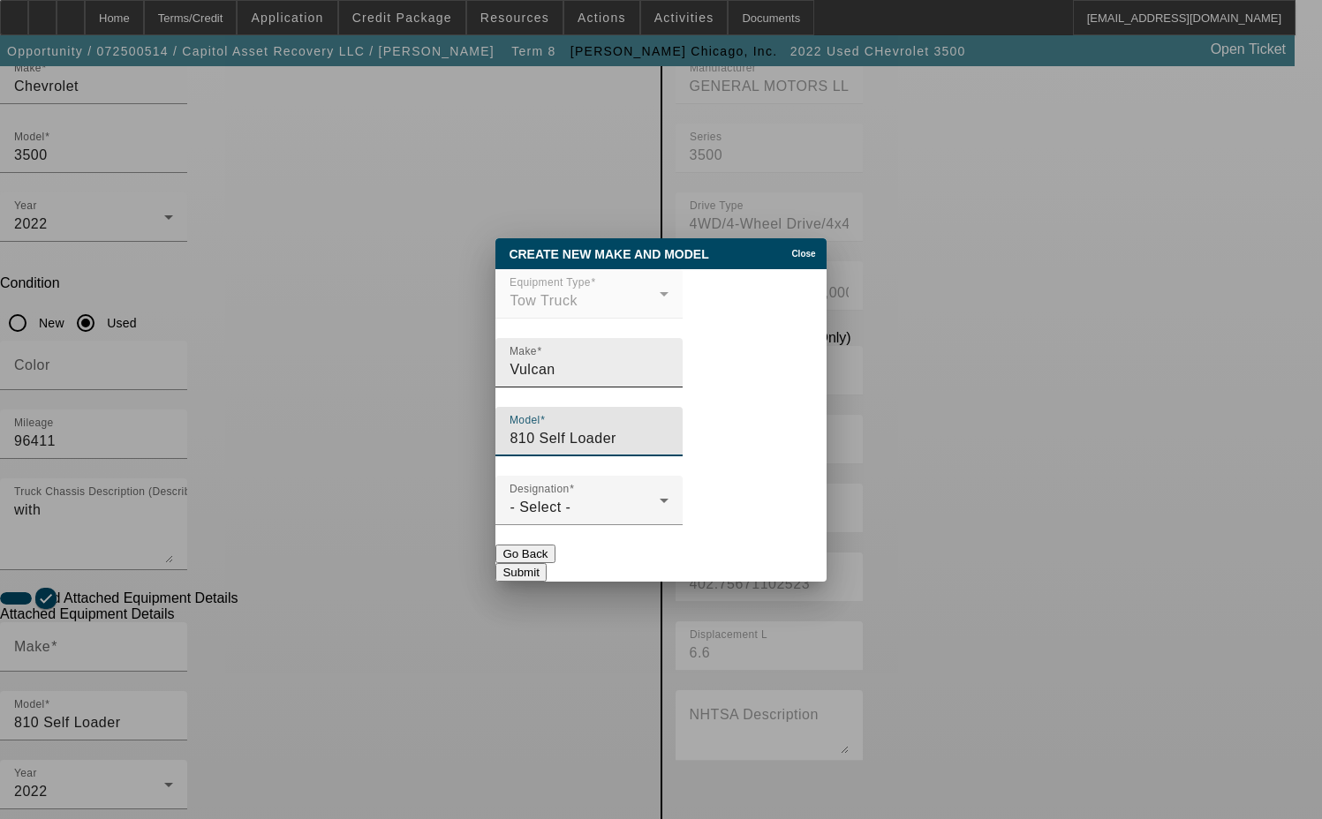
type input "810 Self Loader"
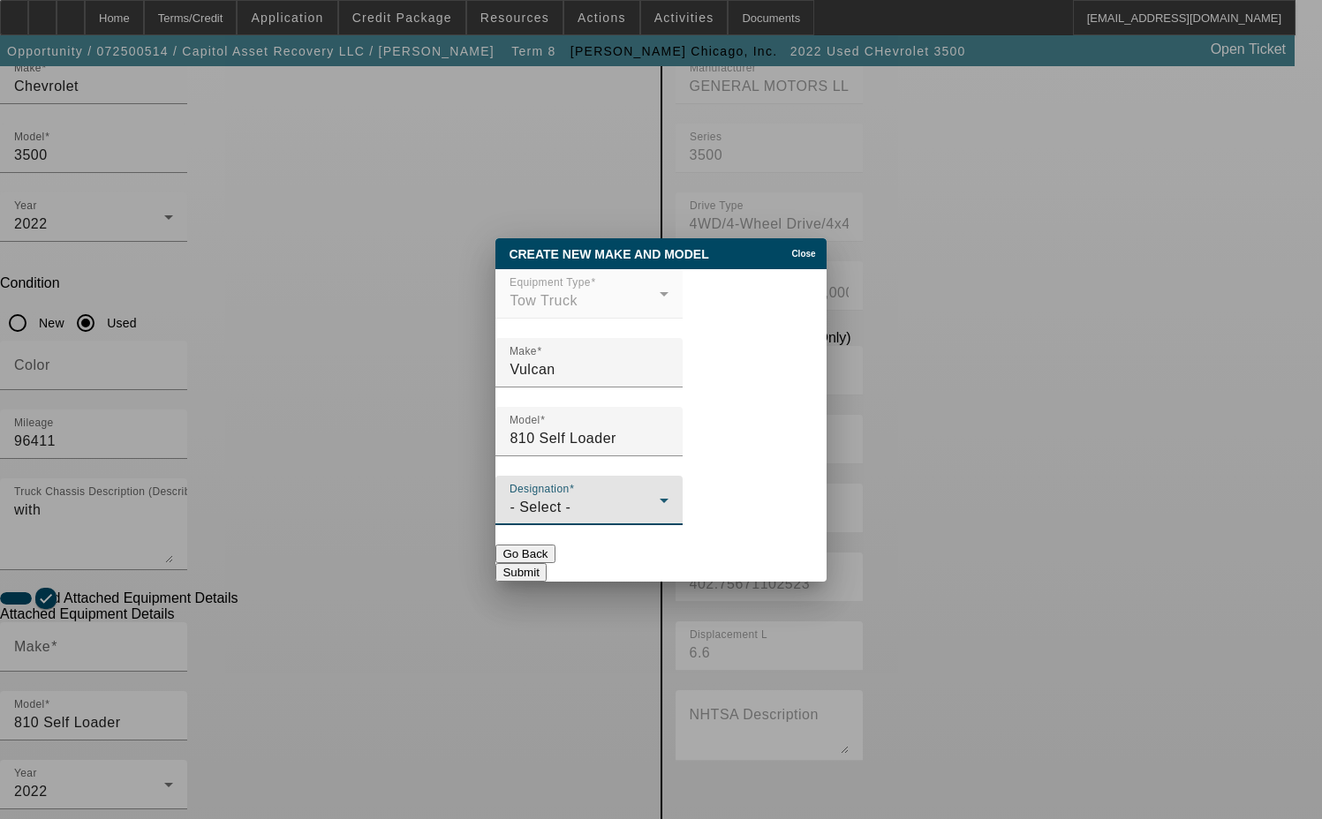
click at [560, 509] on span "- Select -" at bounding box center [539, 507] width 61 height 15
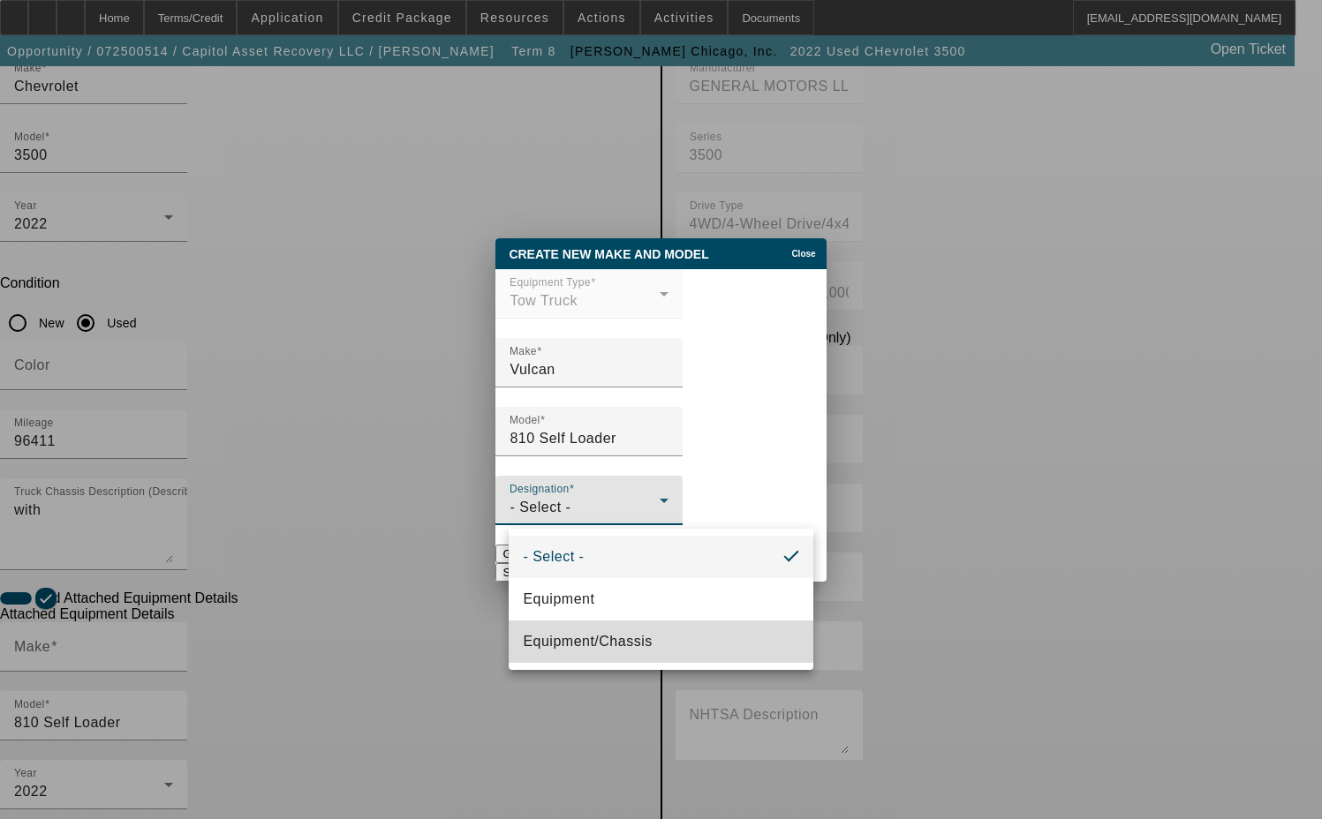
click at [573, 638] on span "Equipment/Chassis" at bounding box center [587, 641] width 129 height 21
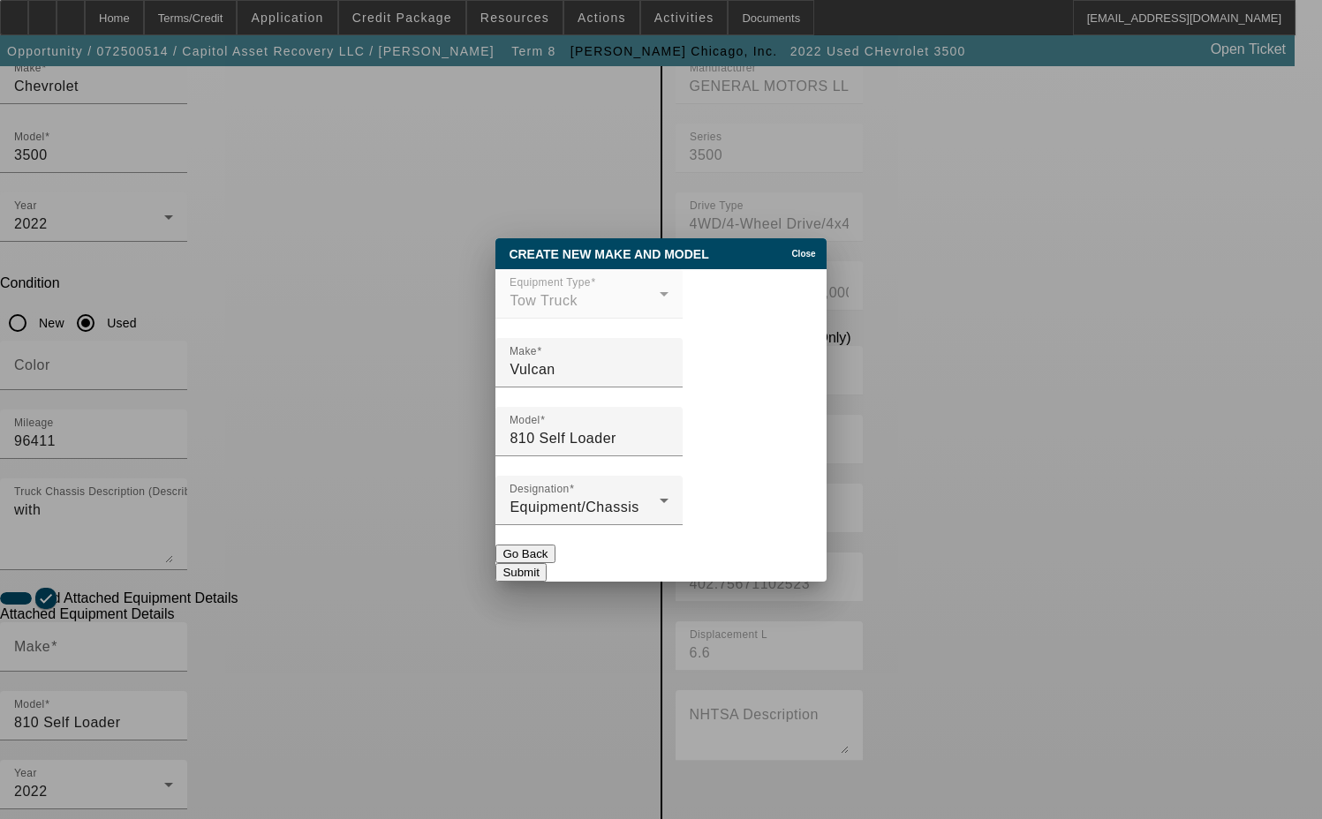
click at [546, 565] on button "Submit" at bounding box center [520, 572] width 50 height 19
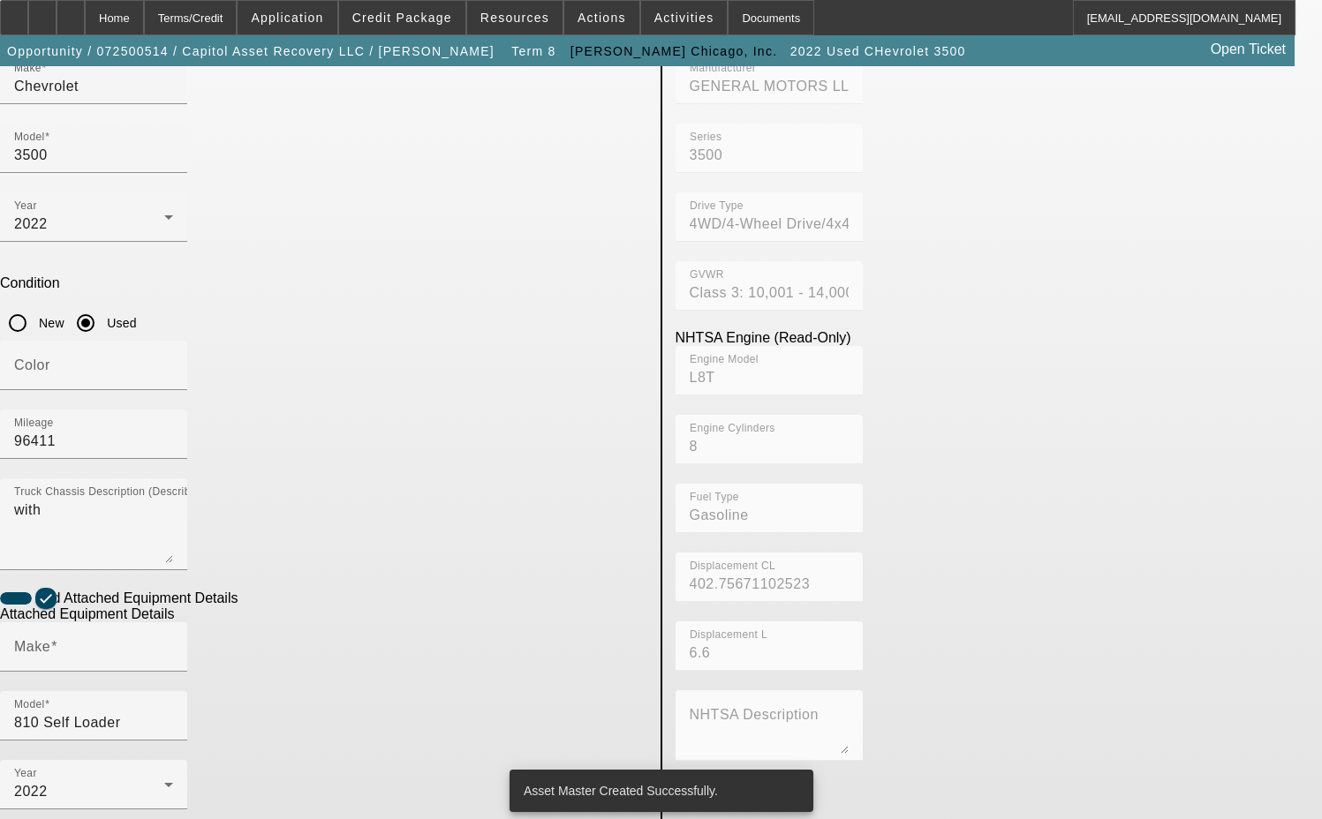
type input "Vulcan"
click at [179, 774] on icon at bounding box center [168, 784] width 21 height 21
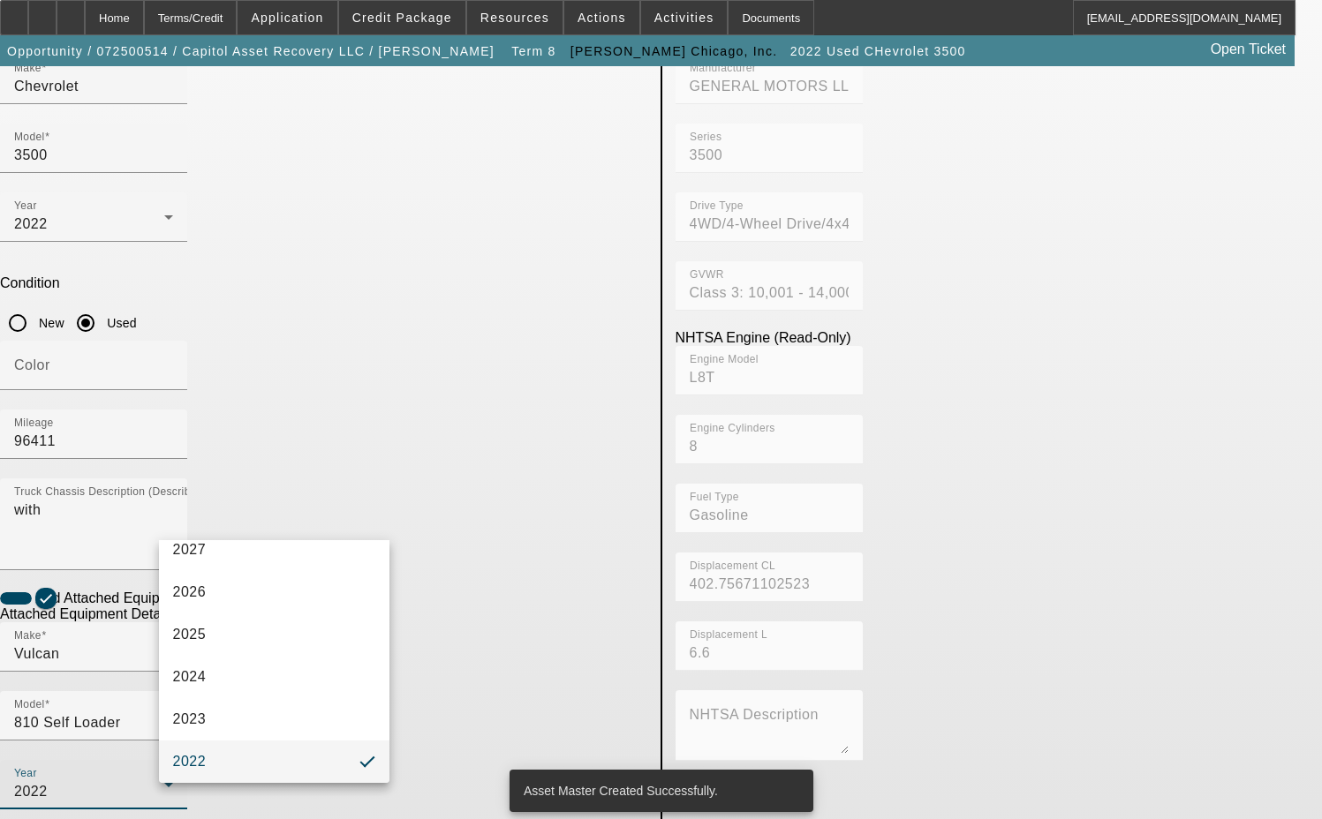
scroll to position [0, 0]
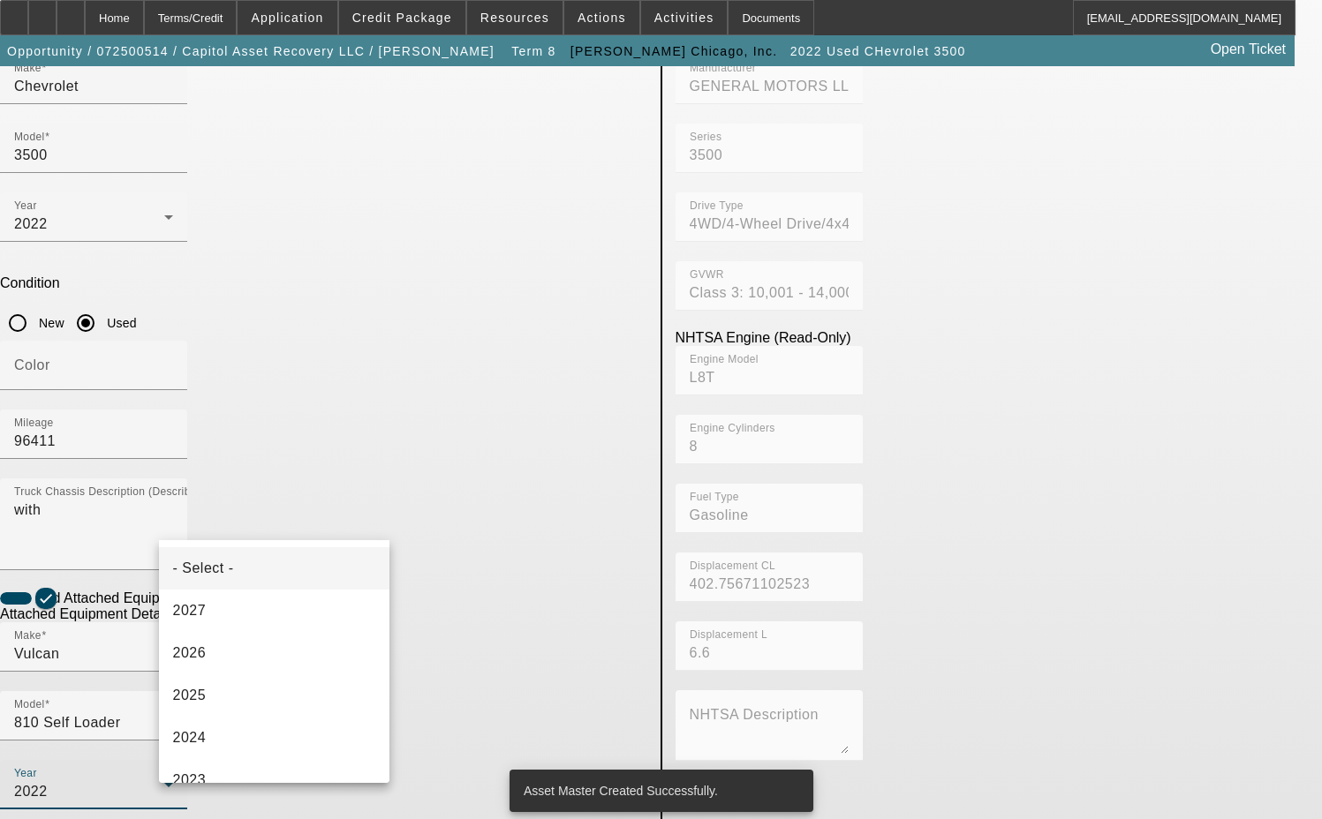
click at [230, 572] on span "- Select -" at bounding box center [203, 568] width 61 height 21
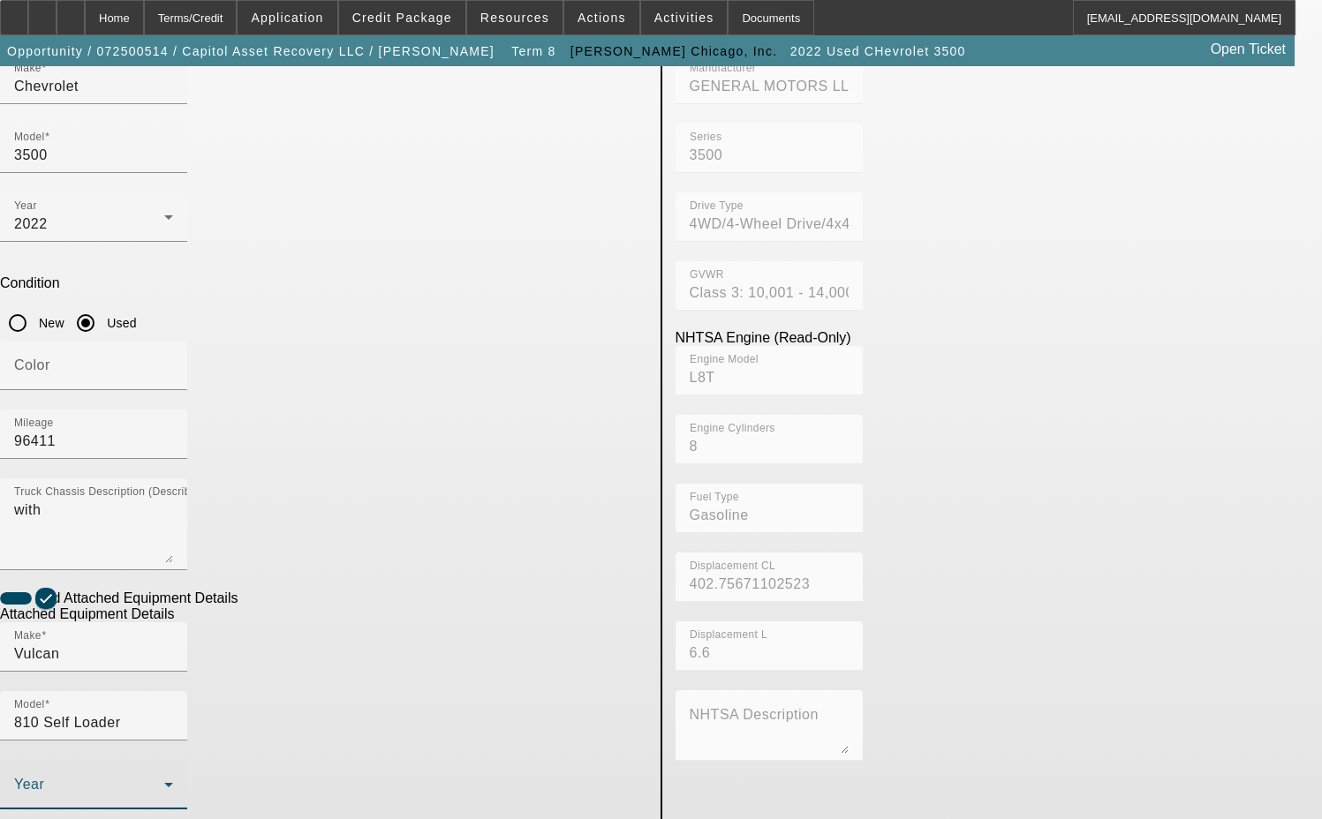
drag, startPoint x: 264, startPoint y: 595, endPoint x: 143, endPoint y: 592, distance: 121.0
type input "810-04149-L16"
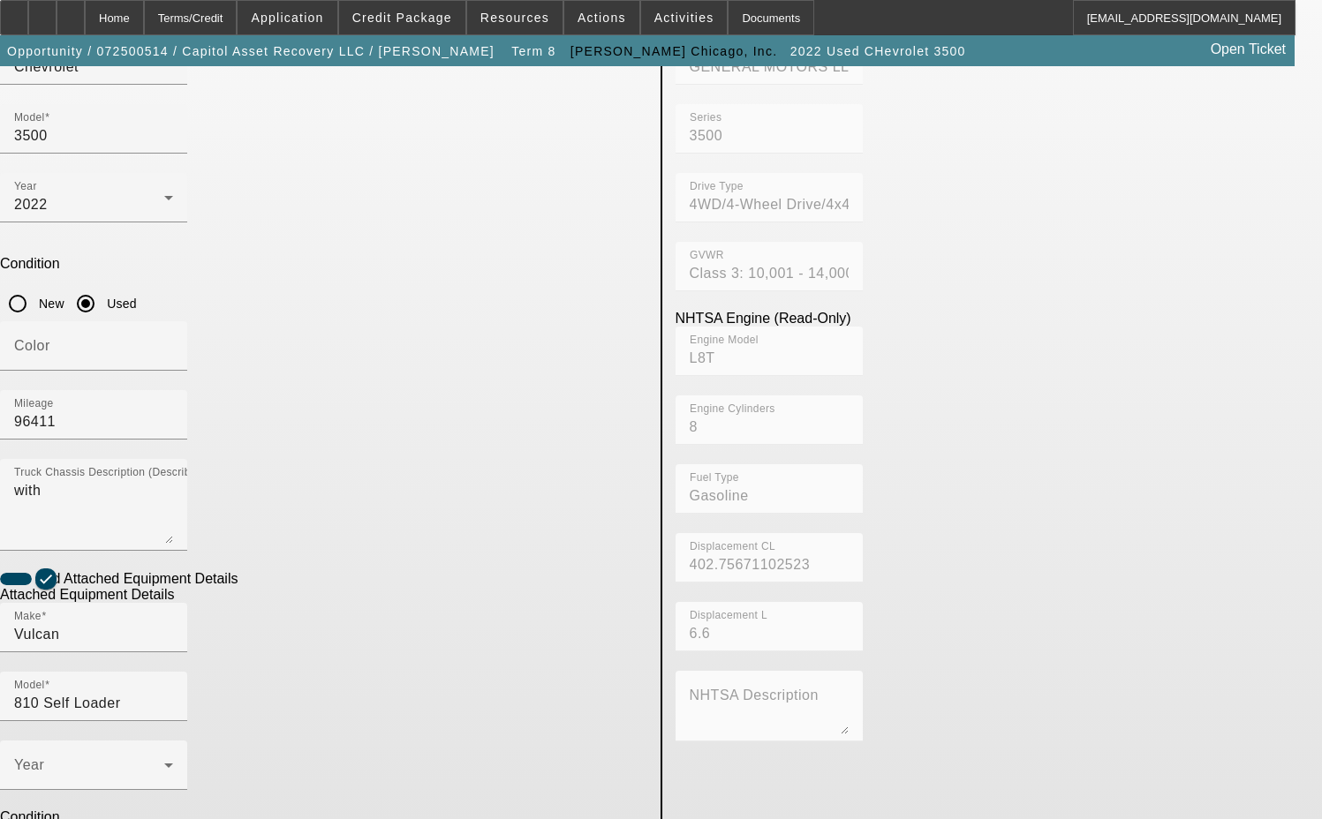
scroll to position [318, 0]
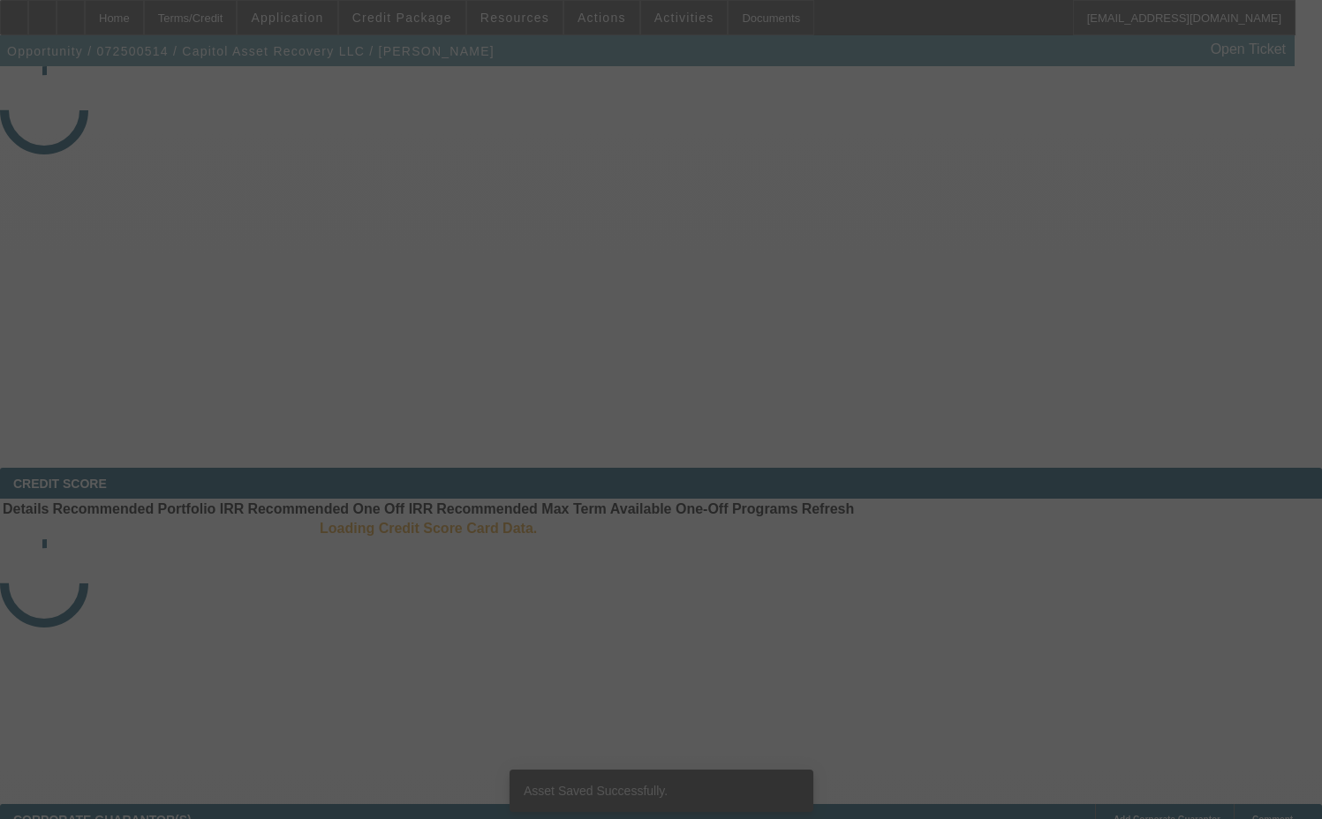
select select "3"
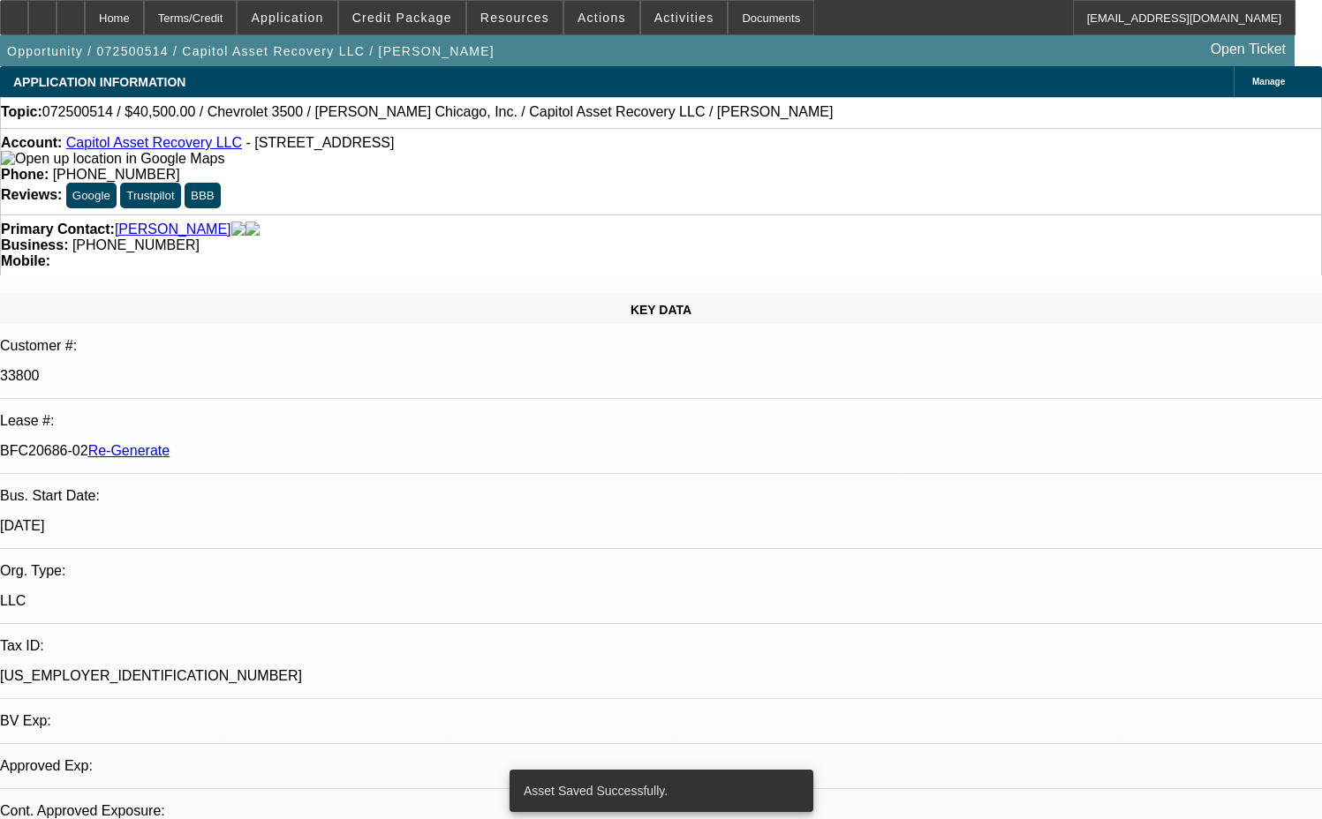
select select "0"
select select "2"
select select "0"
select select "6"
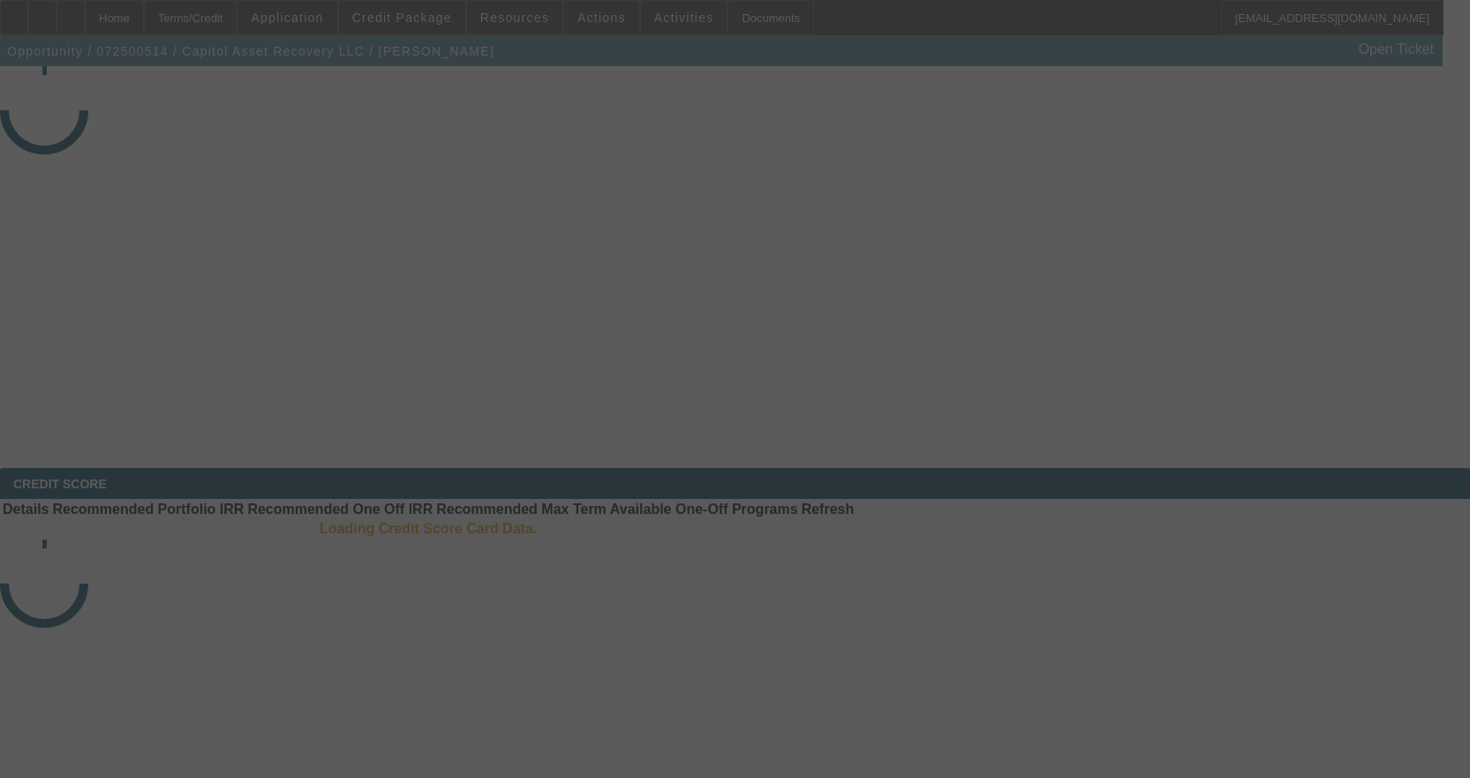
select select "3"
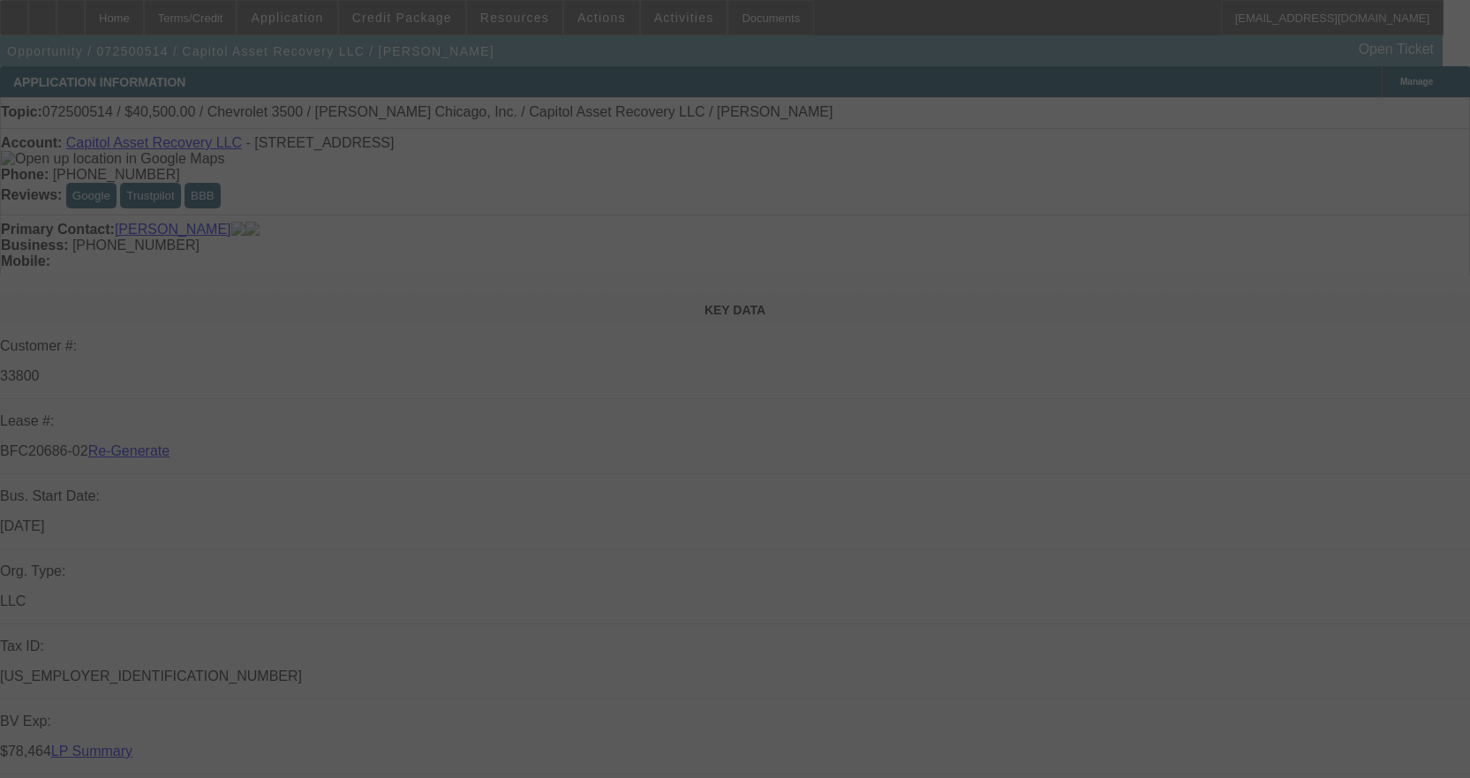
select select "0"
select select "2"
select select "0"
select select "6"
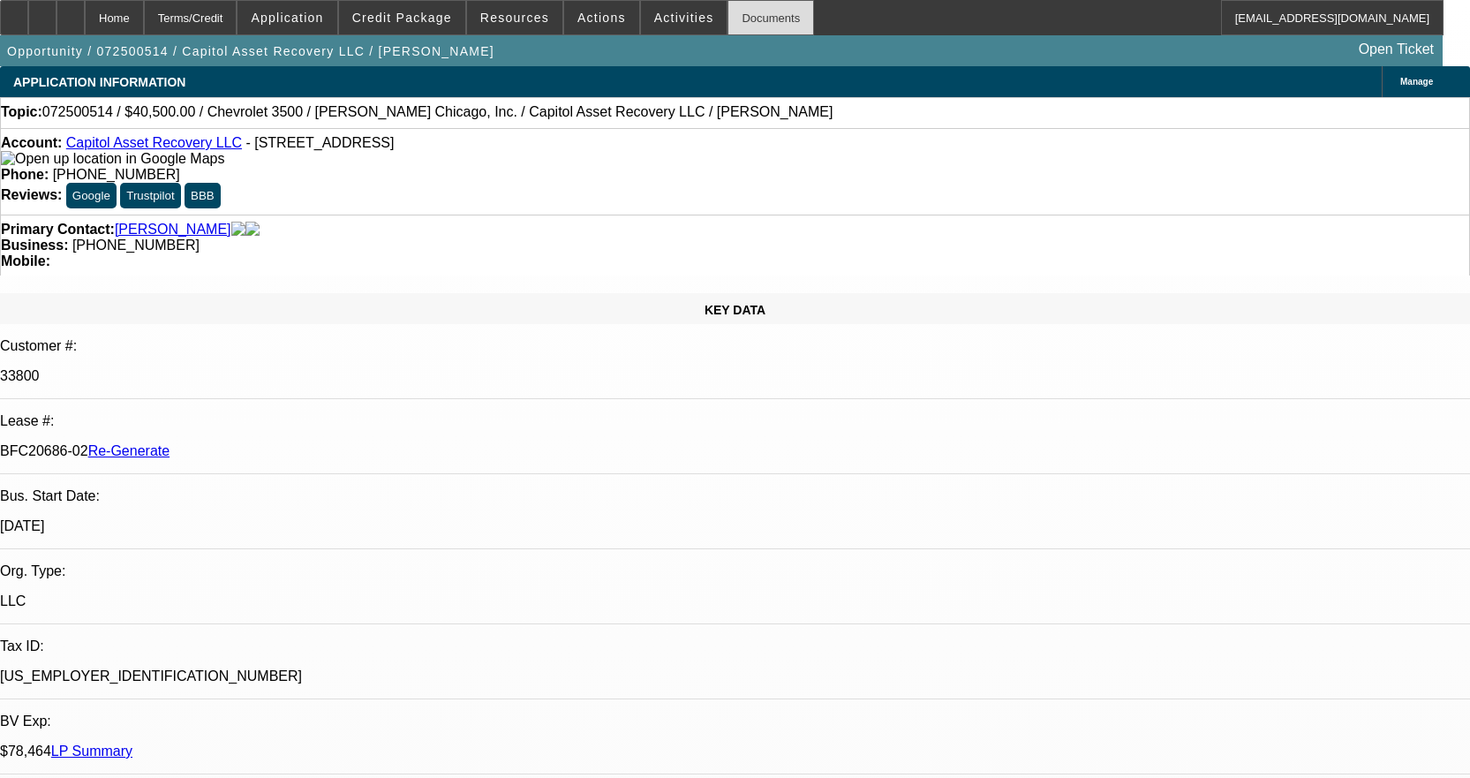
click at [728, 11] on div "Documents" at bounding box center [771, 17] width 87 height 35
click at [663, 24] on span "Activities" at bounding box center [684, 18] width 60 height 14
click at [667, 14] on div at bounding box center [735, 389] width 1470 height 778
click at [667, 14] on span "Activities" at bounding box center [684, 18] width 60 height 14
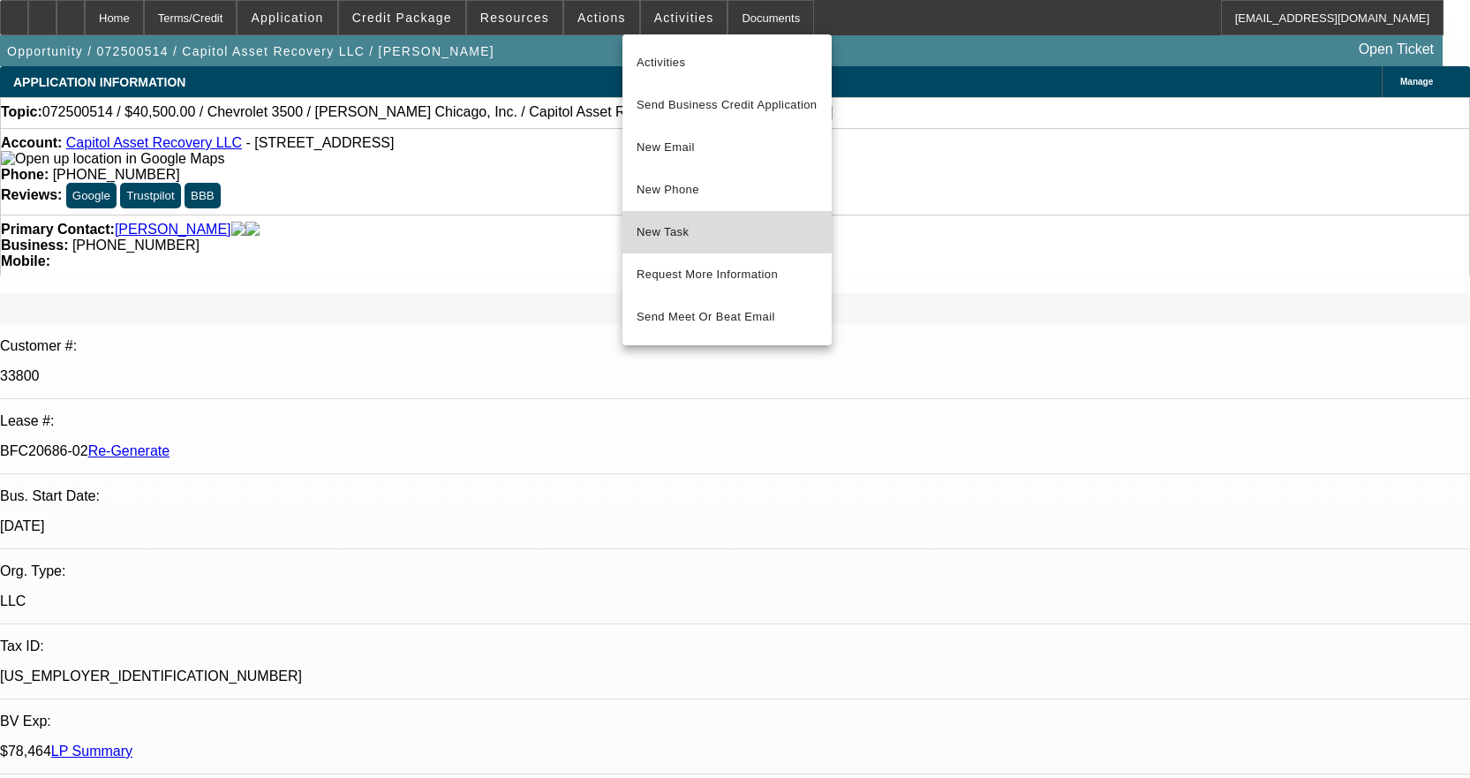
click at [676, 219] on button "New Task" at bounding box center [727, 232] width 209 height 42
